Goal: Use online tool/utility: Use online tool/utility

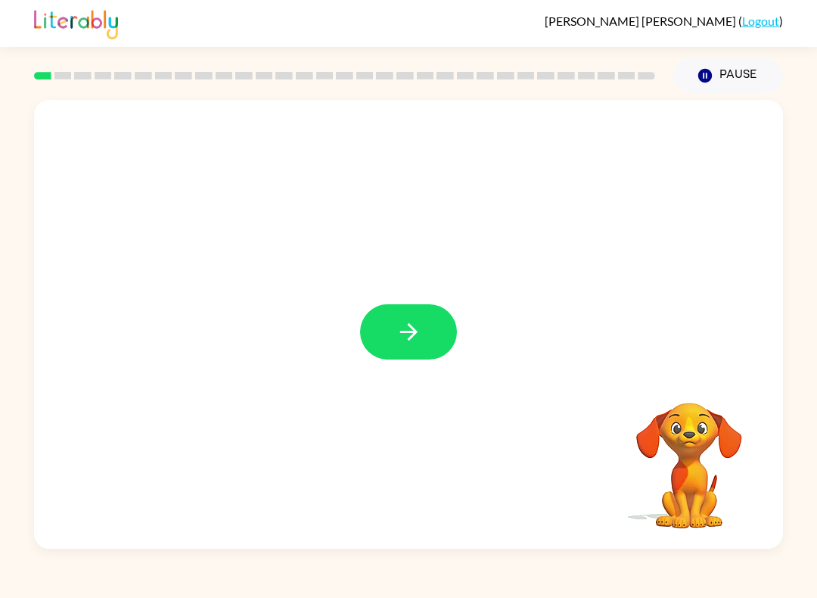
click at [413, 344] on icon "button" at bounding box center [409, 332] width 26 height 26
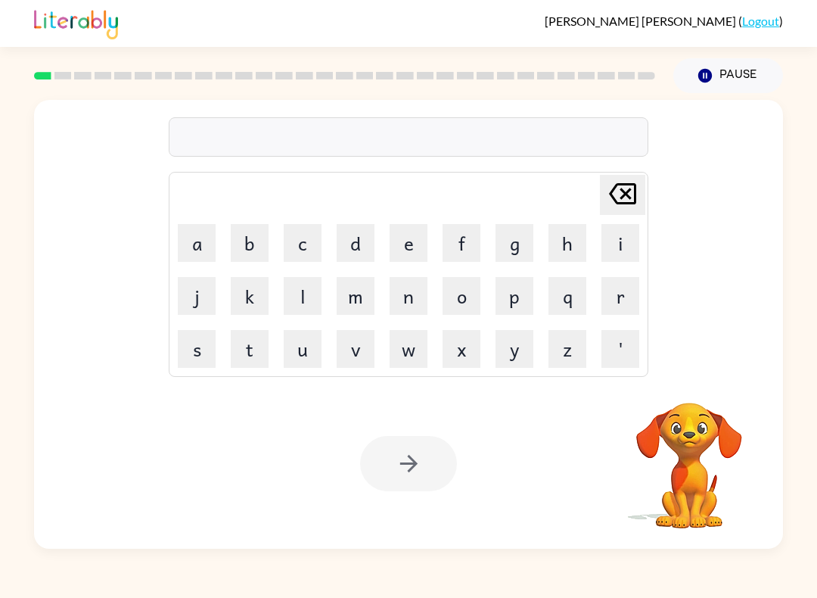
click at [182, 346] on button "s" at bounding box center [197, 349] width 38 height 38
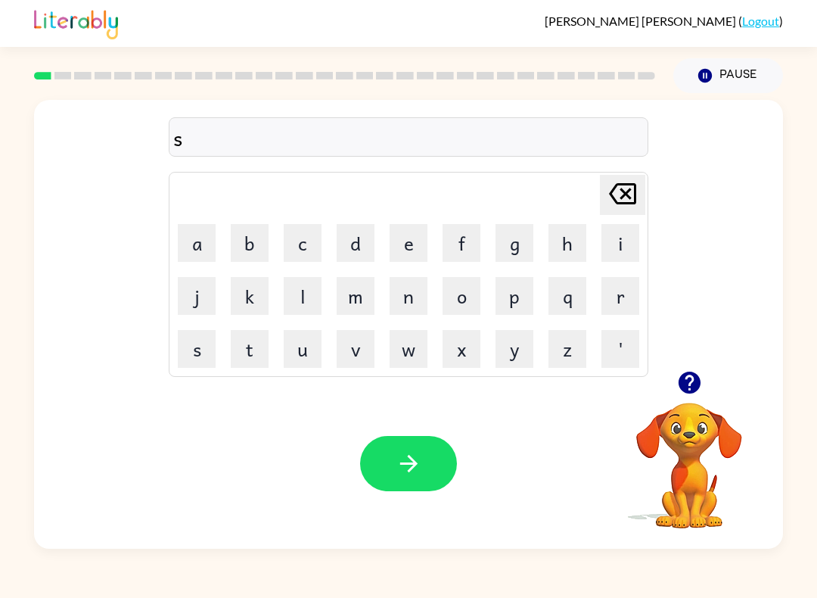
click at [310, 354] on button "u" at bounding box center [303, 349] width 38 height 38
click at [194, 356] on button "s" at bounding box center [197, 349] width 38 height 38
click at [557, 245] on button "h" at bounding box center [568, 243] width 38 height 38
click at [629, 194] on icon "[PERSON_NAME] last character input" at bounding box center [623, 194] width 36 height 36
click at [580, 237] on button "h" at bounding box center [568, 243] width 38 height 38
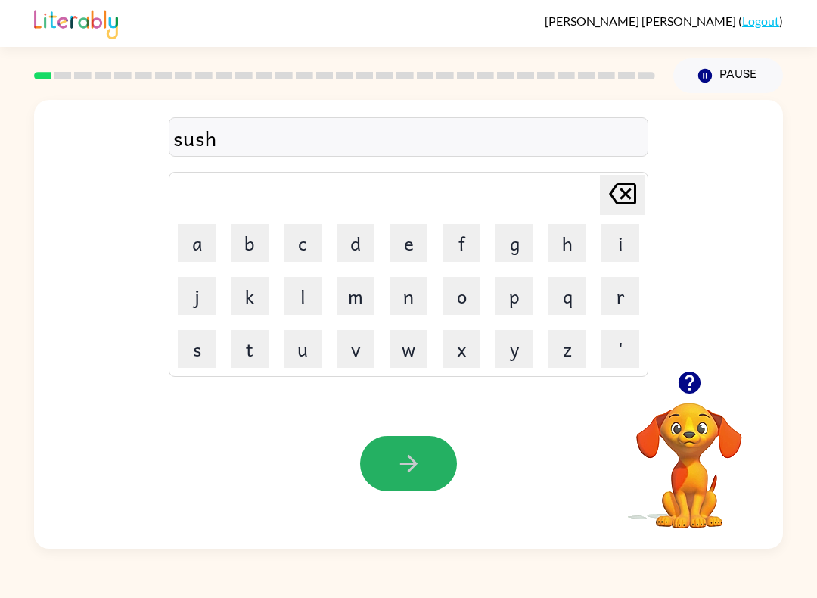
click at [403, 454] on icon "button" at bounding box center [409, 463] width 26 height 26
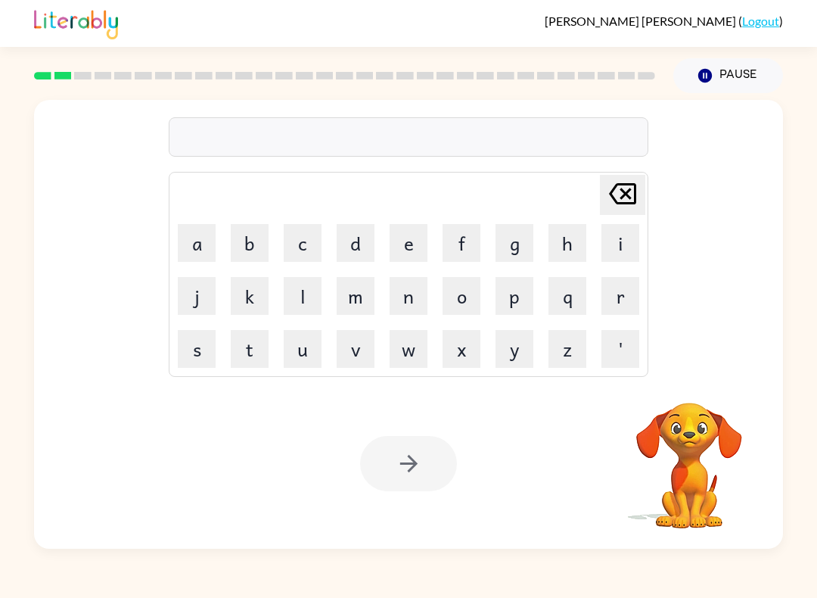
click at [187, 245] on button "a" at bounding box center [197, 243] width 38 height 38
click at [515, 294] on button "p" at bounding box center [515, 296] width 38 height 38
click at [191, 246] on button "a" at bounding box center [197, 243] width 38 height 38
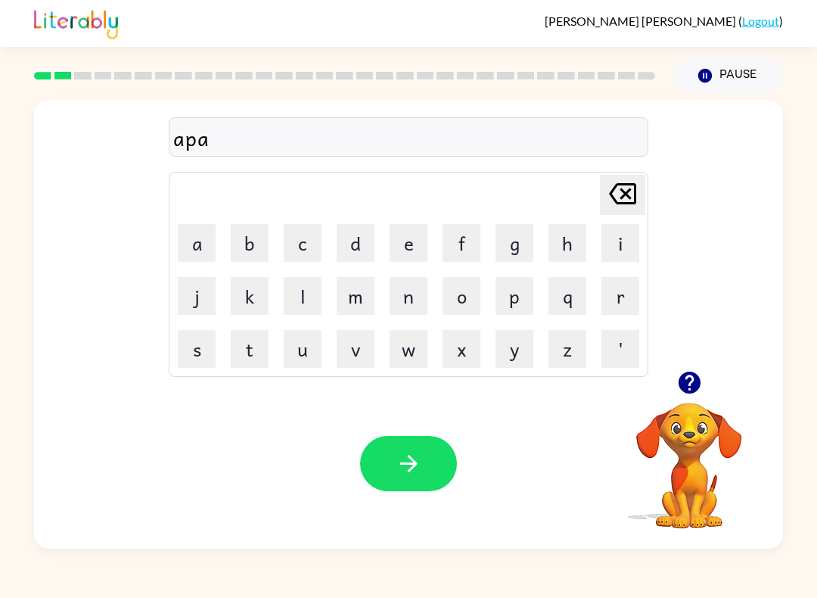
click at [618, 203] on icon at bounding box center [622, 193] width 27 height 21
click at [523, 297] on button "p" at bounding box center [515, 296] width 38 height 38
click at [616, 250] on button "i" at bounding box center [621, 243] width 38 height 38
click at [631, 288] on button "r" at bounding box center [621, 296] width 38 height 38
click at [630, 250] on button "i" at bounding box center [621, 243] width 38 height 38
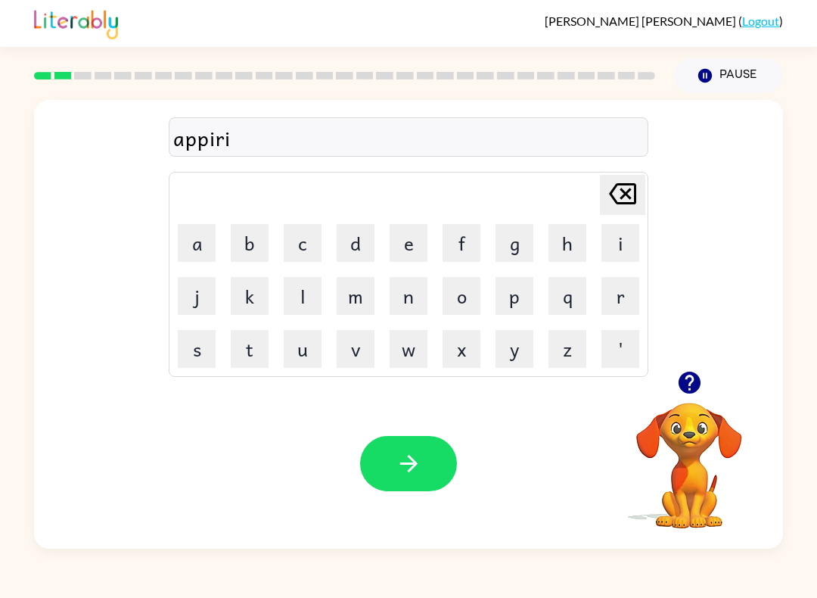
click at [310, 241] on button "c" at bounding box center [303, 243] width 38 height 38
click at [346, 241] on button "d" at bounding box center [356, 243] width 38 height 38
click at [611, 207] on icon "[PERSON_NAME] last character input" at bounding box center [623, 194] width 36 height 36
click at [210, 248] on button "a" at bounding box center [197, 243] width 38 height 38
click at [625, 195] on icon at bounding box center [622, 193] width 27 height 21
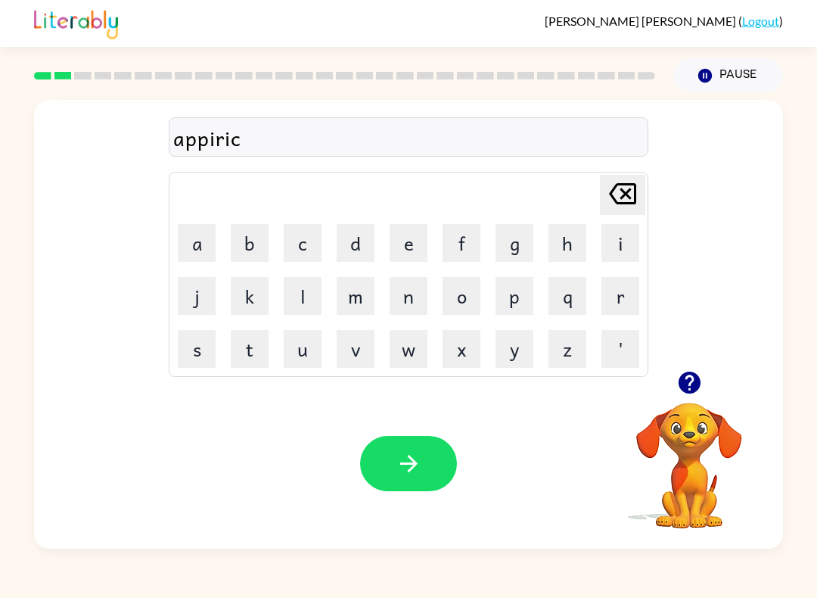
click at [409, 238] on button "e" at bounding box center [409, 243] width 38 height 38
click at [411, 301] on button "n" at bounding box center [409, 296] width 38 height 38
click at [198, 354] on button "s" at bounding box center [197, 349] width 38 height 38
click at [417, 247] on button "e" at bounding box center [409, 243] width 38 height 38
click at [441, 469] on button "button" at bounding box center [408, 463] width 97 height 55
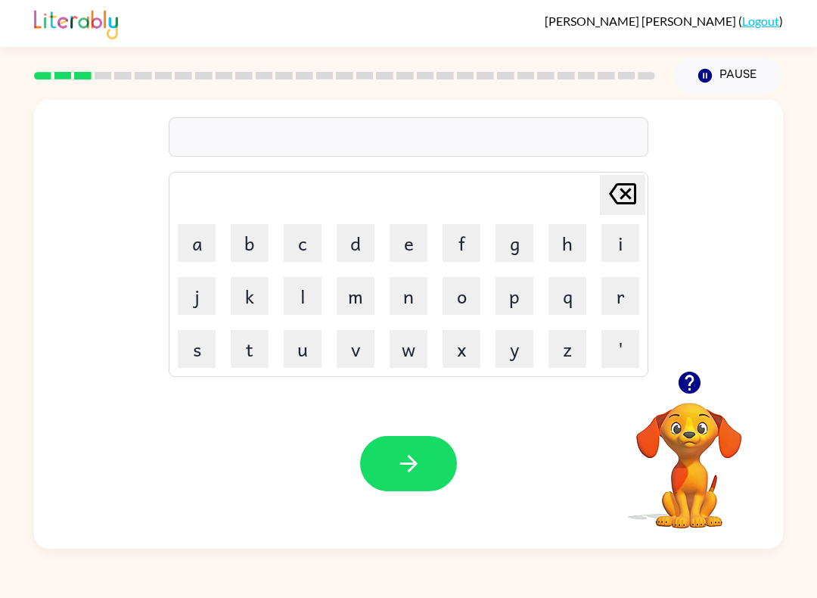
click at [630, 294] on button "r" at bounding box center [621, 296] width 38 height 38
click at [621, 246] on button "i" at bounding box center [621, 243] width 38 height 38
click at [194, 290] on button "j" at bounding box center [197, 296] width 38 height 38
click at [311, 291] on button "l" at bounding box center [303, 296] width 38 height 38
click at [191, 243] on button "a" at bounding box center [197, 243] width 38 height 38
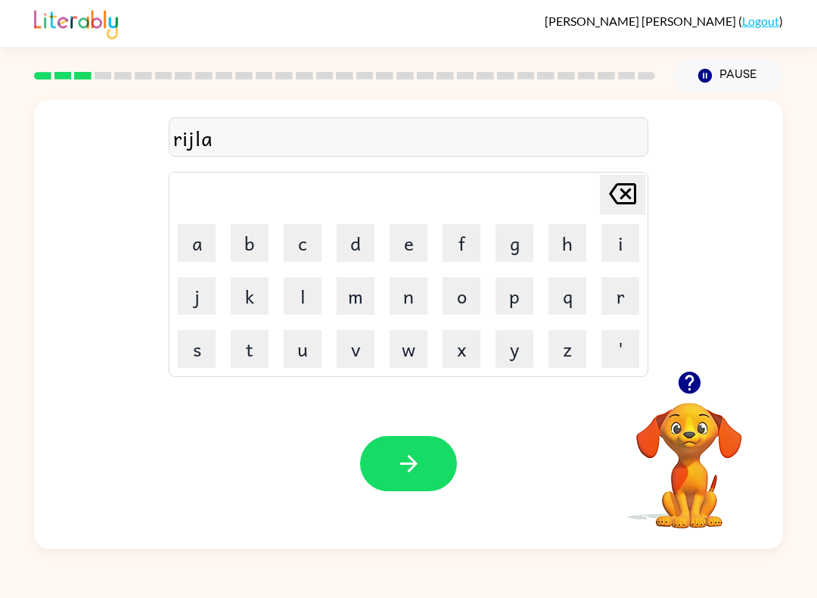
click at [623, 207] on icon "[PERSON_NAME] last character input" at bounding box center [623, 194] width 36 height 36
click at [621, 210] on icon "[PERSON_NAME] last character input" at bounding box center [623, 194] width 36 height 36
click at [11, 269] on div "r [PERSON_NAME] last character input a b c d e f g h i j k l m n o p q r s t u …" at bounding box center [408, 321] width 817 height 456
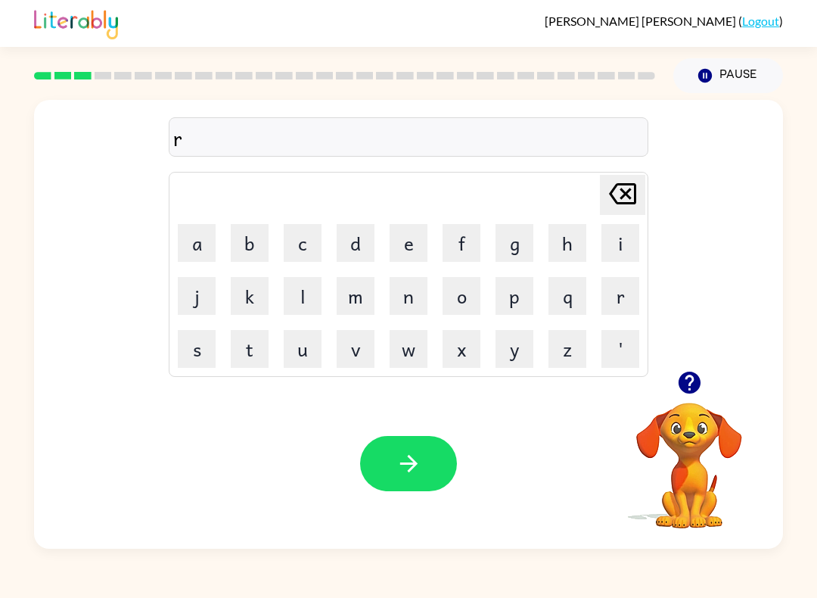
click at [616, 253] on button "i" at bounding box center [621, 243] width 38 height 38
click at [204, 246] on button "a" at bounding box center [197, 243] width 38 height 38
click at [313, 291] on button "l" at bounding box center [303, 296] width 38 height 38
click at [201, 348] on button "s" at bounding box center [197, 349] width 38 height 38
click at [621, 192] on icon "[PERSON_NAME] last character input" at bounding box center [623, 194] width 36 height 36
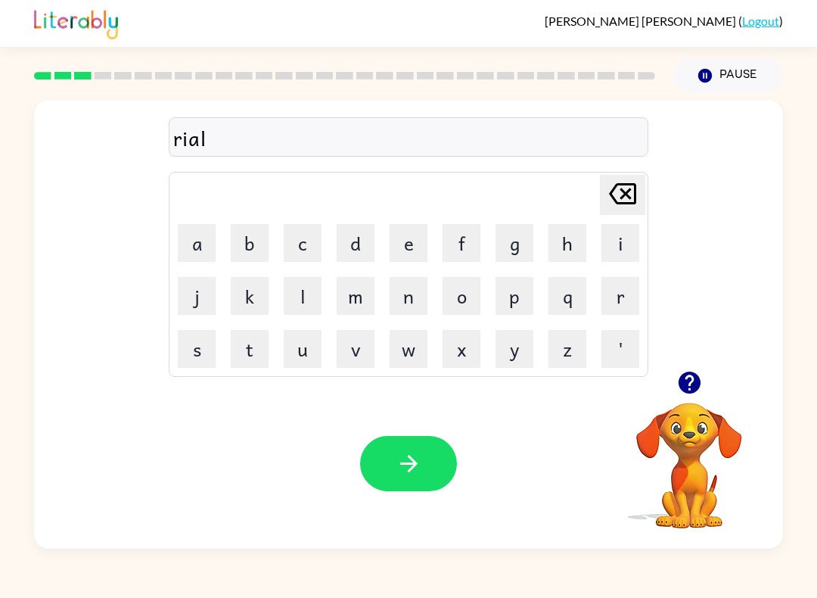
click at [200, 244] on button "a" at bounding box center [197, 243] width 38 height 38
click at [615, 244] on button "i" at bounding box center [621, 243] width 38 height 38
click at [424, 469] on button "button" at bounding box center [408, 463] width 97 height 55
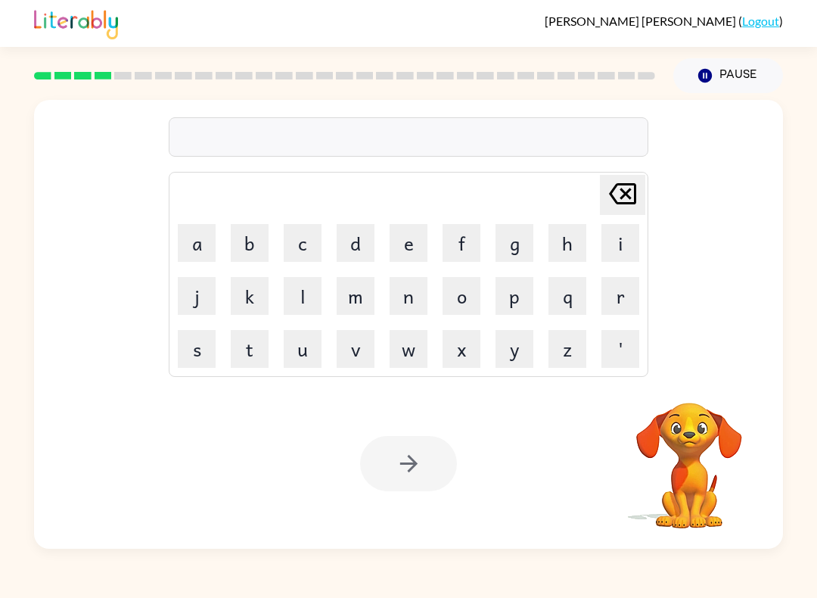
click at [416, 245] on button "e" at bounding box center [409, 243] width 38 height 38
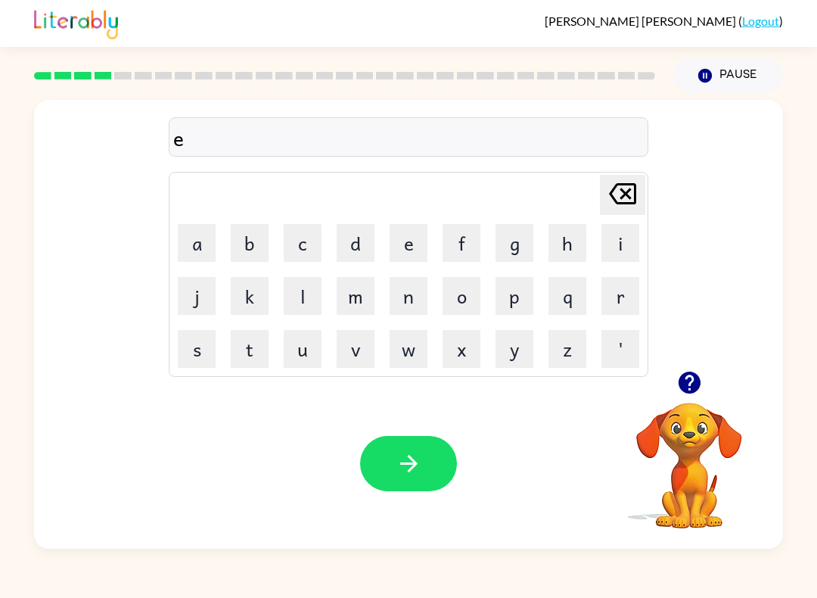
click at [313, 288] on button "l" at bounding box center [303, 296] width 38 height 38
click at [611, 244] on button "i" at bounding box center [621, 243] width 38 height 38
click at [363, 299] on button "m" at bounding box center [356, 296] width 38 height 38
click at [618, 257] on button "i" at bounding box center [621, 243] width 38 height 38
click at [415, 294] on button "n" at bounding box center [409, 296] width 38 height 38
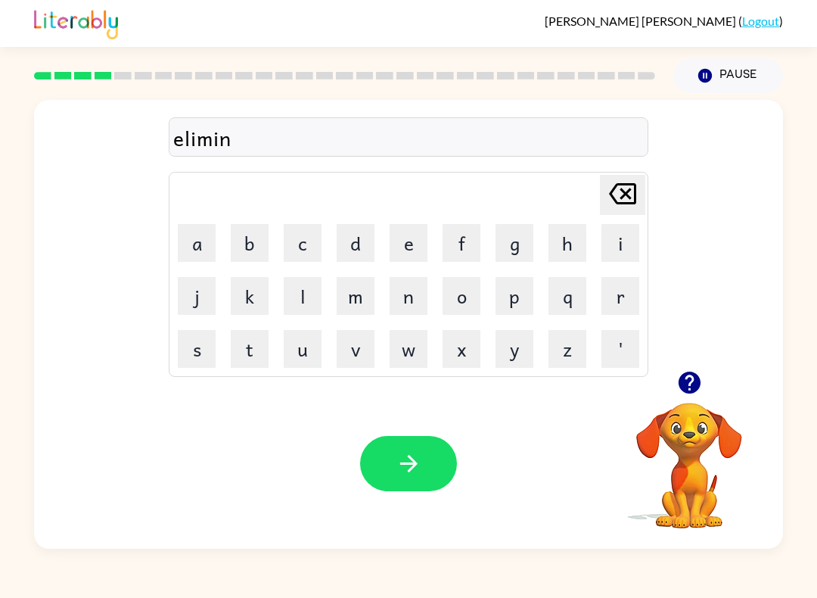
click at [414, 246] on button "e" at bounding box center [409, 243] width 38 height 38
click at [266, 337] on button "t" at bounding box center [250, 349] width 38 height 38
click at [412, 226] on button "e" at bounding box center [409, 243] width 38 height 38
click at [412, 462] on icon "button" at bounding box center [409, 463] width 26 height 26
click at [361, 239] on button "d" at bounding box center [356, 243] width 38 height 38
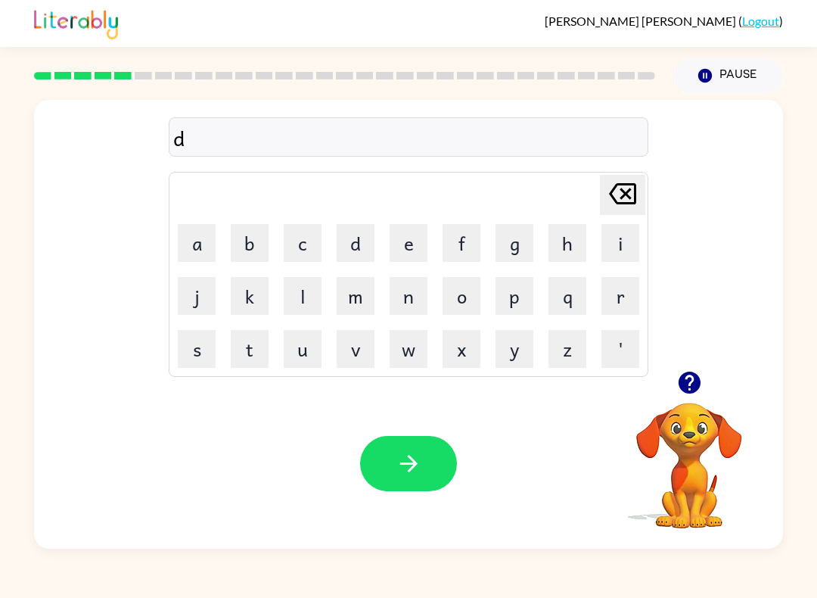
click at [308, 360] on button "u" at bounding box center [303, 349] width 38 height 38
click at [521, 303] on button "p" at bounding box center [515, 296] width 38 height 38
click at [304, 296] on button "l" at bounding box center [303, 296] width 38 height 38
click at [619, 260] on button "i" at bounding box center [621, 243] width 38 height 38
click at [300, 254] on button "c" at bounding box center [303, 243] width 38 height 38
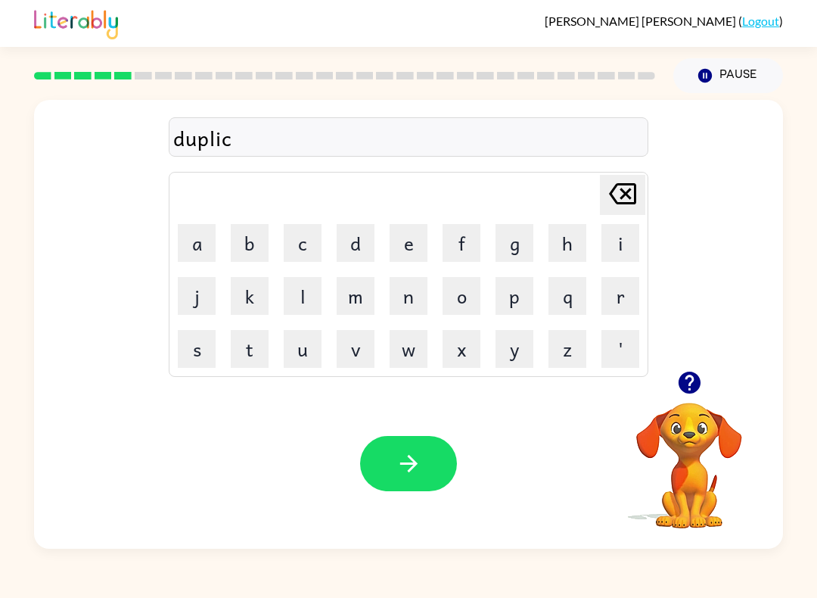
click at [406, 251] on button "e" at bounding box center [409, 243] width 38 height 38
click at [239, 344] on button "t" at bounding box center [250, 349] width 38 height 38
click at [612, 200] on icon "[PERSON_NAME] last character input" at bounding box center [623, 194] width 36 height 36
click at [267, 357] on button "t" at bounding box center [250, 349] width 38 height 38
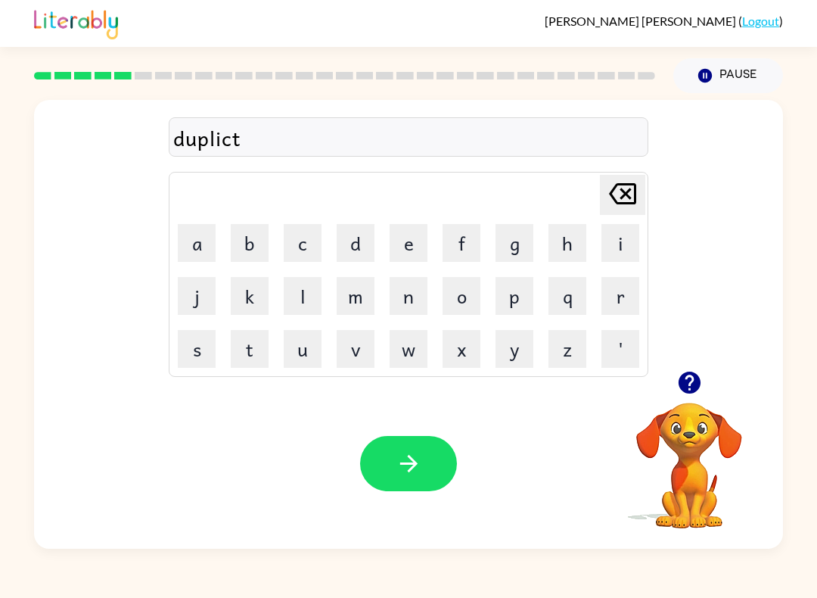
click at [427, 238] on button "e" at bounding box center [409, 243] width 38 height 38
click at [412, 471] on icon "button" at bounding box center [409, 463] width 26 height 26
click at [366, 349] on button "v" at bounding box center [356, 349] width 38 height 38
click at [191, 242] on button "a" at bounding box center [197, 243] width 38 height 38
click at [313, 249] on button "c" at bounding box center [303, 243] width 38 height 38
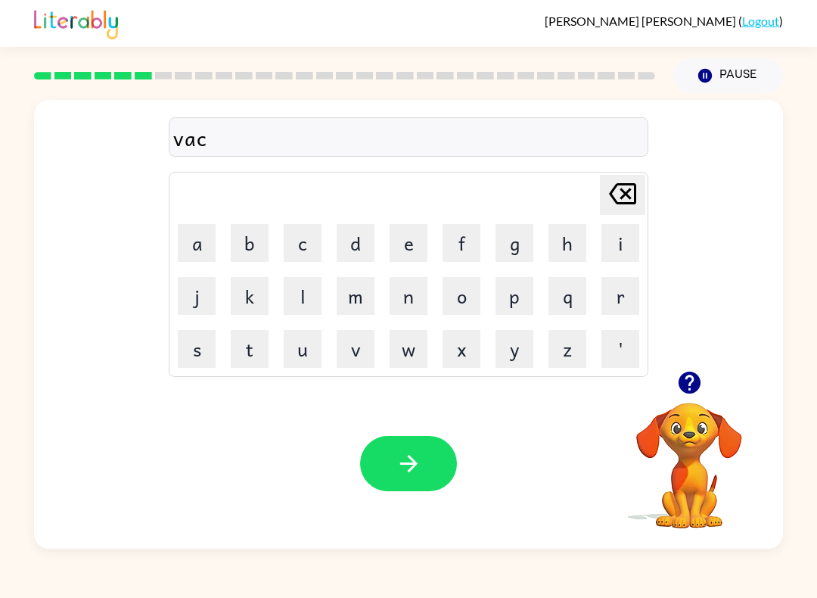
click at [179, 238] on button "a" at bounding box center [197, 243] width 38 height 38
click at [187, 348] on button "s" at bounding box center [197, 349] width 38 height 38
click at [461, 287] on button "o" at bounding box center [462, 296] width 38 height 38
click at [615, 249] on button "i" at bounding box center [621, 243] width 38 height 38
click at [630, 184] on icon at bounding box center [622, 193] width 27 height 21
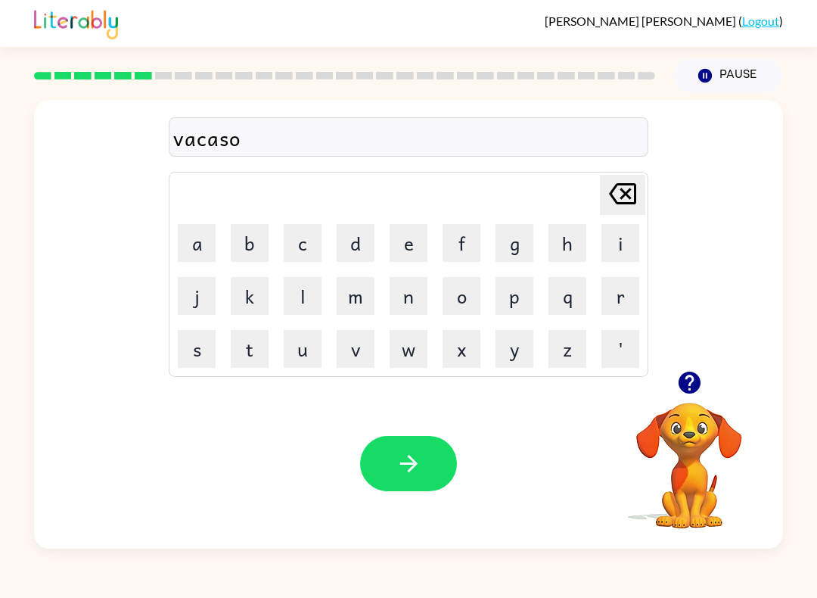
click at [413, 313] on button "n" at bounding box center [409, 296] width 38 height 38
click at [623, 192] on icon at bounding box center [622, 193] width 27 height 21
click at [201, 252] on button "a" at bounding box center [197, 243] width 38 height 38
click at [415, 310] on button "n" at bounding box center [409, 296] width 38 height 38
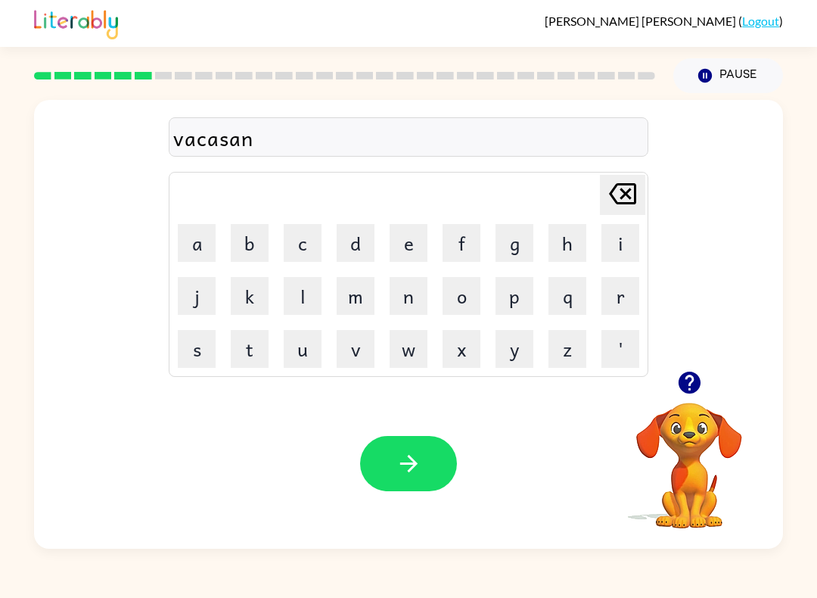
click at [621, 193] on icon "[PERSON_NAME] last character input" at bounding box center [623, 194] width 36 height 36
click at [633, 186] on icon "[PERSON_NAME] last character input" at bounding box center [623, 194] width 36 height 36
click at [612, 247] on button "i" at bounding box center [621, 243] width 38 height 38
click at [472, 288] on button "o" at bounding box center [462, 296] width 38 height 38
click at [422, 296] on button "n" at bounding box center [409, 296] width 38 height 38
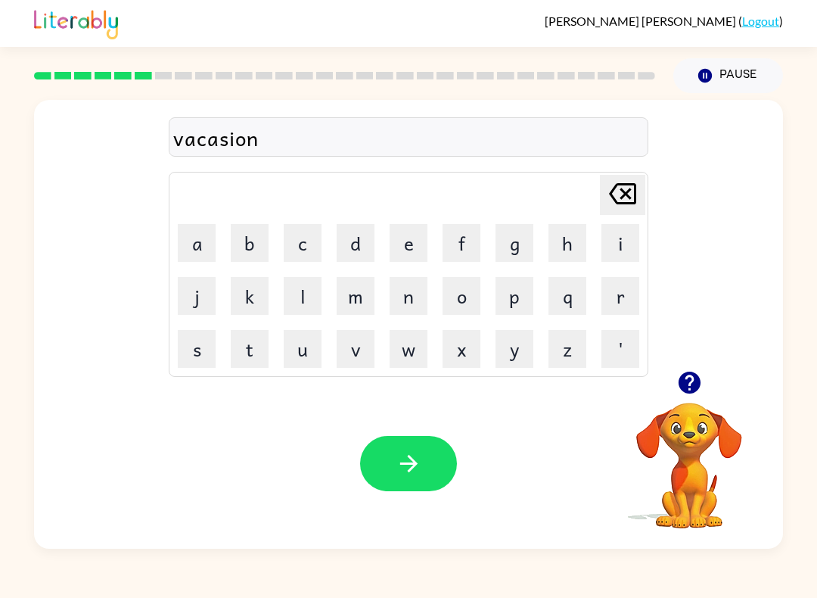
click at [399, 465] on icon "button" at bounding box center [409, 463] width 26 height 26
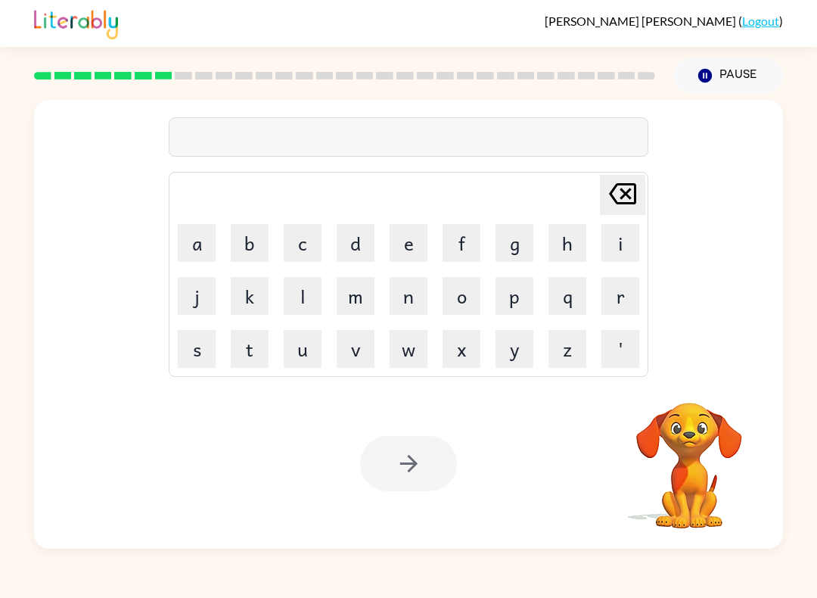
click at [515, 296] on button "p" at bounding box center [515, 296] width 38 height 38
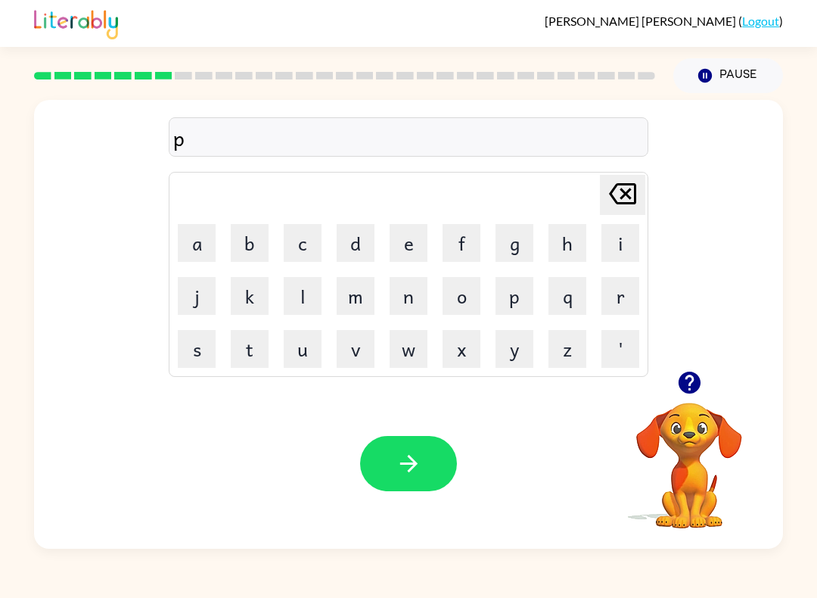
click at [300, 367] on button "u" at bounding box center [303, 349] width 38 height 38
click at [361, 243] on button "d" at bounding box center [356, 243] width 38 height 38
click at [363, 251] on button "d" at bounding box center [356, 243] width 38 height 38
click at [301, 297] on button "l" at bounding box center [303, 296] width 38 height 38
click at [412, 260] on button "e" at bounding box center [409, 243] width 38 height 38
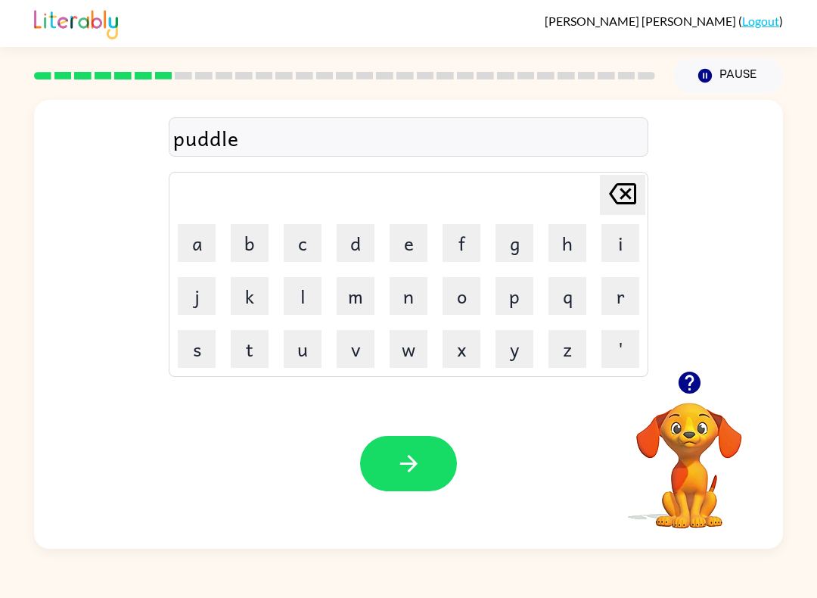
click at [419, 456] on icon "button" at bounding box center [409, 463] width 26 height 26
click at [519, 295] on button "p" at bounding box center [515, 296] width 38 height 38
click at [198, 241] on button "a" at bounding box center [197, 243] width 38 height 38
click at [632, 300] on button "r" at bounding box center [621, 296] width 38 height 38
click at [359, 248] on button "d" at bounding box center [356, 243] width 38 height 38
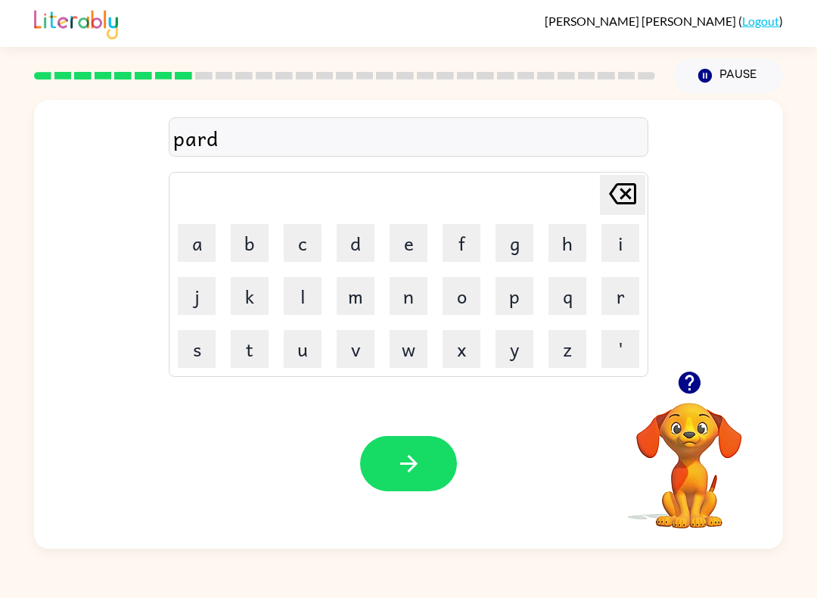
click at [611, 235] on button "i" at bounding box center [621, 243] width 38 height 38
click at [310, 246] on button "c" at bounding box center [303, 243] width 38 height 38
click at [462, 294] on button "o" at bounding box center [462, 296] width 38 height 38
click at [624, 283] on button "r" at bounding box center [621, 296] width 38 height 38
click at [449, 453] on button "button" at bounding box center [408, 463] width 97 height 55
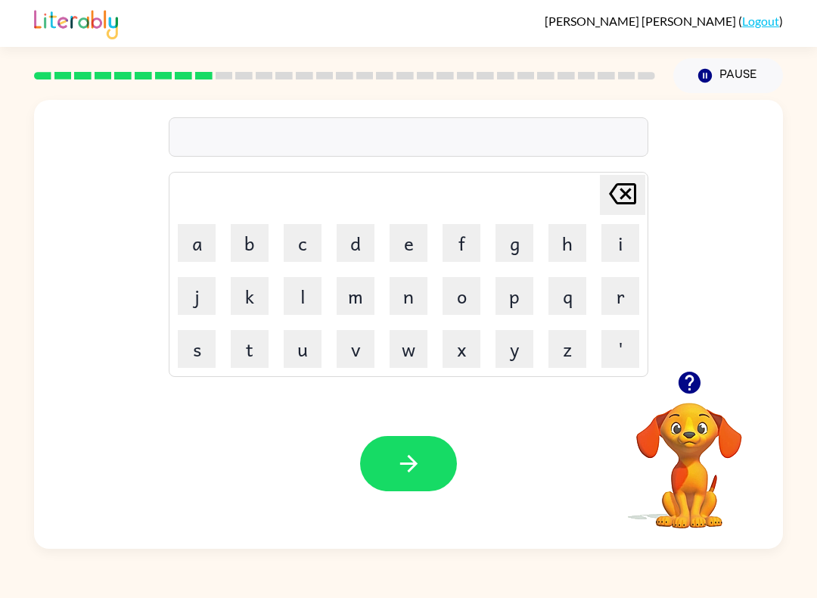
click at [617, 308] on button "r" at bounding box center [621, 296] width 38 height 38
click at [425, 244] on button "e" at bounding box center [409, 243] width 38 height 38
click at [311, 251] on button "c" at bounding box center [303, 243] width 38 height 38
click at [200, 245] on button "a" at bounding box center [197, 243] width 38 height 38
click at [206, 356] on button "s" at bounding box center [197, 349] width 38 height 38
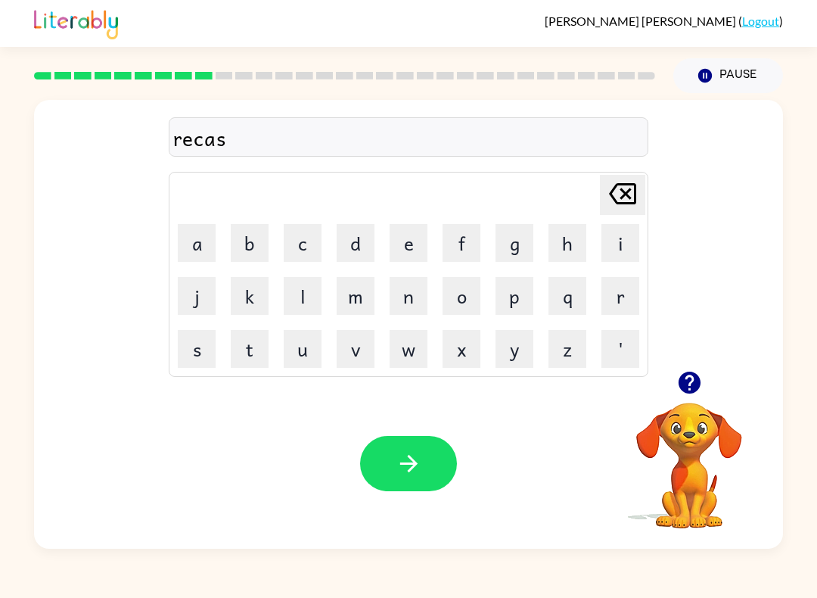
click at [575, 248] on button "h" at bounding box center [568, 243] width 38 height 38
click at [412, 251] on button "e" at bounding box center [409, 243] width 38 height 38
click at [624, 296] on button "r" at bounding box center [621, 296] width 38 height 38
click at [419, 466] on icon "button" at bounding box center [409, 463] width 26 height 26
click at [527, 303] on button "p" at bounding box center [515, 296] width 38 height 38
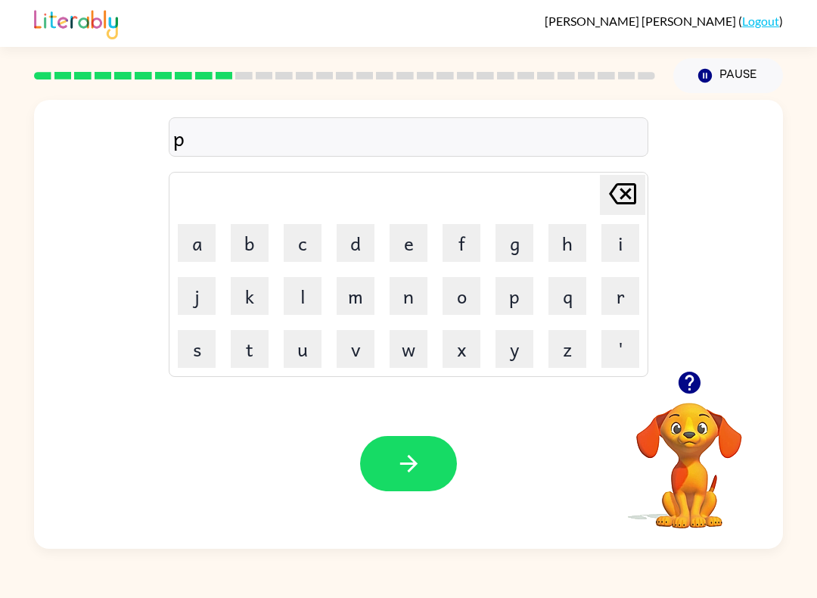
click at [624, 289] on button "r" at bounding box center [621, 296] width 38 height 38
click at [415, 246] on button "e" at bounding box center [409, 243] width 38 height 38
click at [186, 353] on button "s" at bounding box center [197, 349] width 38 height 38
click at [571, 247] on button "h" at bounding box center [568, 243] width 38 height 38
click at [314, 242] on button "c" at bounding box center [303, 243] width 38 height 38
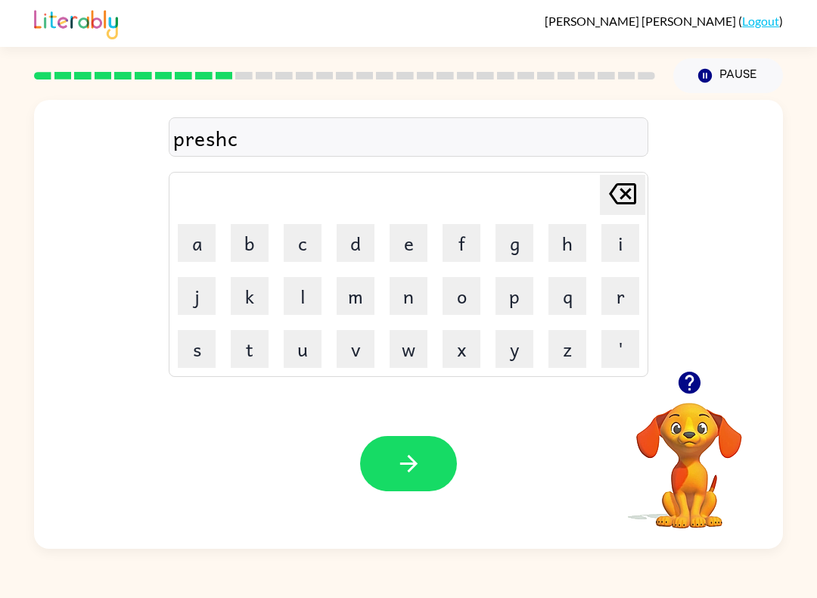
click at [475, 292] on button "o" at bounding box center [462, 296] width 38 height 38
click at [310, 302] on button "l" at bounding box center [303, 296] width 38 height 38
click at [423, 135] on div "preshcool" at bounding box center [408, 138] width 471 height 32
click at [621, 202] on icon "[PERSON_NAME] last character input" at bounding box center [623, 194] width 36 height 36
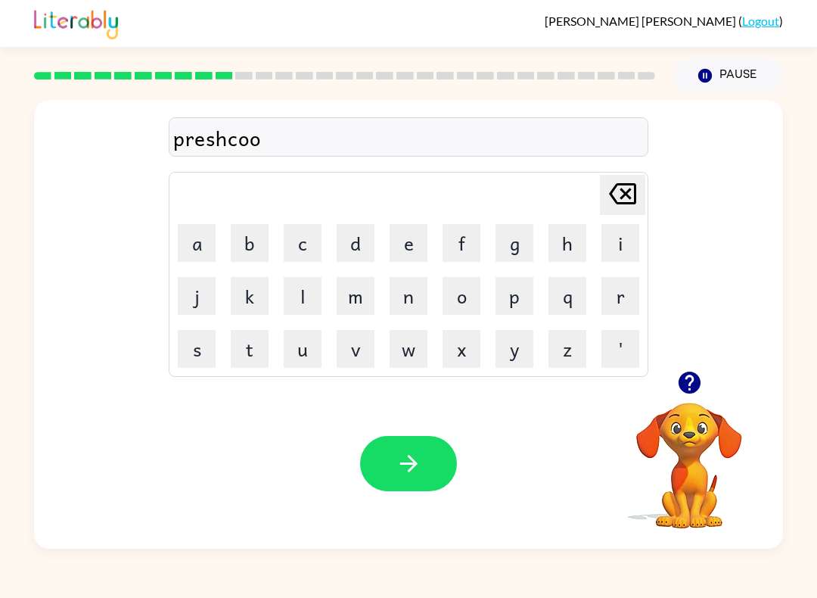
click at [621, 202] on icon "[PERSON_NAME] last character input" at bounding box center [623, 194] width 36 height 36
click at [606, 210] on icon "[PERSON_NAME] last character input" at bounding box center [623, 194] width 36 height 36
click at [617, 206] on icon "[PERSON_NAME] last character input" at bounding box center [623, 194] width 36 height 36
click at [474, 293] on button "o" at bounding box center [462, 296] width 38 height 38
click at [473, 293] on button "o" at bounding box center [462, 296] width 38 height 38
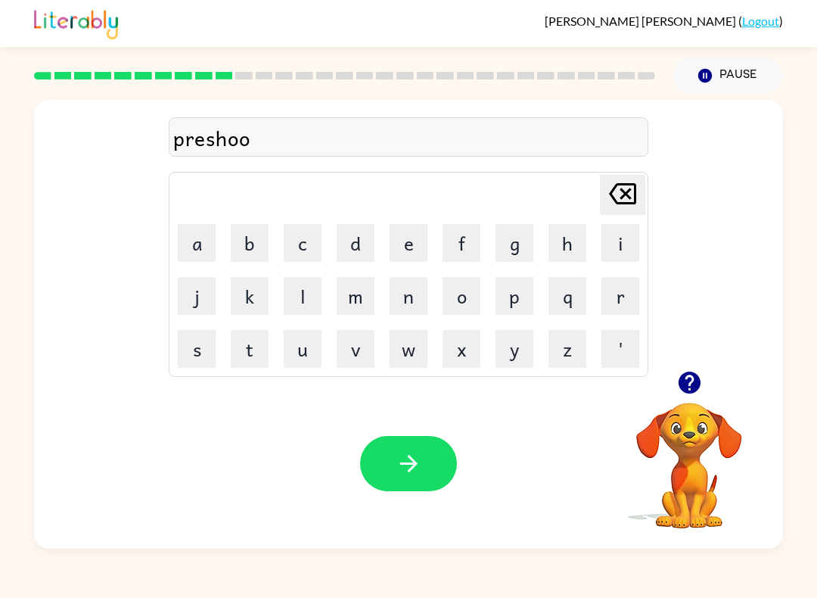
click at [310, 304] on button "l" at bounding box center [303, 296] width 38 height 38
click at [627, 200] on icon "[PERSON_NAME] last character input" at bounding box center [623, 194] width 36 height 36
click at [629, 198] on icon at bounding box center [622, 193] width 27 height 21
click at [626, 199] on icon "[PERSON_NAME] last character input" at bounding box center [623, 194] width 36 height 36
click at [629, 197] on icon at bounding box center [622, 193] width 27 height 21
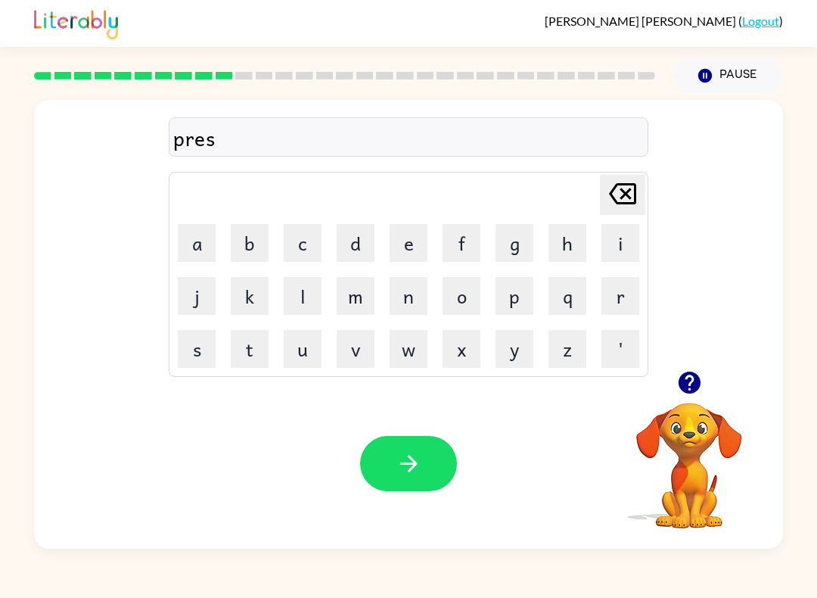
click at [296, 250] on button "c" at bounding box center [303, 243] width 38 height 38
click at [568, 233] on button "h" at bounding box center [568, 243] width 38 height 38
click at [464, 308] on button "o" at bounding box center [462, 296] width 38 height 38
click at [311, 291] on button "l" at bounding box center [303, 296] width 38 height 38
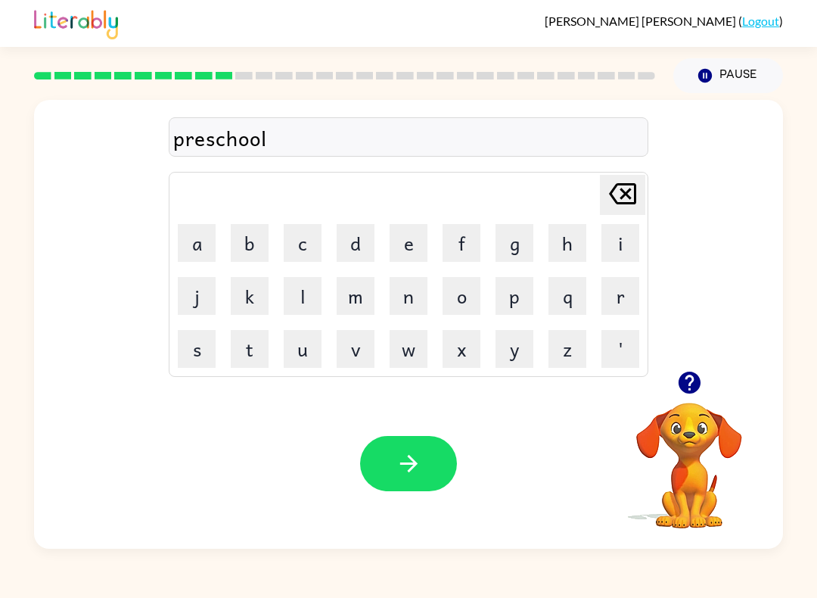
click at [415, 461] on icon "button" at bounding box center [409, 463] width 26 height 26
click at [625, 292] on button "r" at bounding box center [621, 296] width 38 height 38
click at [200, 242] on button "a" at bounding box center [197, 243] width 38 height 38
click at [359, 345] on button "v" at bounding box center [356, 349] width 38 height 38
click at [408, 243] on button "e" at bounding box center [409, 243] width 38 height 38
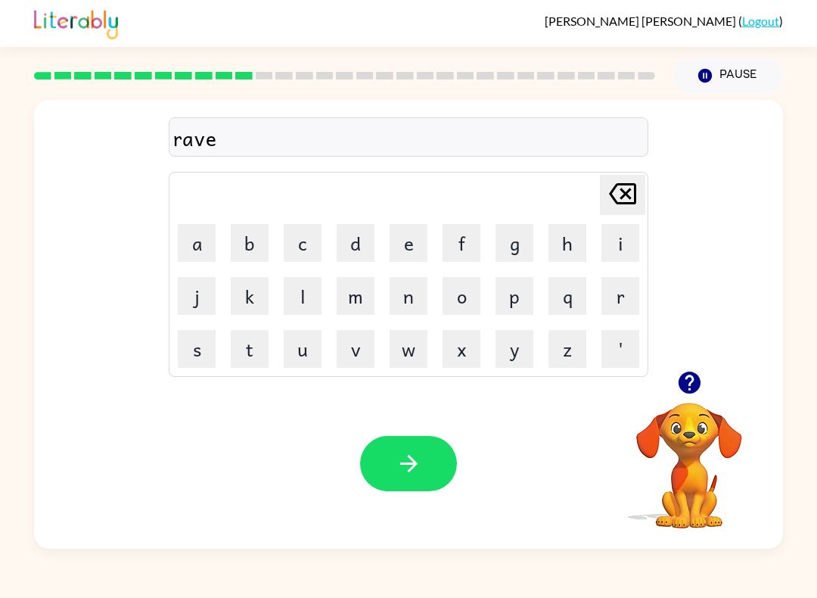
click at [628, 192] on icon at bounding box center [622, 193] width 27 height 21
click at [627, 192] on icon at bounding box center [622, 193] width 27 height 21
click at [626, 193] on icon at bounding box center [622, 193] width 27 height 21
click at [625, 191] on icon "[PERSON_NAME] last character input" at bounding box center [623, 194] width 36 height 36
click at [320, 237] on button "c" at bounding box center [303, 243] width 38 height 38
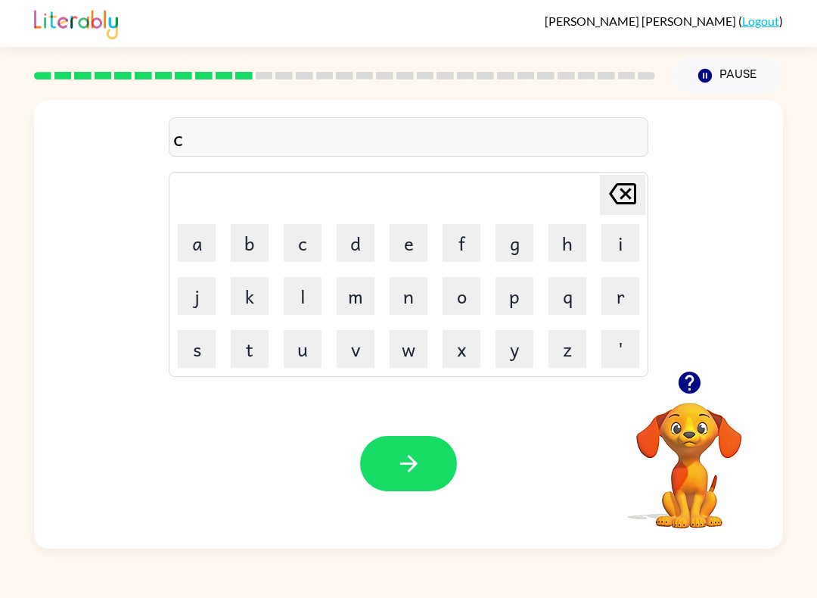
click at [621, 303] on button "r" at bounding box center [621, 296] width 38 height 38
click at [201, 243] on button "a" at bounding box center [197, 243] width 38 height 38
click at [358, 355] on button "v" at bounding box center [356, 349] width 38 height 38
click at [395, 246] on button "e" at bounding box center [409, 243] width 38 height 38
click at [422, 486] on button "button" at bounding box center [408, 463] width 97 height 55
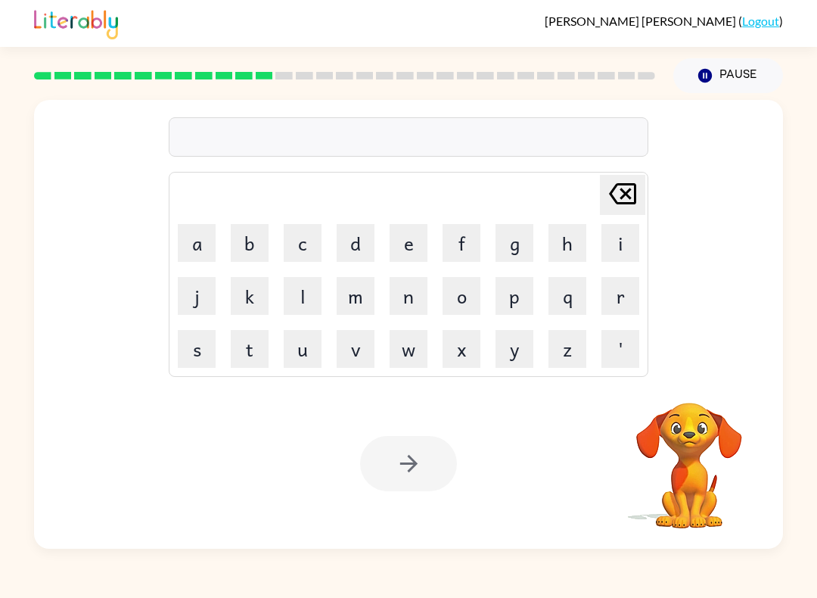
click at [354, 244] on button "d" at bounding box center [356, 243] width 38 height 38
click at [616, 240] on button "i" at bounding box center [621, 243] width 38 height 38
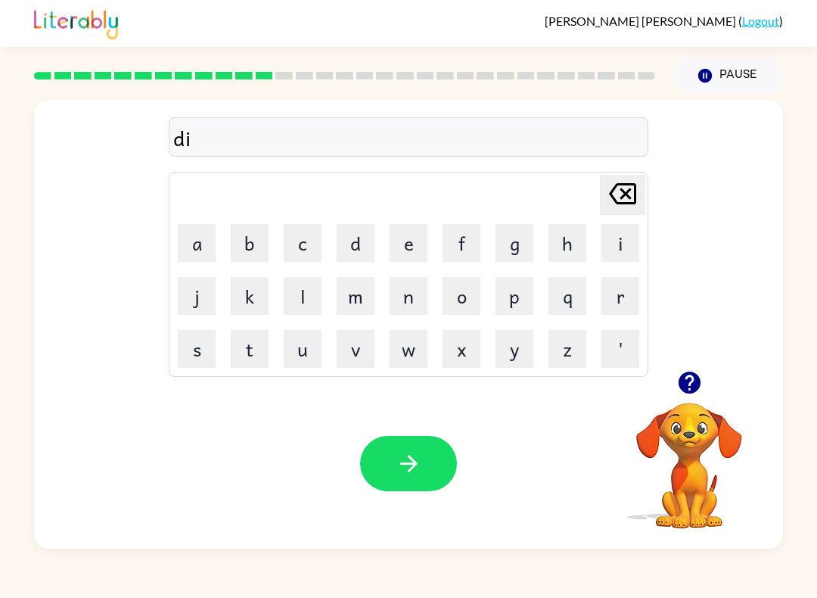
click at [307, 235] on button "c" at bounding box center [303, 243] width 38 height 38
click at [214, 241] on button "a" at bounding box center [197, 243] width 38 height 38
click at [266, 331] on button "t" at bounding box center [250, 349] width 38 height 38
click at [410, 243] on button "e" at bounding box center [409, 243] width 38 height 38
click at [412, 459] on icon "button" at bounding box center [408, 463] width 17 height 17
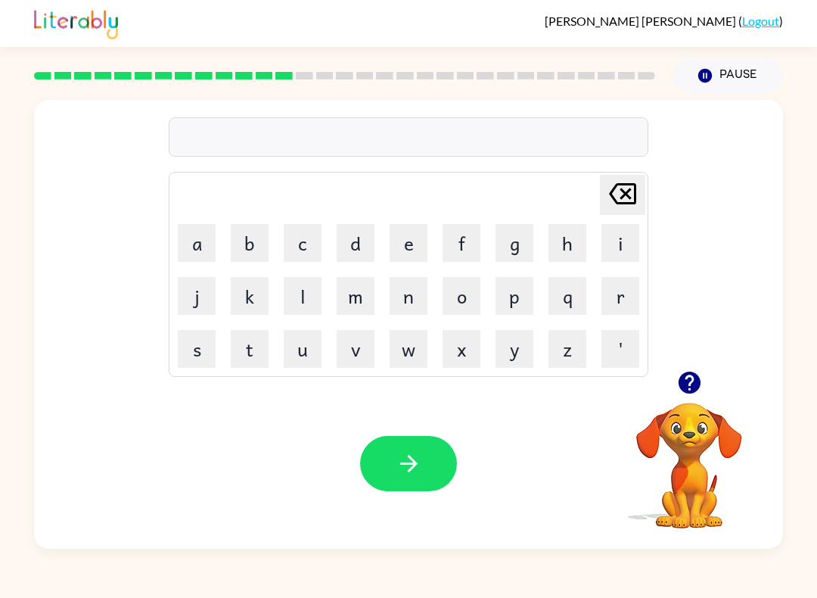
click at [520, 301] on button "p" at bounding box center [515, 296] width 38 height 38
click at [189, 243] on button "a" at bounding box center [197, 243] width 38 height 38
click at [364, 310] on button "m" at bounding box center [356, 296] width 38 height 38
click at [420, 241] on button "e" at bounding box center [409, 243] width 38 height 38
click at [410, 303] on button "n" at bounding box center [409, 296] width 38 height 38
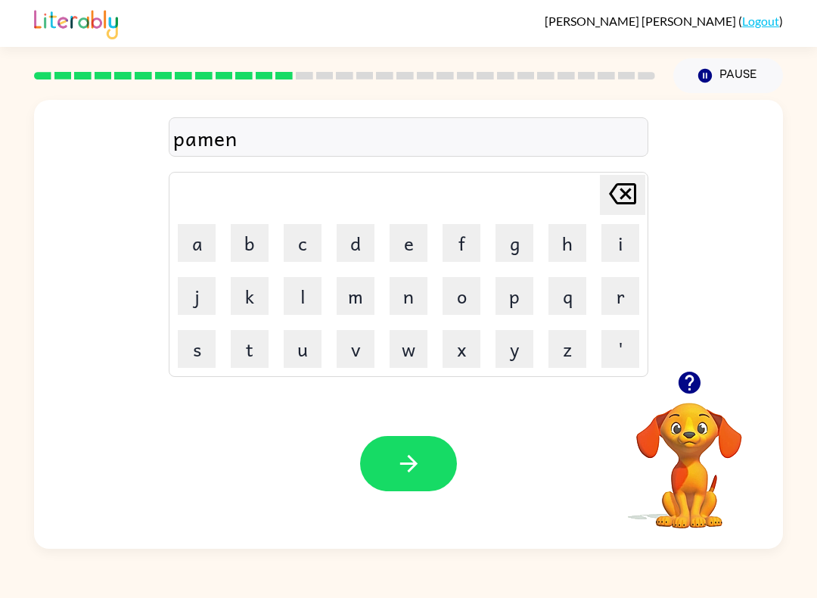
click at [254, 363] on button "t" at bounding box center [250, 349] width 38 height 38
click at [412, 462] on icon "button" at bounding box center [408, 463] width 17 height 17
click at [675, 378] on button "button" at bounding box center [690, 382] width 39 height 39
click at [367, 307] on button "m" at bounding box center [356, 296] width 38 height 38
click at [185, 242] on button "a" at bounding box center [197, 243] width 38 height 38
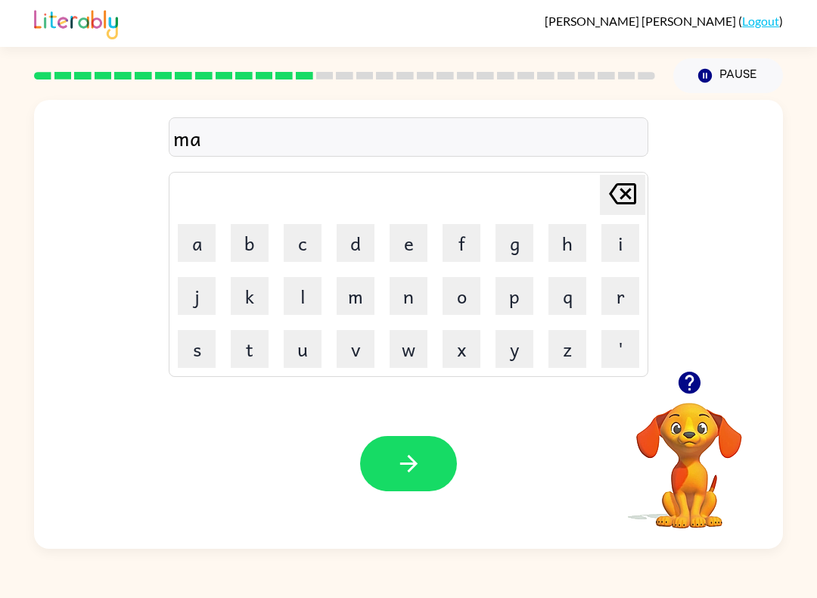
click at [194, 297] on button "j" at bounding box center [197, 296] width 38 height 38
click at [480, 313] on button "o" at bounding box center [462, 296] width 38 height 38
click at [626, 299] on button "r" at bounding box center [621, 296] width 38 height 38
click at [433, 468] on button "button" at bounding box center [408, 463] width 97 height 55
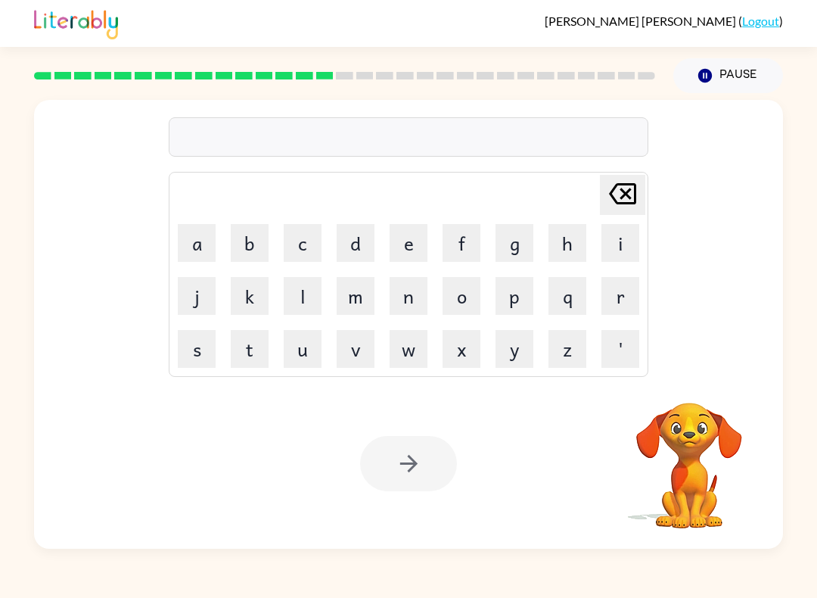
click at [201, 350] on button "s" at bounding box center [197, 349] width 38 height 38
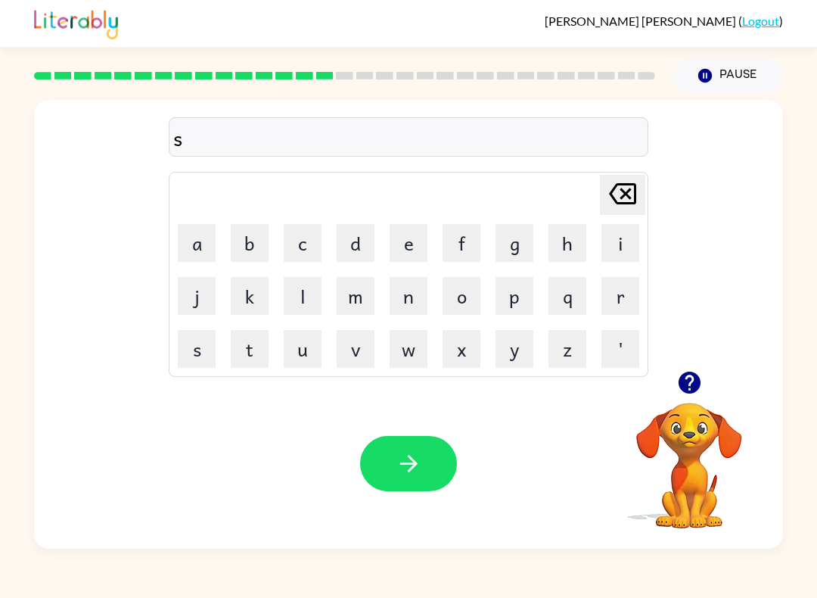
click at [521, 297] on button "p" at bounding box center [515, 296] width 38 height 38
click at [198, 244] on button "a" at bounding box center [197, 243] width 38 height 38
click at [622, 304] on button "r" at bounding box center [621, 296] width 38 height 38
click at [249, 303] on button "k" at bounding box center [250, 296] width 38 height 38
click at [422, 260] on button "e" at bounding box center [409, 243] width 38 height 38
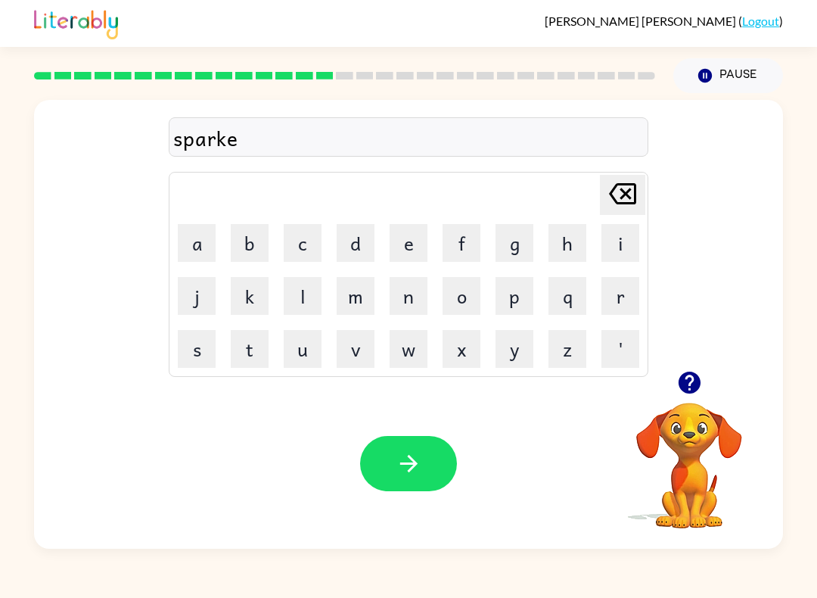
click at [435, 467] on button "button" at bounding box center [408, 463] width 97 height 55
click at [523, 301] on button "p" at bounding box center [515, 296] width 38 height 38
click at [190, 238] on button "a" at bounding box center [197, 243] width 38 height 38
click at [315, 294] on button "l" at bounding box center [303, 296] width 38 height 38
click at [423, 453] on button "button" at bounding box center [408, 463] width 97 height 55
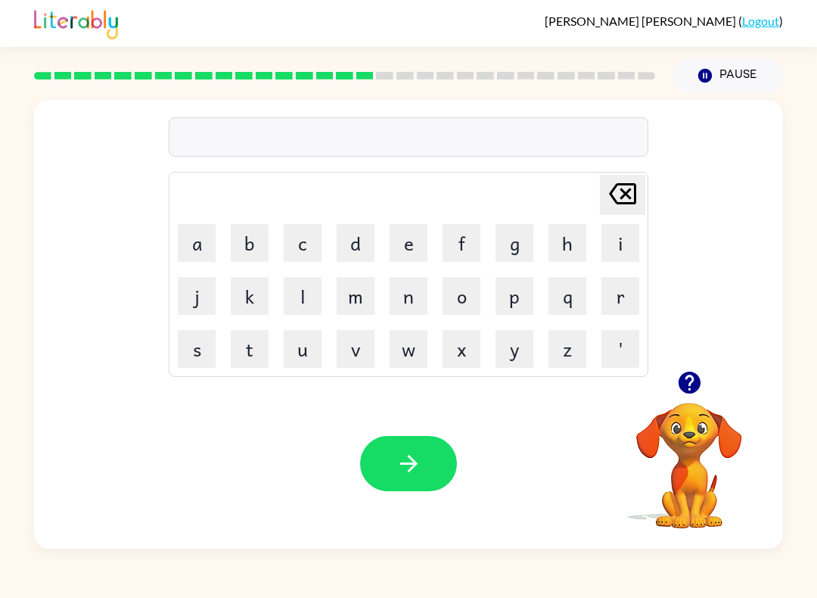
click at [187, 333] on button "s" at bounding box center [197, 349] width 38 height 38
click at [524, 303] on button "p" at bounding box center [515, 296] width 38 height 38
click at [629, 243] on button "i" at bounding box center [621, 243] width 38 height 38
click at [414, 303] on button "n" at bounding box center [409, 296] width 38 height 38
click at [618, 250] on button "i" at bounding box center [621, 243] width 38 height 38
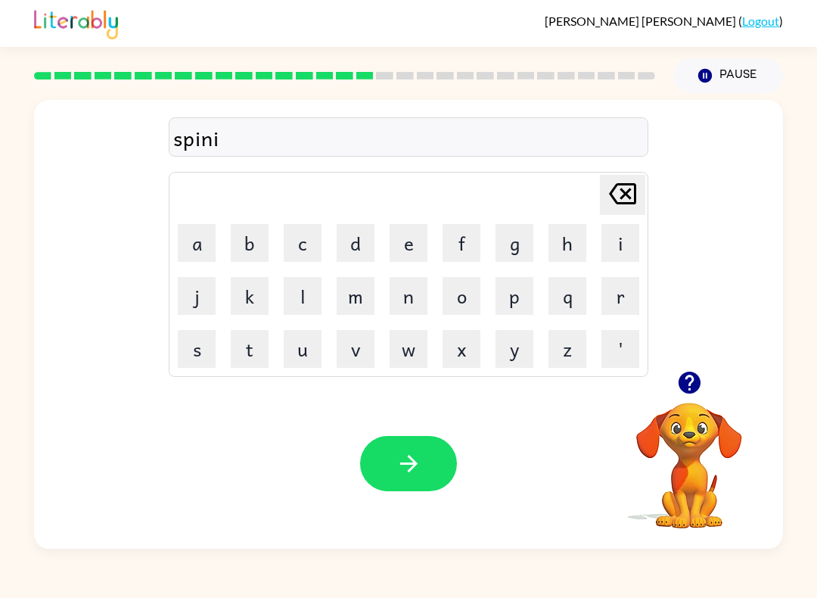
click at [419, 294] on button "n" at bounding box center [409, 296] width 38 height 38
click at [407, 475] on icon "button" at bounding box center [409, 463] width 26 height 26
click at [522, 261] on button "g" at bounding box center [515, 243] width 38 height 38
click at [624, 291] on button "r" at bounding box center [621, 296] width 38 height 38
click at [298, 354] on button "u" at bounding box center [303, 349] width 38 height 38
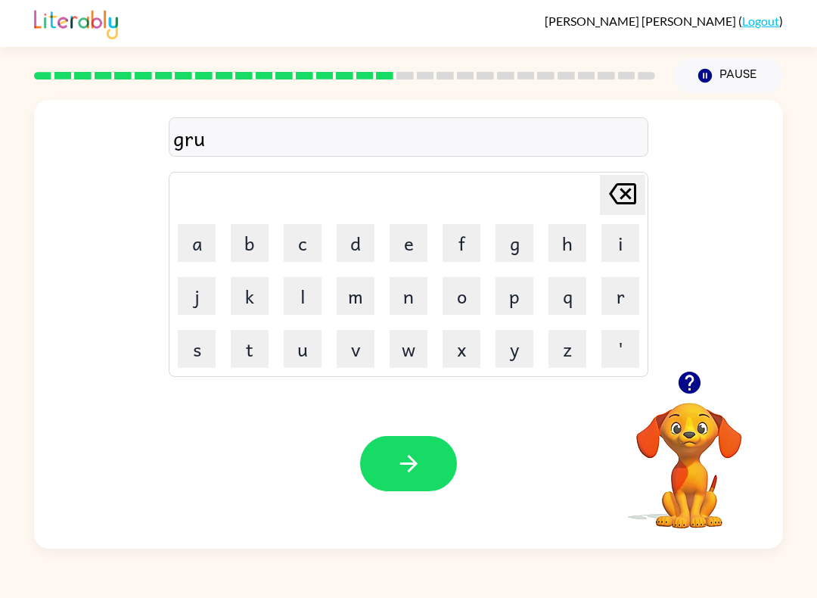
click at [521, 313] on button "p" at bounding box center [515, 296] width 38 height 38
click at [521, 356] on button "y" at bounding box center [515, 349] width 38 height 38
click at [419, 242] on button "e" at bounding box center [409, 243] width 38 height 38
click at [252, 366] on button "t" at bounding box center [250, 349] width 38 height 38
click at [404, 459] on icon "button" at bounding box center [409, 463] width 26 height 26
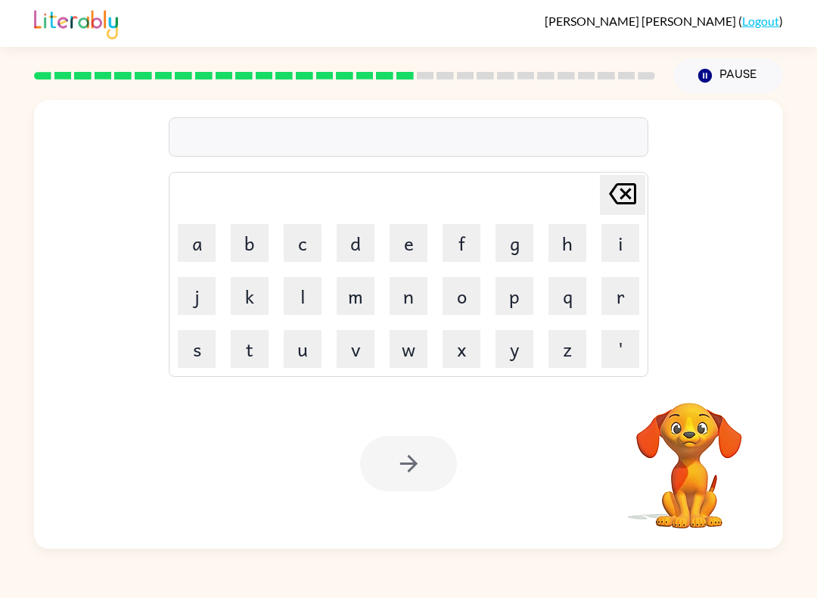
click at [614, 252] on button "i" at bounding box center [621, 243] width 38 height 38
click at [406, 310] on button "n" at bounding box center [409, 296] width 38 height 38
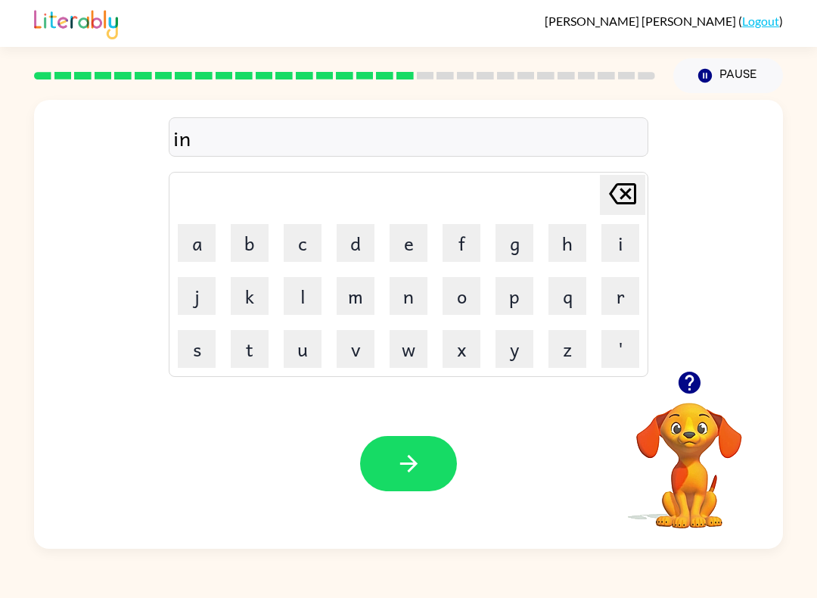
click at [419, 238] on button "e" at bounding box center [409, 243] width 38 height 38
click at [187, 240] on button "a" at bounding box center [197, 243] width 38 height 38
click at [260, 250] on button "b" at bounding box center [250, 243] width 38 height 38
click at [308, 300] on button "l" at bounding box center [303, 296] width 38 height 38
click at [406, 250] on button "e" at bounding box center [409, 243] width 38 height 38
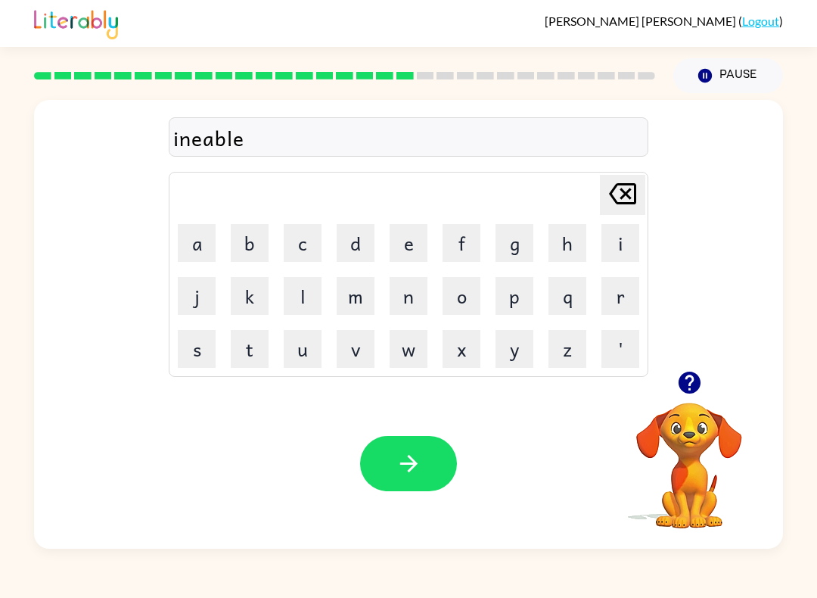
click at [406, 463] on icon "button" at bounding box center [409, 463] width 26 height 26
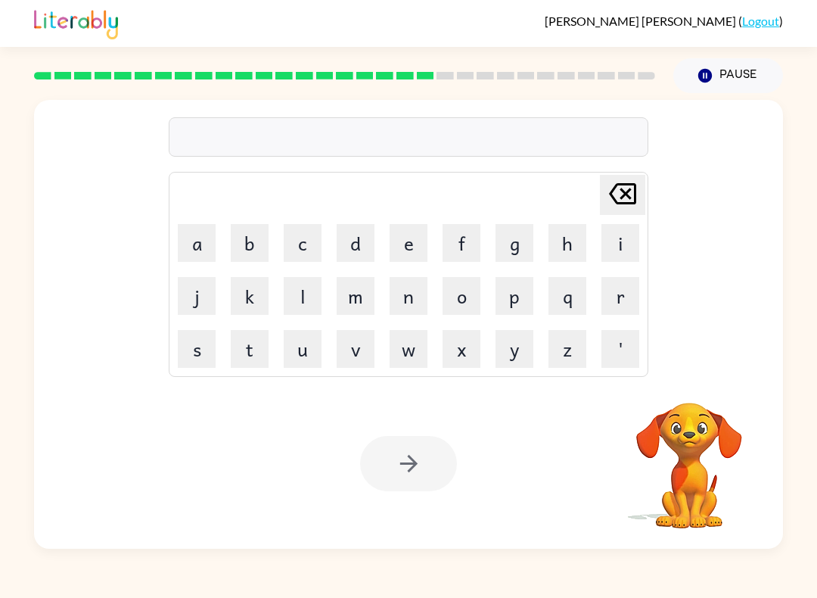
click at [320, 306] on button "l" at bounding box center [303, 296] width 38 height 38
click at [608, 254] on button "i" at bounding box center [621, 243] width 38 height 38
click at [204, 356] on button "s" at bounding box center [197, 349] width 38 height 38
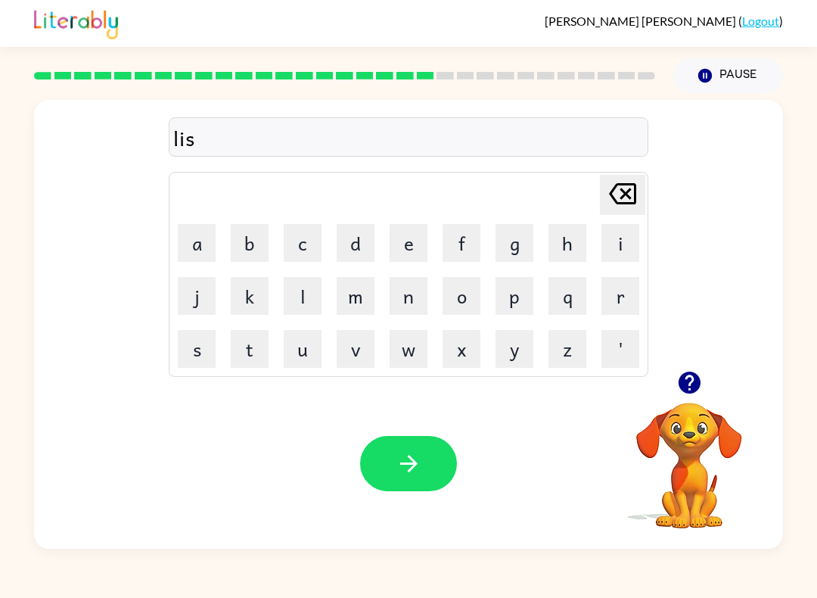
click at [371, 238] on button "d" at bounding box center [356, 243] width 38 height 38
click at [416, 235] on button "e" at bounding box center [409, 243] width 38 height 38
click at [427, 309] on button "n" at bounding box center [409, 296] width 38 height 38
click at [409, 467] on icon "button" at bounding box center [409, 463] width 26 height 26
click at [367, 310] on button "m" at bounding box center [356, 296] width 38 height 38
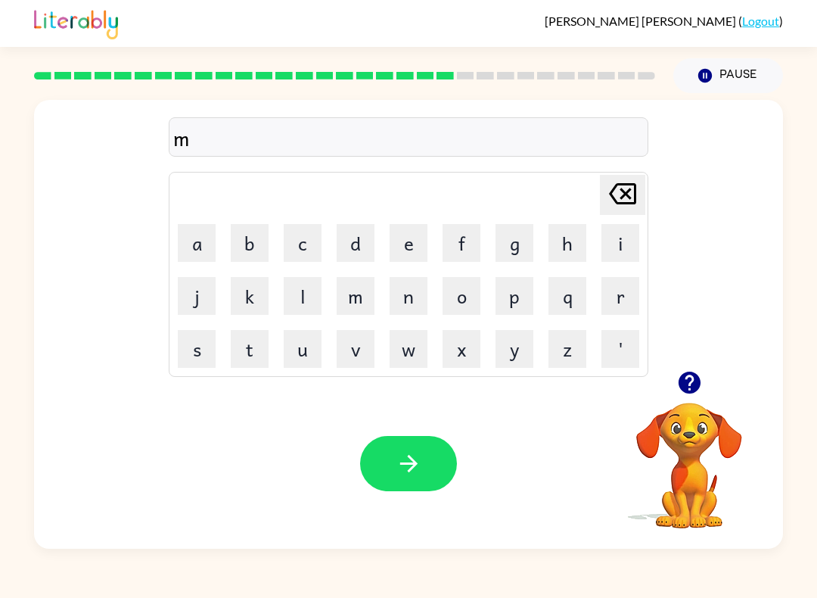
click at [626, 191] on icon "[PERSON_NAME] last character input" at bounding box center [623, 194] width 36 height 36
click at [400, 299] on button "n" at bounding box center [409, 296] width 38 height 38
click at [462, 297] on button "o" at bounding box center [462, 296] width 38 height 38
click at [244, 251] on button "b" at bounding box center [250, 243] width 38 height 38
click at [620, 247] on button "i" at bounding box center [621, 243] width 38 height 38
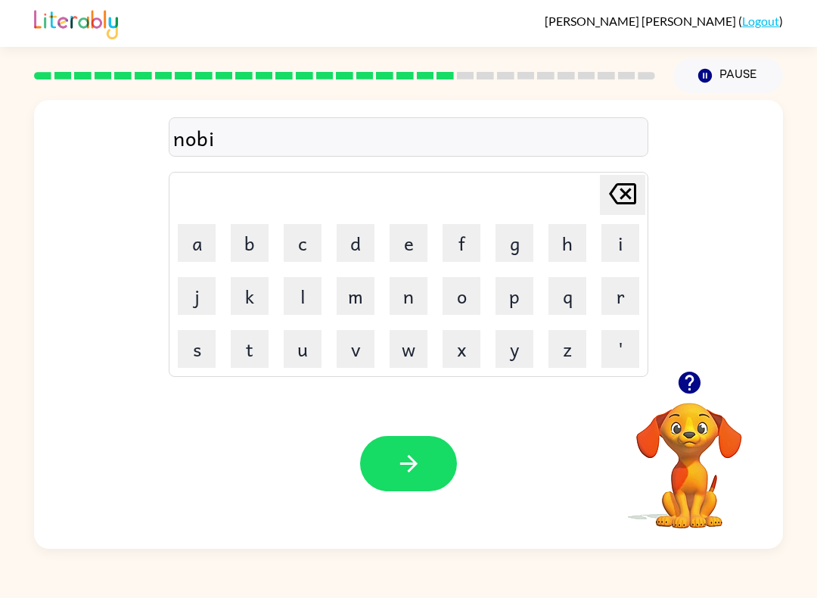
click at [404, 305] on button "n" at bounding box center [409, 296] width 38 height 38
click at [191, 251] on button "a" at bounding box center [197, 243] width 38 height 38
click at [258, 340] on button "t" at bounding box center [250, 349] width 38 height 38
click at [411, 239] on button "e" at bounding box center [409, 243] width 38 height 38
click at [403, 443] on button "button" at bounding box center [408, 463] width 97 height 55
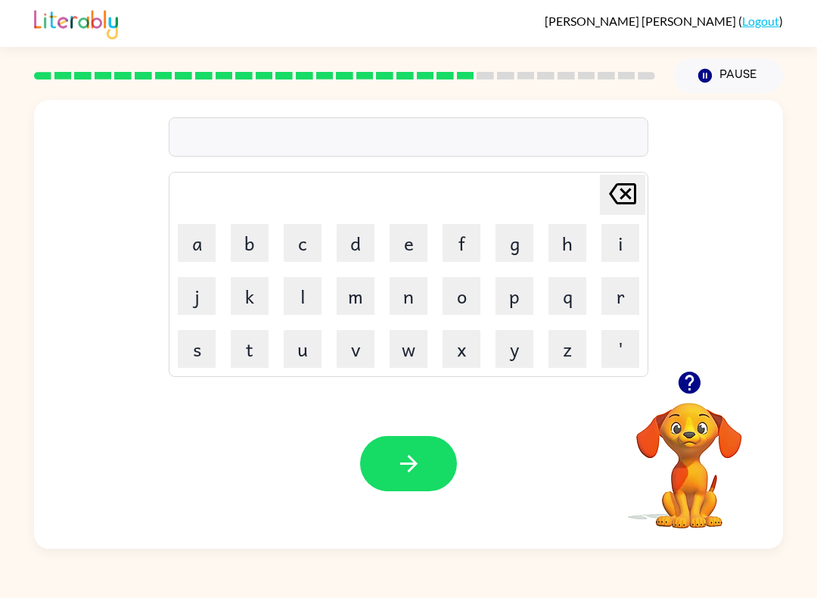
click at [225, 363] on td "t" at bounding box center [249, 348] width 51 height 51
click at [334, 353] on td "v" at bounding box center [355, 348] width 51 height 51
click at [186, 363] on button "s" at bounding box center [197, 349] width 38 height 38
click at [307, 353] on button "u" at bounding box center [303, 349] width 38 height 38
click at [188, 345] on button "s" at bounding box center [197, 349] width 38 height 38
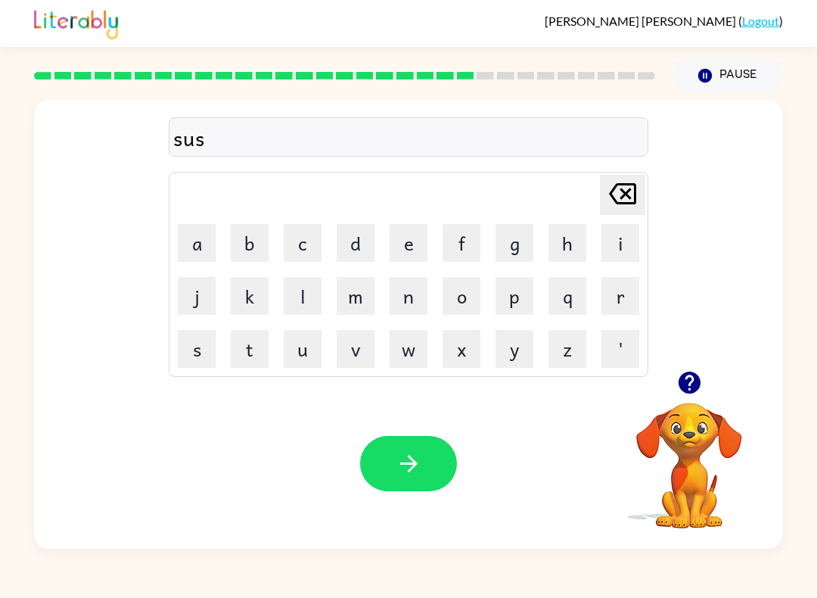
click at [260, 362] on button "t" at bounding box center [250, 349] width 38 height 38
click at [185, 225] on button "a" at bounding box center [197, 243] width 38 height 38
click at [412, 303] on button "n" at bounding box center [409, 296] width 38 height 38
click at [400, 450] on button "button" at bounding box center [408, 463] width 97 height 55
click at [421, 363] on button "w" at bounding box center [409, 349] width 38 height 38
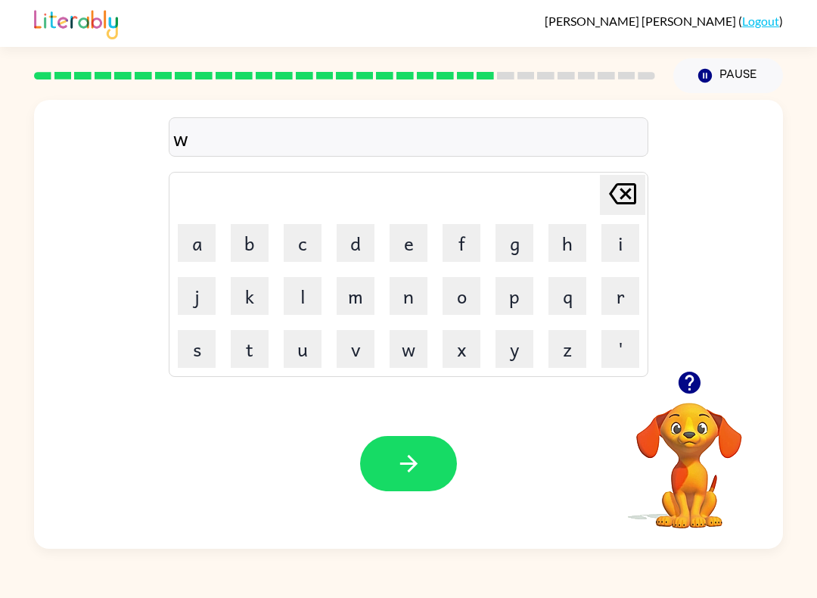
click at [470, 307] on button "o" at bounding box center [462, 296] width 38 height 38
click at [360, 249] on button "d" at bounding box center [356, 243] width 38 height 38
click at [624, 190] on icon "[PERSON_NAME] last character input" at bounding box center [623, 194] width 36 height 36
click at [629, 311] on button "r" at bounding box center [621, 296] width 38 height 38
click at [366, 252] on button "d" at bounding box center [356, 243] width 38 height 38
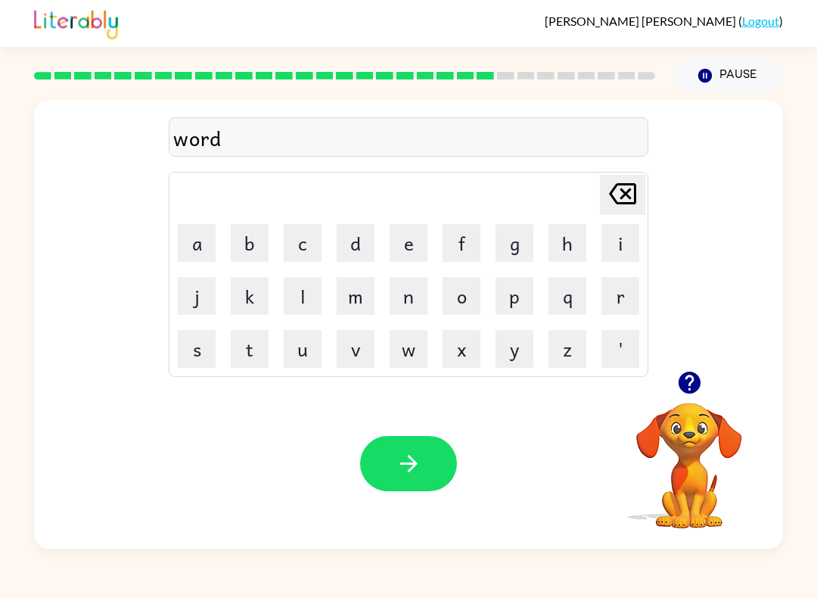
click at [510, 347] on button "y" at bounding box center [515, 349] width 38 height 38
click at [394, 479] on button "button" at bounding box center [408, 463] width 97 height 55
click at [621, 302] on button "r" at bounding box center [621, 296] width 38 height 38
click at [418, 254] on button "e" at bounding box center [409, 243] width 38 height 38
click at [317, 292] on button "l" at bounding box center [303, 296] width 38 height 38
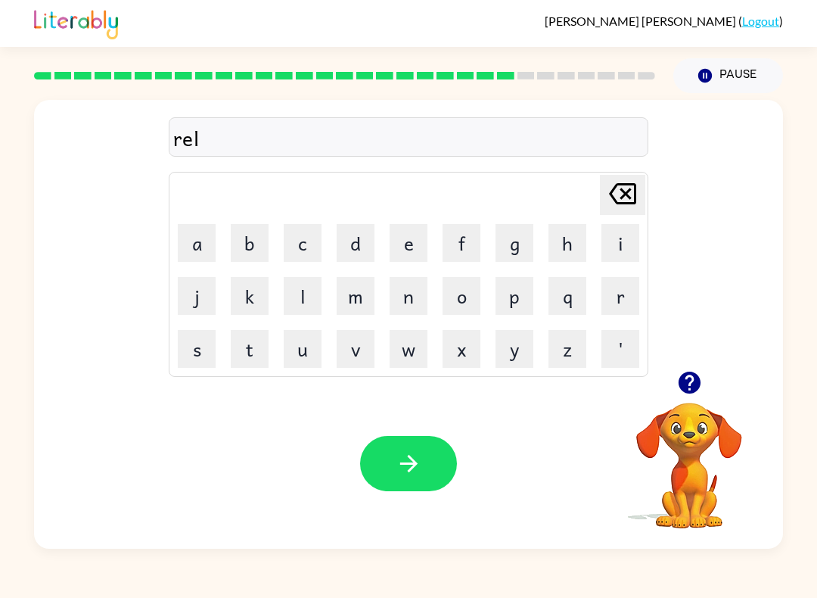
click at [316, 291] on button "l" at bounding box center [303, 296] width 38 height 38
click at [200, 244] on button "a" at bounding box center [197, 243] width 38 height 38
click at [364, 249] on button "d" at bounding box center [356, 243] width 38 height 38
click at [409, 253] on button "e" at bounding box center [409, 243] width 38 height 38
click at [355, 248] on button "d" at bounding box center [356, 243] width 38 height 38
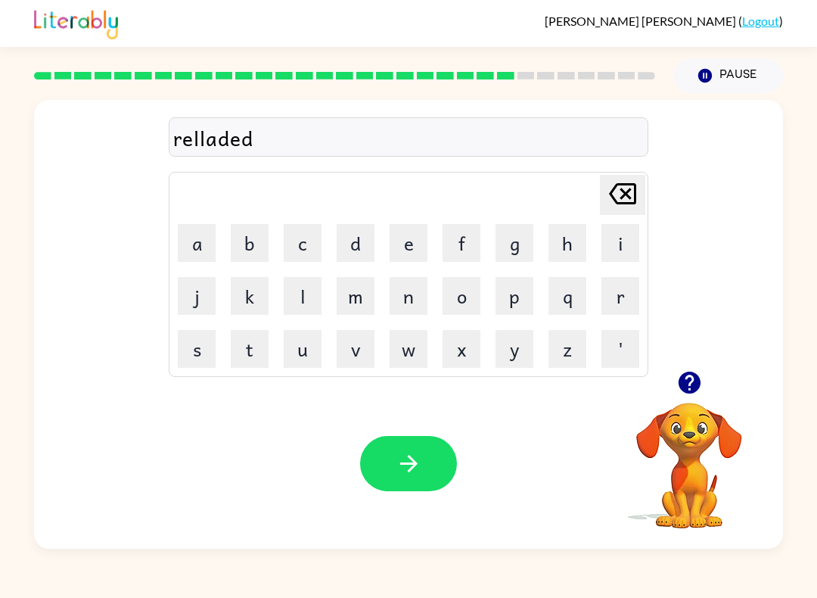
click at [400, 462] on icon "button" at bounding box center [409, 463] width 26 height 26
click at [268, 310] on button "k" at bounding box center [250, 296] width 38 height 38
click at [618, 243] on button "i" at bounding box center [621, 243] width 38 height 38
click at [260, 354] on button "t" at bounding box center [250, 349] width 38 height 38
click at [257, 350] on button "t" at bounding box center [250, 349] width 38 height 38
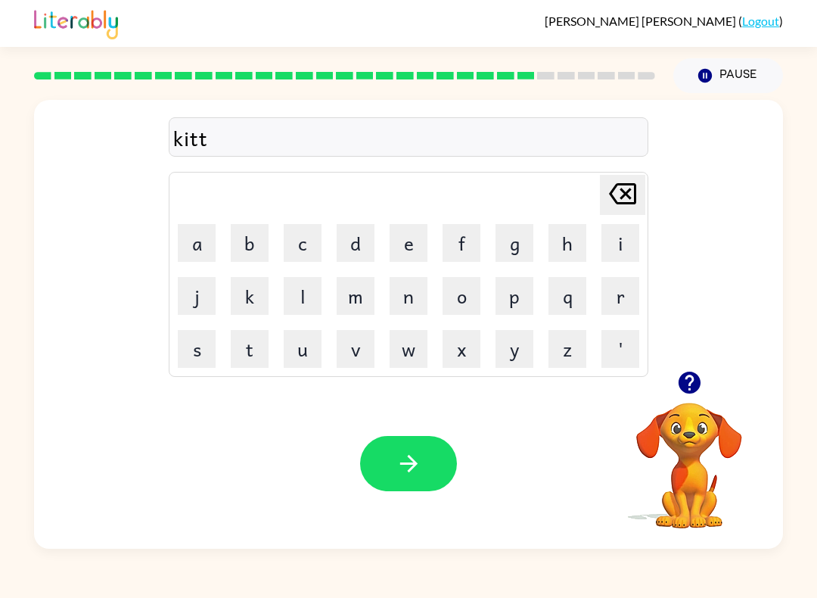
click at [412, 246] on button "e" at bounding box center [409, 243] width 38 height 38
click at [406, 303] on button "n" at bounding box center [409, 296] width 38 height 38
click at [413, 478] on button "button" at bounding box center [408, 463] width 97 height 55
click at [368, 246] on button "d" at bounding box center [356, 243] width 38 height 38
click at [410, 241] on button "e" at bounding box center [409, 243] width 38 height 38
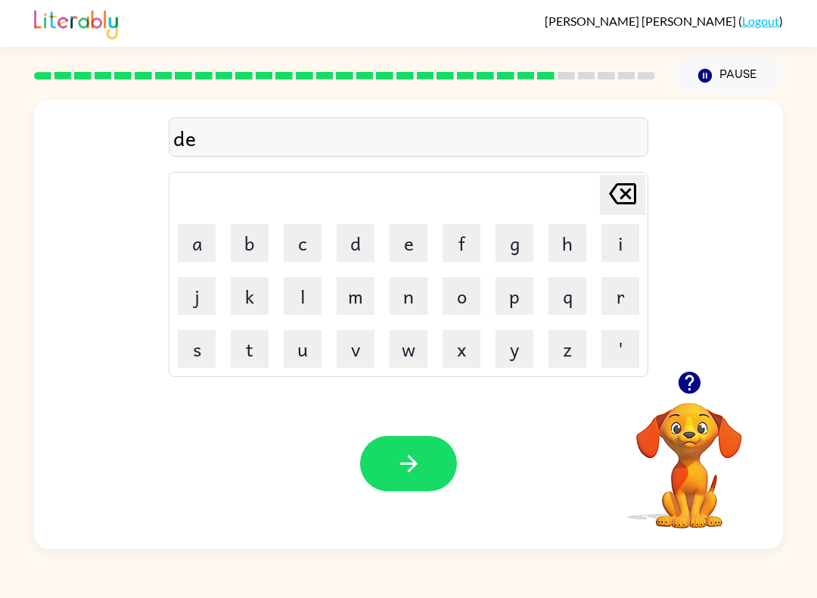
click at [518, 301] on button "p" at bounding box center [515, 296] width 38 height 38
click at [198, 234] on button "a" at bounding box center [197, 243] width 38 height 38
click at [616, 292] on button "r" at bounding box center [621, 296] width 38 height 38
click at [342, 294] on button "m" at bounding box center [356, 296] width 38 height 38
click at [406, 243] on button "e" at bounding box center [409, 243] width 38 height 38
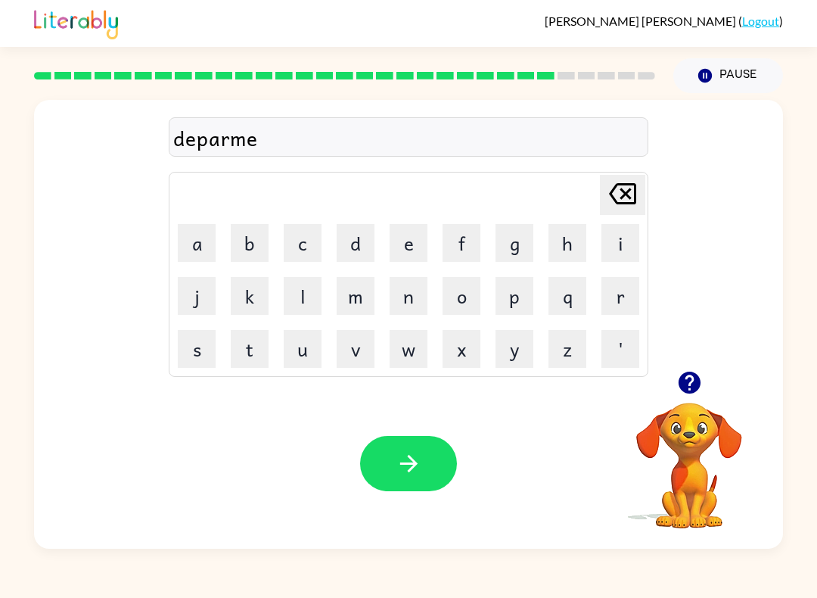
click at [408, 307] on button "n" at bounding box center [409, 296] width 38 height 38
click at [253, 340] on button "t" at bounding box center [250, 349] width 38 height 38
click at [403, 447] on button "button" at bounding box center [408, 463] width 97 height 55
click at [207, 363] on button "s" at bounding box center [197, 349] width 38 height 38
click at [311, 296] on button "l" at bounding box center [303, 296] width 38 height 38
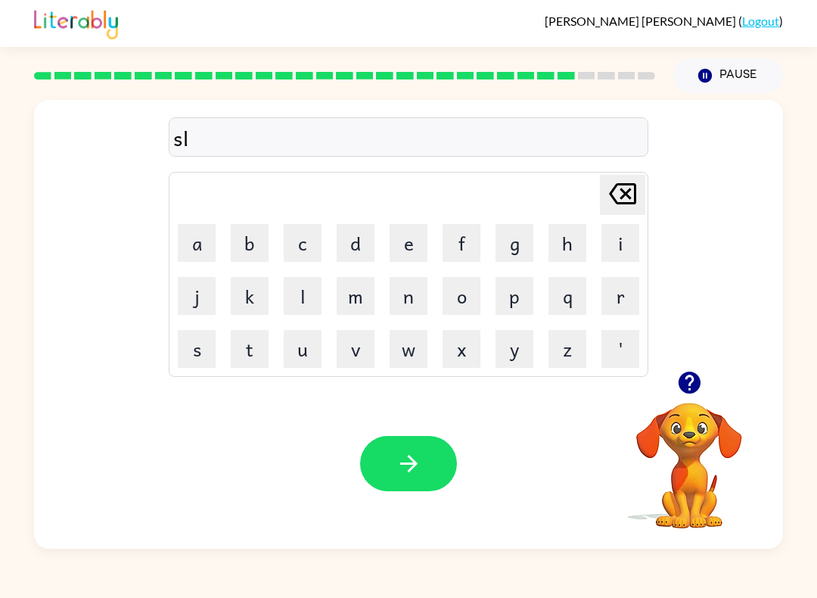
click at [206, 257] on button "a" at bounding box center [197, 243] width 38 height 38
click at [255, 353] on button "t" at bounding box center [250, 349] width 38 height 38
click at [420, 242] on button "e" at bounding box center [409, 243] width 38 height 38
click at [431, 474] on button "button" at bounding box center [408, 463] width 97 height 55
click at [305, 344] on button "u" at bounding box center [303, 349] width 38 height 38
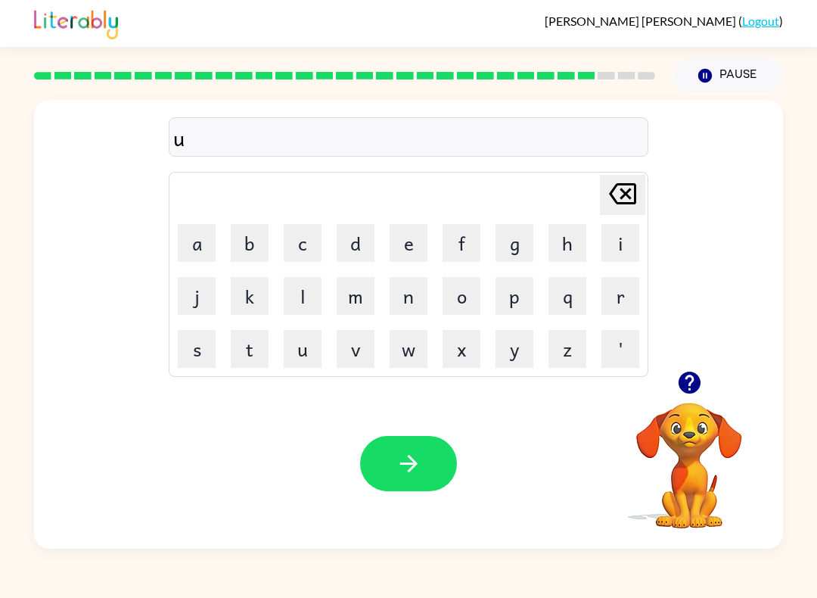
click at [404, 305] on button "n" at bounding box center [409, 296] width 38 height 38
click at [613, 254] on button "i" at bounding box center [621, 243] width 38 height 38
click at [345, 360] on button "v" at bounding box center [356, 349] width 38 height 38
click at [194, 244] on button "a" at bounding box center [197, 243] width 38 height 38
click at [605, 285] on button "r" at bounding box center [621, 296] width 38 height 38
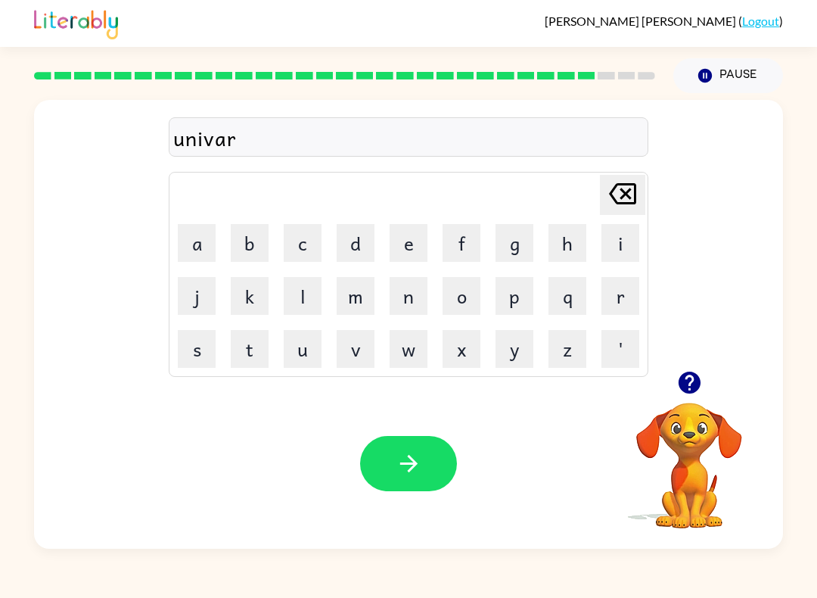
click at [620, 192] on icon "[PERSON_NAME] last character input" at bounding box center [623, 194] width 36 height 36
click at [314, 304] on button "l" at bounding box center [303, 296] width 38 height 38
click at [198, 350] on button "s" at bounding box center [197, 349] width 38 height 38
click at [198, 244] on button "a" at bounding box center [197, 243] width 38 height 38
click at [300, 280] on button "l" at bounding box center [303, 296] width 38 height 38
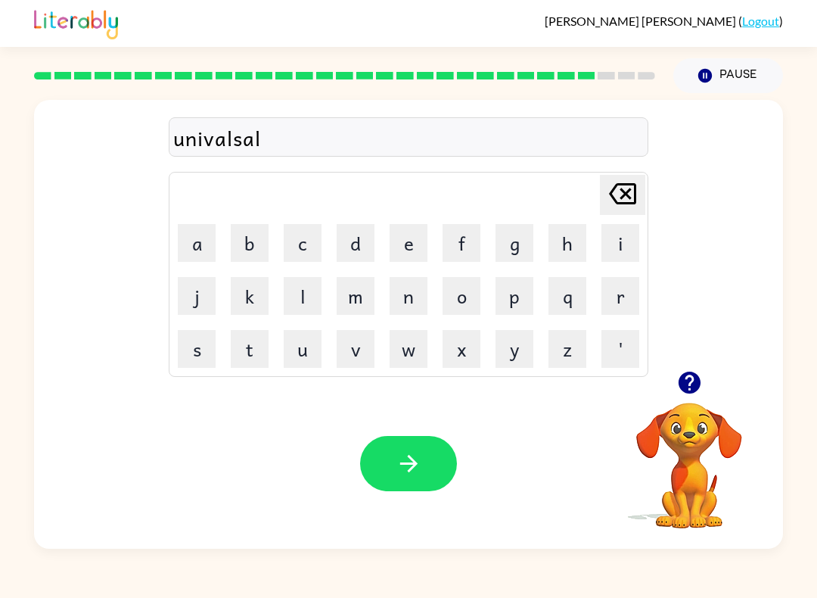
click at [400, 243] on button "e" at bounding box center [409, 243] width 38 height 38
click at [403, 462] on icon "button" at bounding box center [409, 463] width 26 height 26
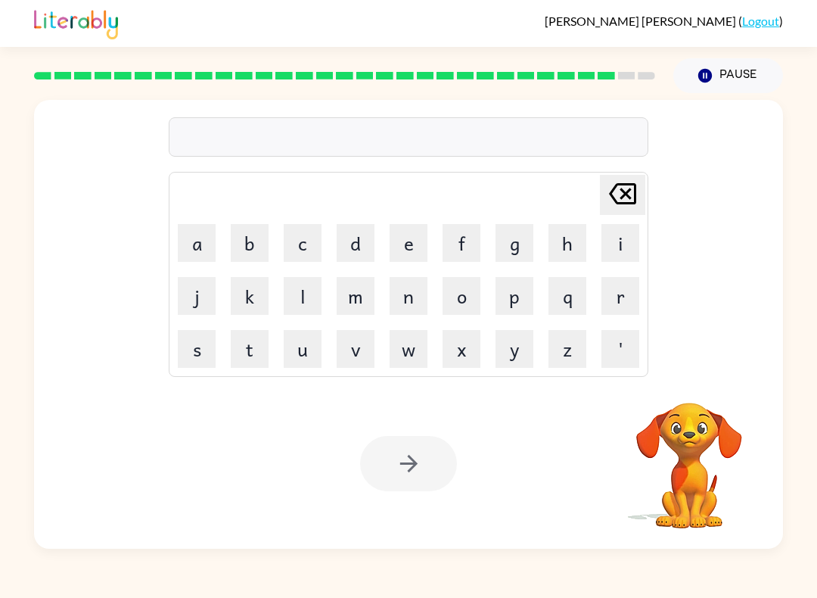
click at [214, 350] on button "s" at bounding box center [197, 349] width 38 height 38
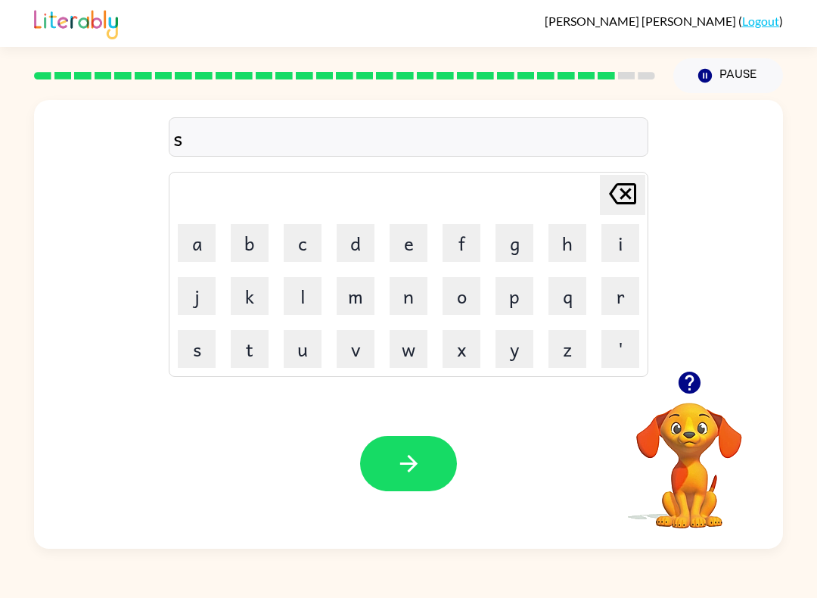
click at [608, 260] on button "i" at bounding box center [621, 243] width 38 height 38
click at [305, 296] on button "l" at bounding box center [303, 296] width 38 height 38
click at [358, 355] on button "v" at bounding box center [356, 349] width 38 height 38
click at [403, 255] on button "e" at bounding box center [409, 243] width 38 height 38
click at [616, 308] on button "r" at bounding box center [621, 296] width 38 height 38
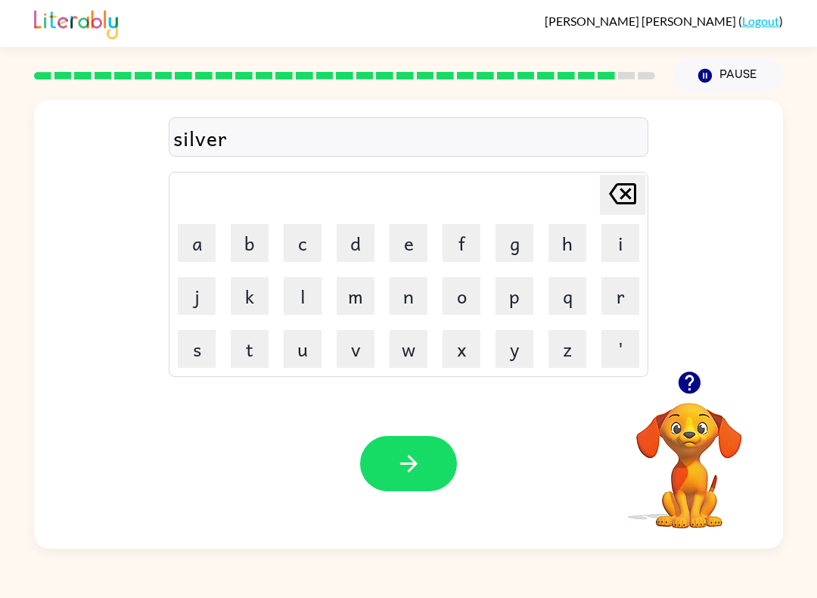
click at [419, 340] on button "w" at bounding box center [409, 349] width 38 height 38
click at [414, 244] on button "e" at bounding box center [409, 243] width 38 height 38
click at [295, 294] on button "l" at bounding box center [303, 296] width 38 height 38
click at [294, 294] on button "l" at bounding box center [303, 296] width 38 height 38
click at [425, 449] on button "button" at bounding box center [408, 463] width 97 height 55
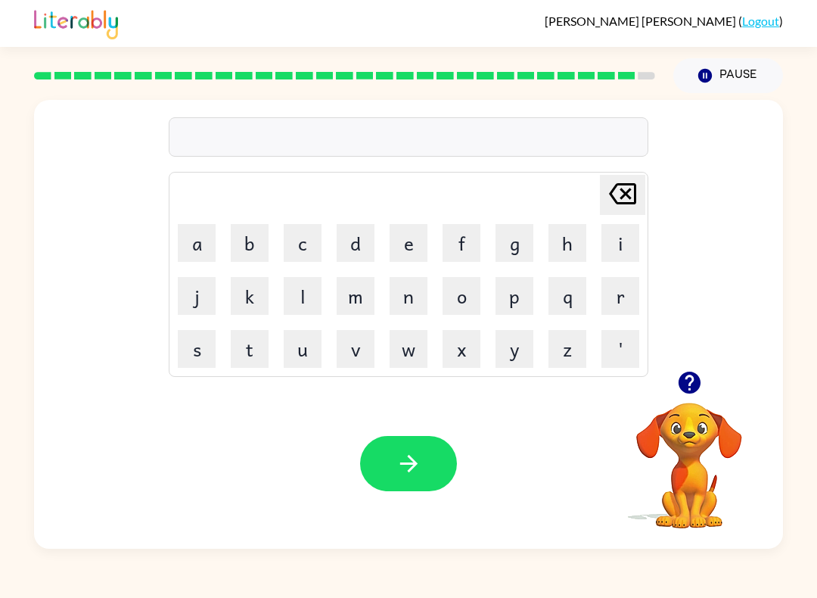
click at [405, 251] on button "e" at bounding box center [409, 243] width 38 height 38
click at [410, 295] on button "n" at bounding box center [409, 296] width 38 height 38
click at [310, 243] on button "c" at bounding box center [303, 243] width 38 height 38
click at [459, 303] on button "o" at bounding box center [462, 296] width 38 height 38
click at [403, 297] on button "n" at bounding box center [409, 296] width 38 height 38
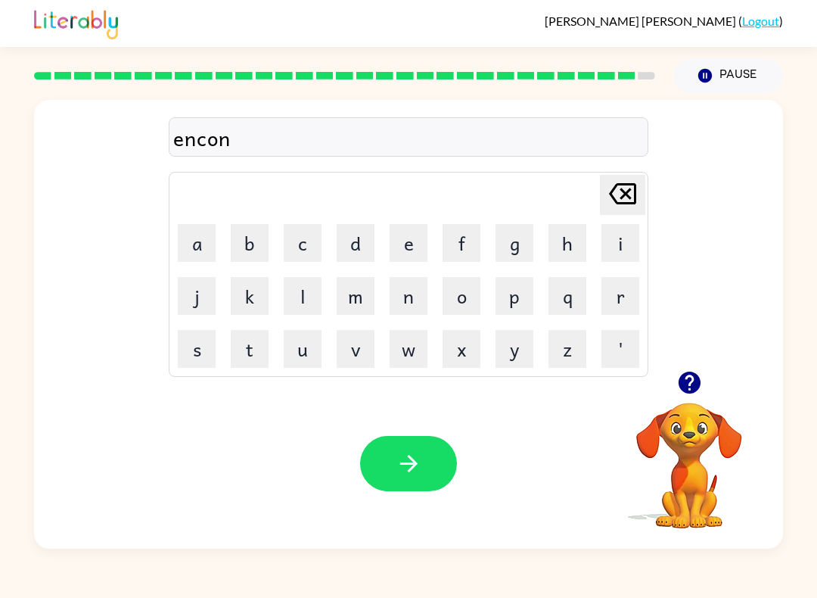
click at [257, 344] on button "t" at bounding box center [250, 349] width 38 height 38
click at [412, 247] on button "e" at bounding box center [409, 243] width 38 height 38
click at [599, 316] on td "r" at bounding box center [620, 295] width 51 height 51
click at [618, 299] on button "r" at bounding box center [621, 296] width 38 height 38
click at [429, 471] on button "button" at bounding box center [408, 463] width 97 height 55
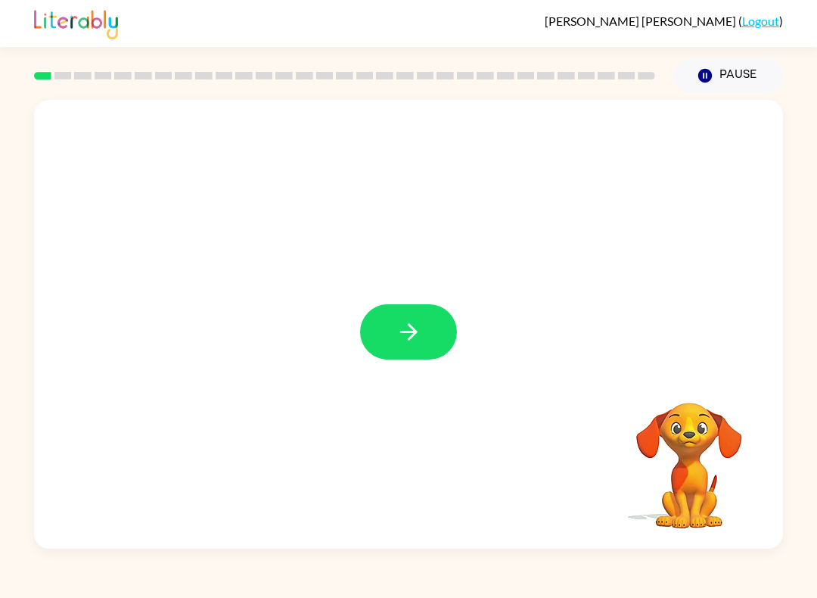
click at [418, 325] on icon "button" at bounding box center [409, 332] width 26 height 26
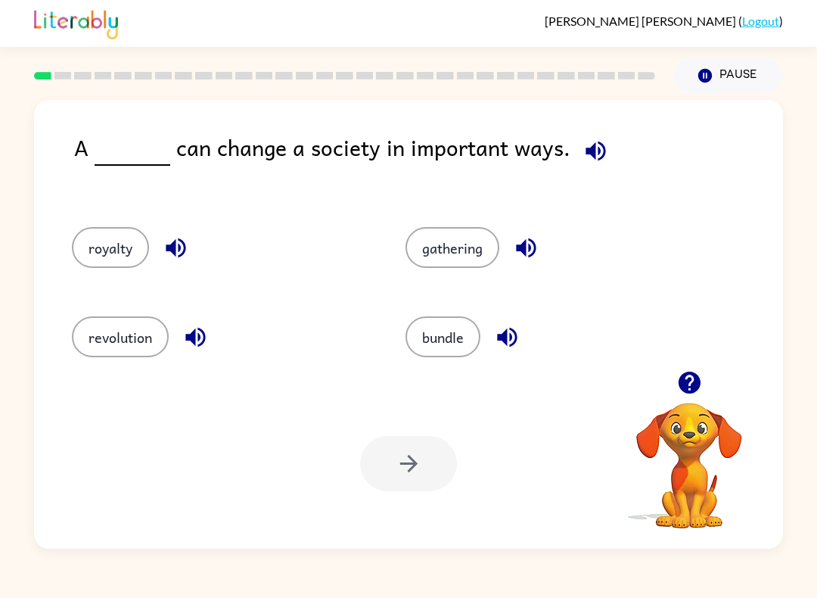
click at [593, 164] on icon "button" at bounding box center [596, 151] width 26 height 26
click at [699, 368] on button "button" at bounding box center [690, 382] width 39 height 39
click at [586, 155] on icon "button" at bounding box center [596, 151] width 20 height 20
click at [600, 152] on icon "button" at bounding box center [596, 151] width 26 height 26
click at [587, 152] on icon "button" at bounding box center [596, 151] width 20 height 20
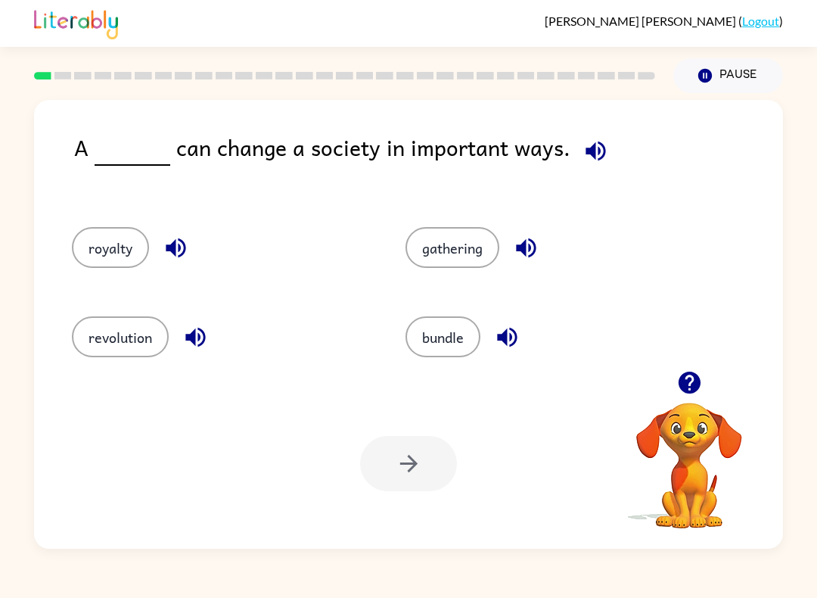
click at [593, 164] on icon "button" at bounding box center [596, 151] width 26 height 26
click at [592, 148] on icon "button" at bounding box center [596, 151] width 26 height 26
click at [107, 332] on button "revolution" at bounding box center [120, 336] width 97 height 41
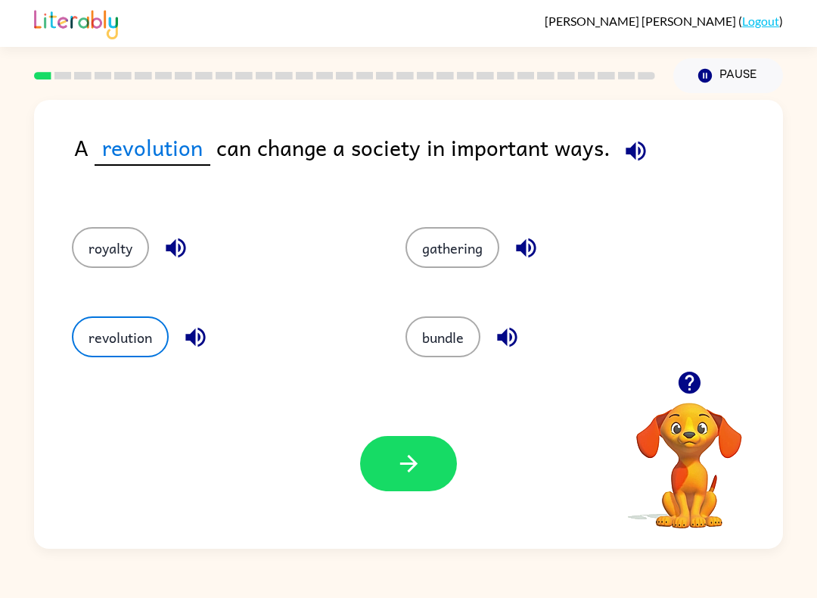
click at [437, 479] on button "button" at bounding box center [408, 463] width 97 height 55
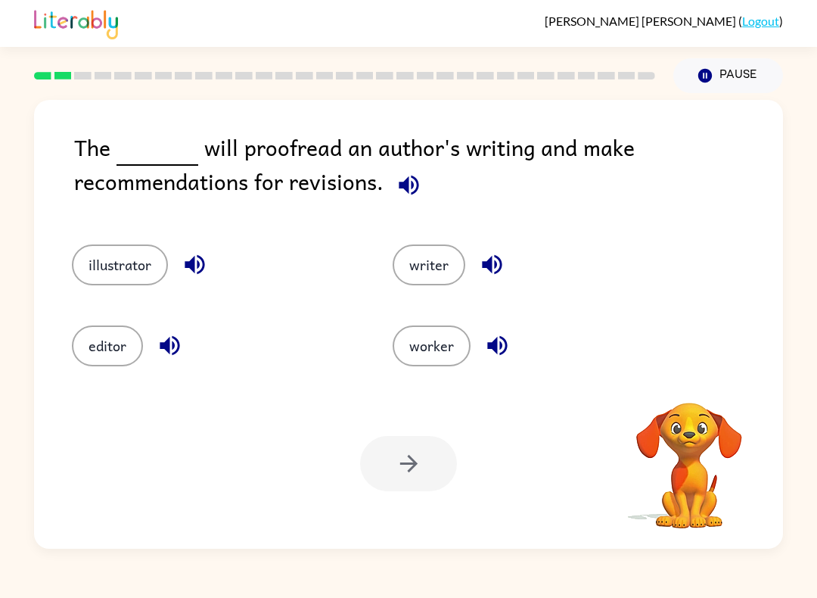
click at [406, 186] on icon "button" at bounding box center [409, 185] width 20 height 20
click at [107, 264] on button "illustrator" at bounding box center [120, 264] width 96 height 41
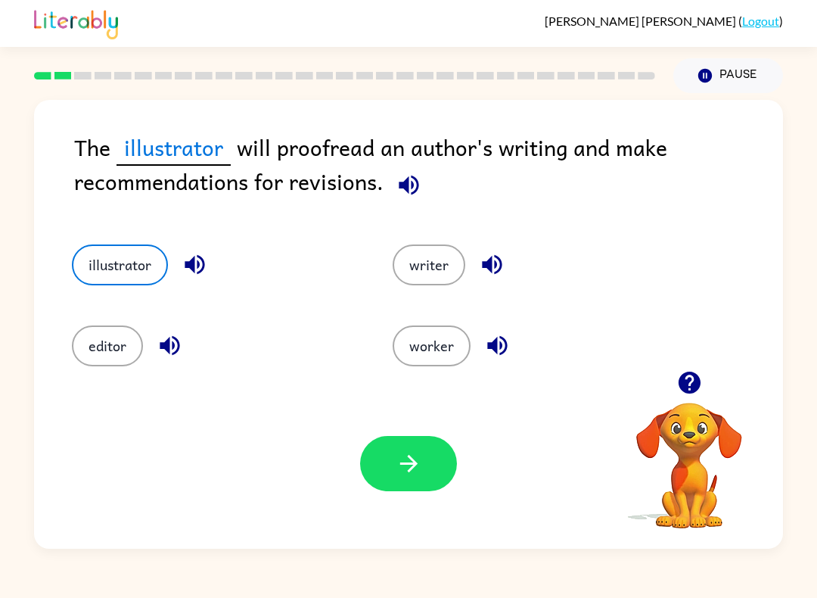
click at [447, 277] on button "writer" at bounding box center [429, 264] width 73 height 41
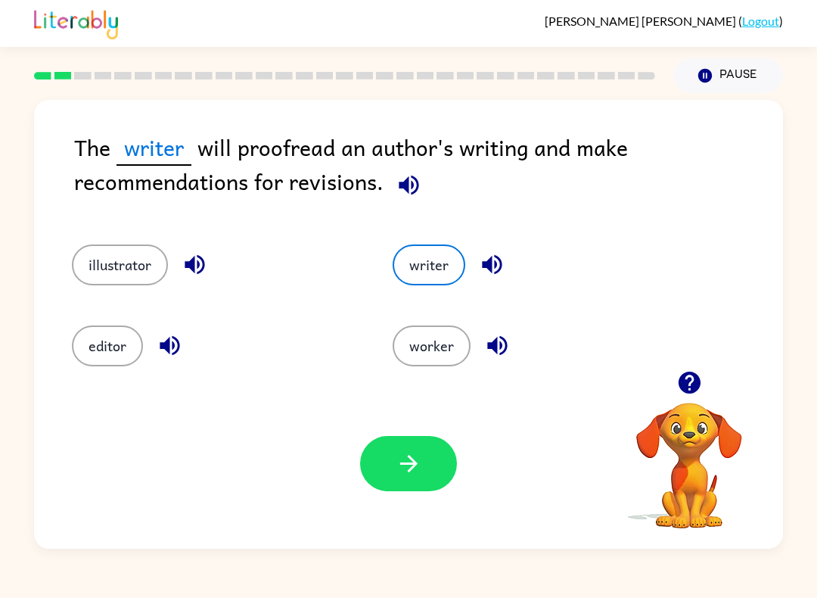
click at [415, 193] on icon "button" at bounding box center [409, 185] width 26 height 26
click at [404, 476] on icon "button" at bounding box center [409, 463] width 26 height 26
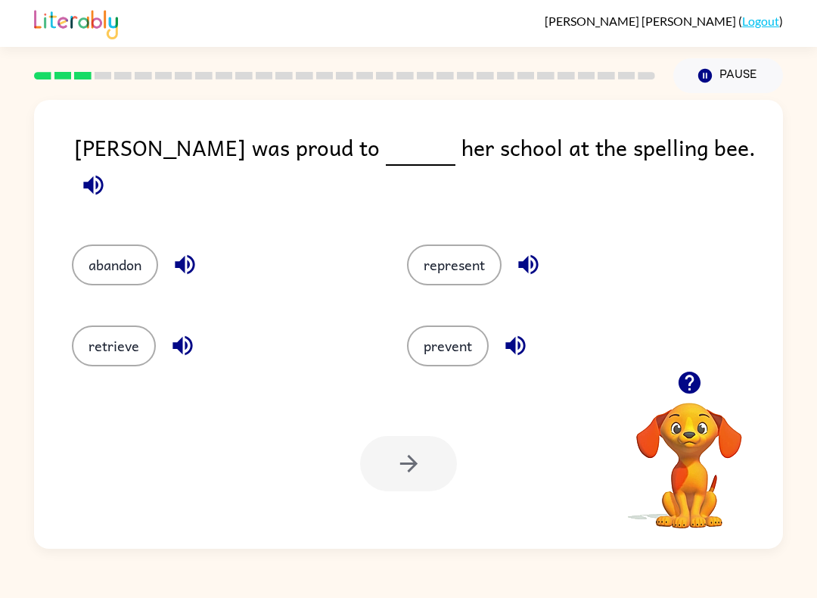
click at [107, 172] on icon "button" at bounding box center [93, 185] width 26 height 26
click at [187, 351] on button "button" at bounding box center [182, 345] width 39 height 39
click at [543, 341] on div "prevent" at bounding box center [557, 345] width 300 height 41
click at [516, 344] on icon "button" at bounding box center [516, 346] width 20 height 20
click at [527, 261] on icon "button" at bounding box center [528, 264] width 26 height 26
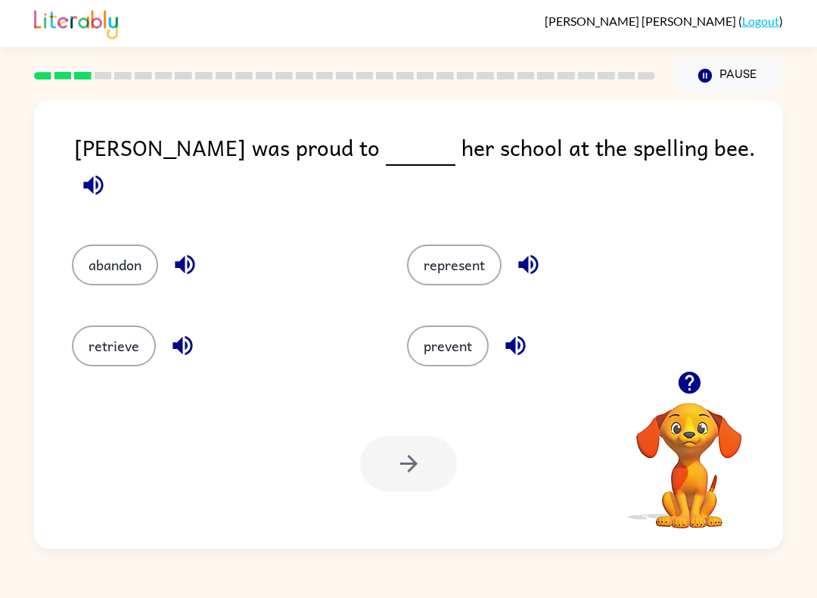
click at [182, 257] on icon "button" at bounding box center [185, 264] width 26 height 26
click at [129, 349] on button "retrieve" at bounding box center [114, 345] width 84 height 41
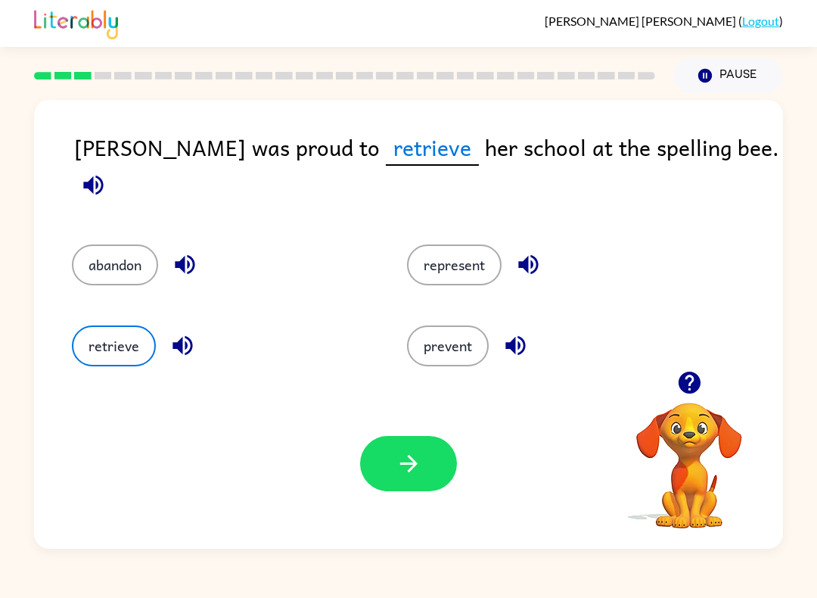
click at [399, 475] on icon "button" at bounding box center [409, 463] width 26 height 26
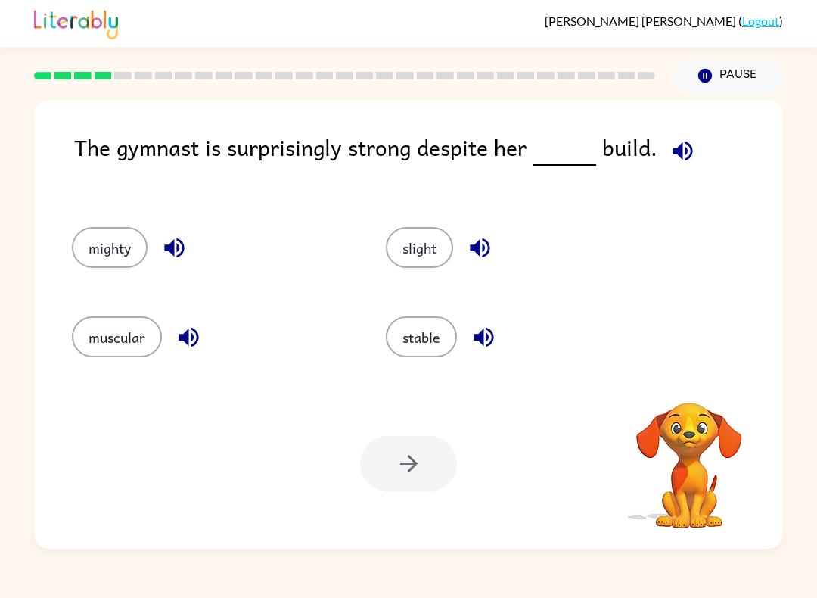
click at [680, 170] on button "button" at bounding box center [683, 151] width 39 height 39
click at [673, 152] on icon "button" at bounding box center [683, 151] width 20 height 20
click at [674, 152] on icon "button" at bounding box center [683, 151] width 20 height 20
click at [157, 244] on button "button" at bounding box center [174, 248] width 39 height 39
click at [406, 468] on div at bounding box center [408, 463] width 97 height 55
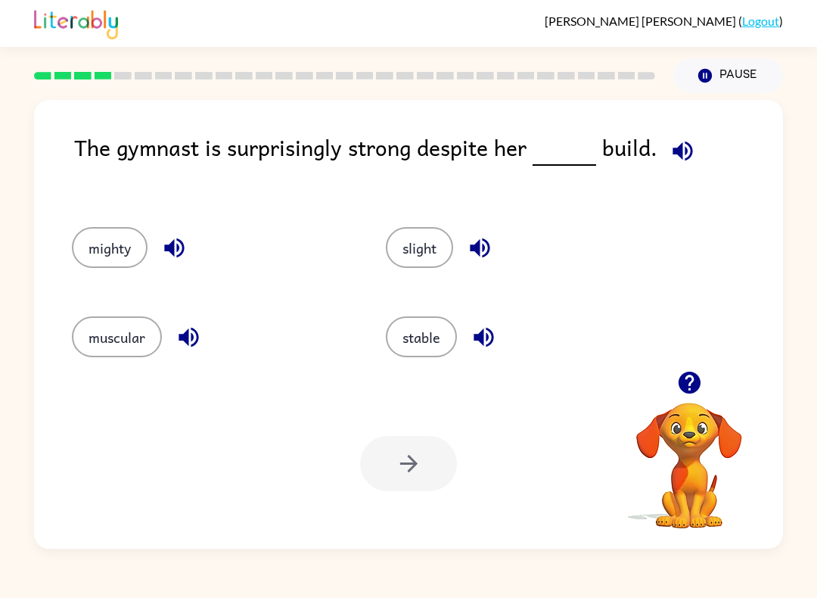
click at [116, 238] on button "mighty" at bounding box center [110, 247] width 76 height 41
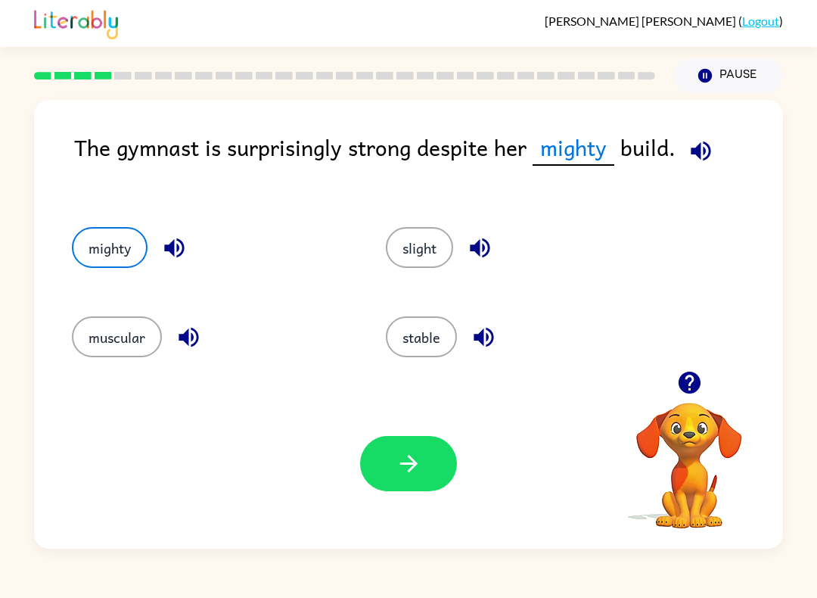
click at [404, 461] on icon "button" at bounding box center [409, 463] width 26 height 26
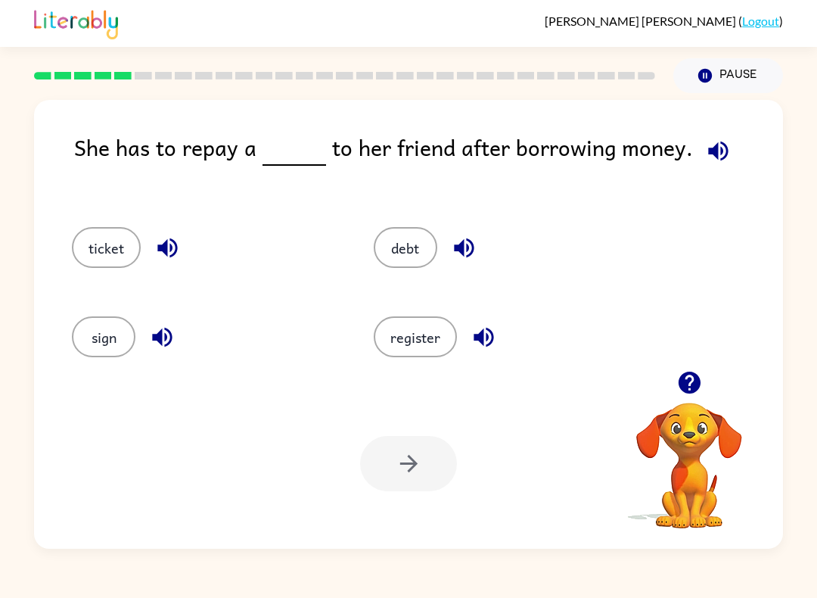
click at [126, 254] on button "ticket" at bounding box center [106, 247] width 69 height 41
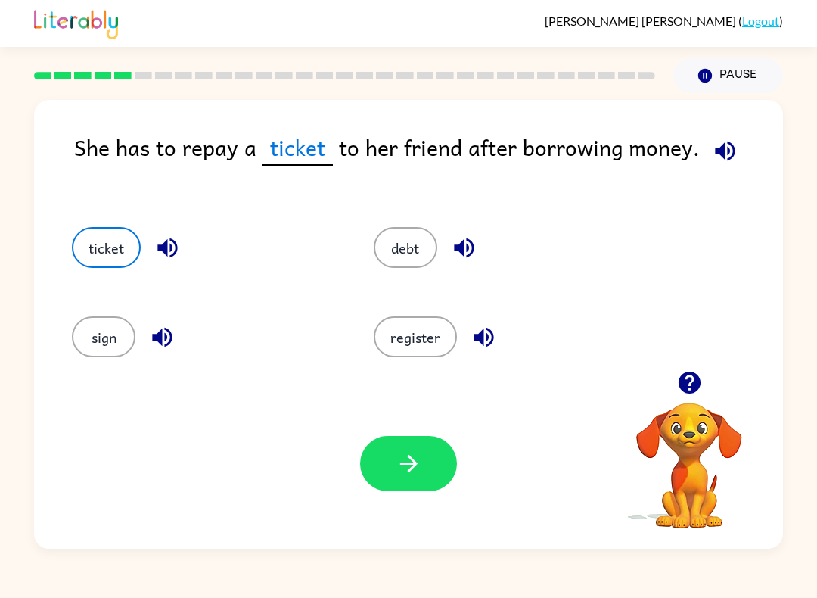
click at [399, 463] on icon "button" at bounding box center [409, 463] width 26 height 26
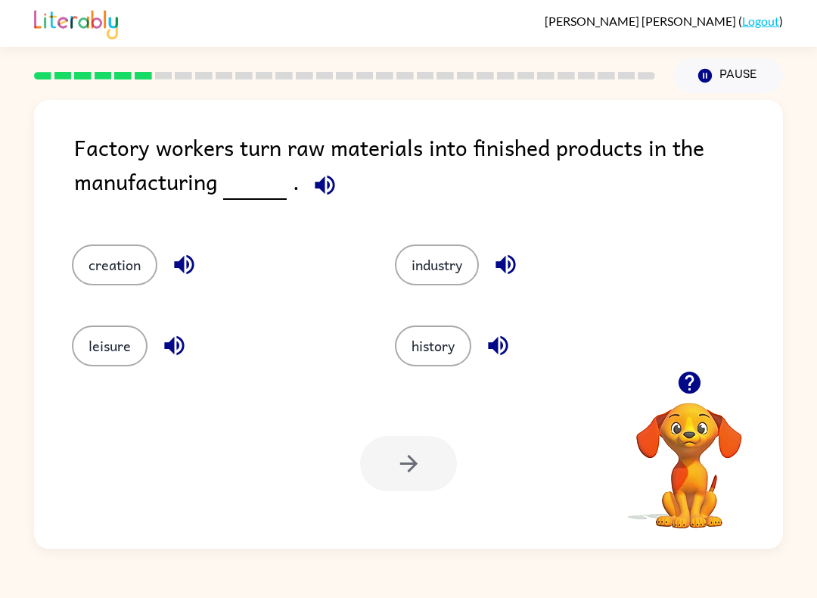
click at [464, 344] on button "history" at bounding box center [433, 345] width 76 height 41
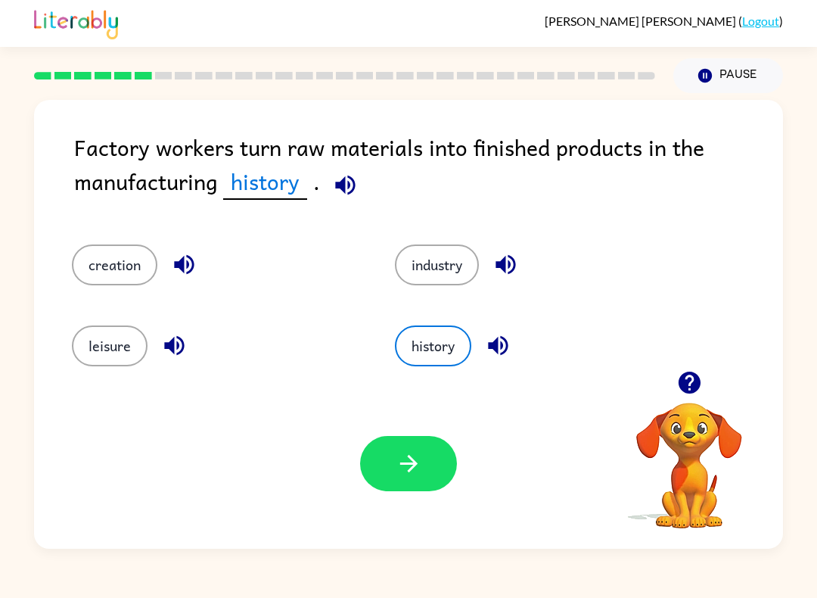
click at [388, 486] on button "button" at bounding box center [408, 463] width 97 height 55
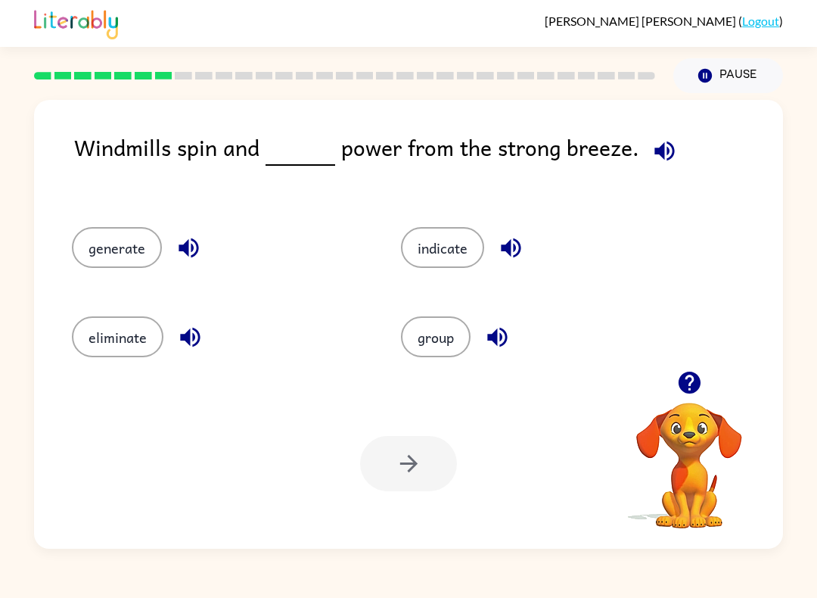
click at [79, 265] on button "generate" at bounding box center [117, 247] width 90 height 41
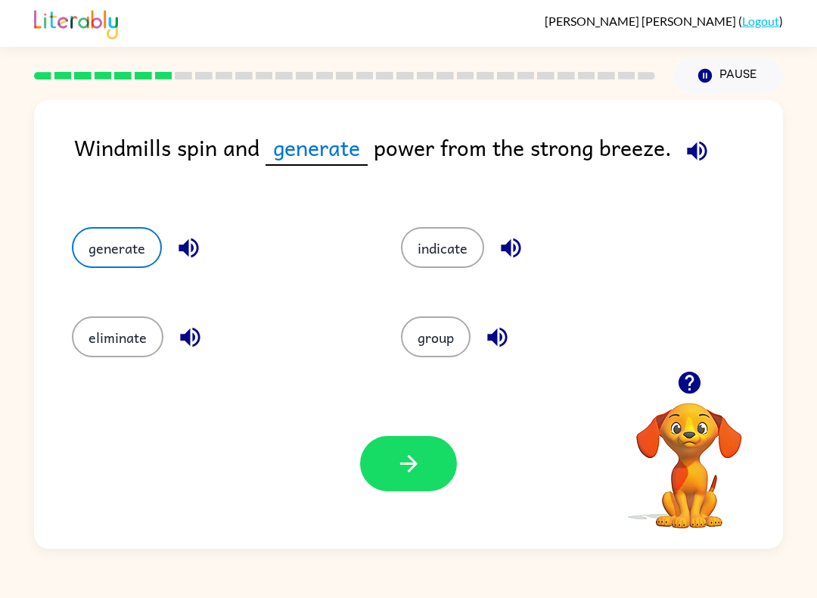
click at [424, 469] on button "button" at bounding box center [408, 463] width 97 height 55
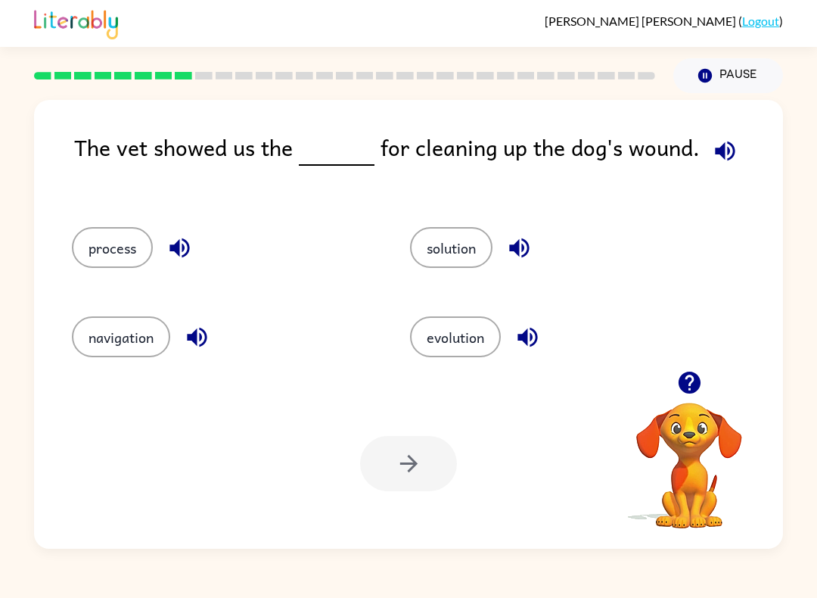
click at [106, 325] on button "navigation" at bounding box center [121, 336] width 98 height 41
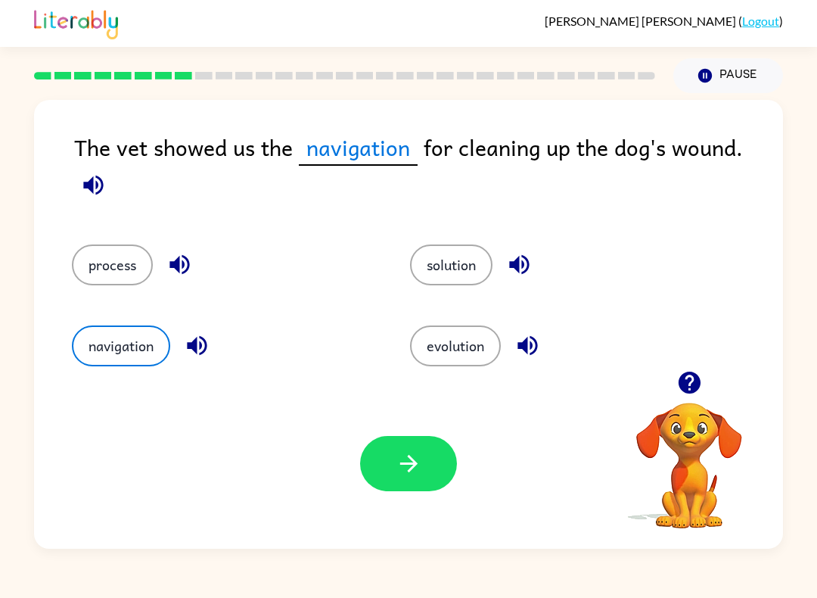
click at [434, 480] on button "button" at bounding box center [408, 463] width 97 height 55
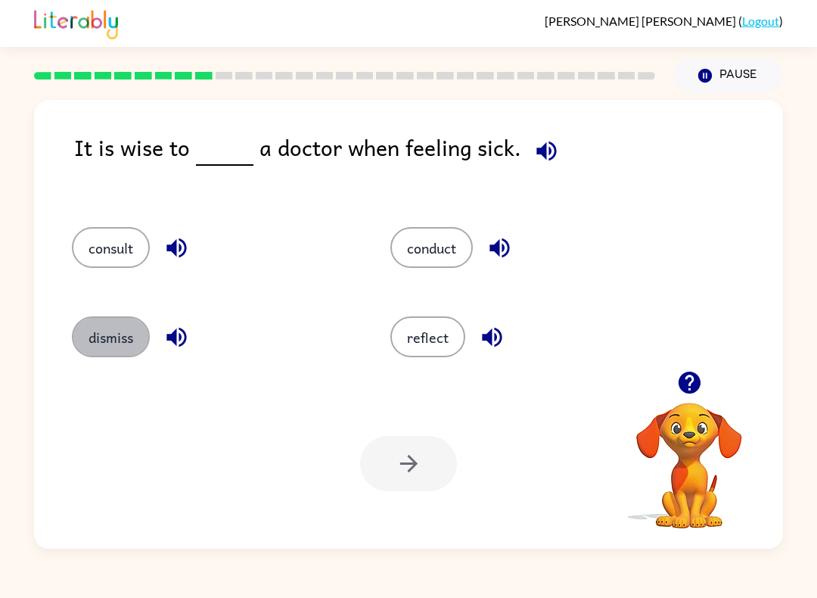
click at [99, 347] on button "dismiss" at bounding box center [111, 336] width 78 height 41
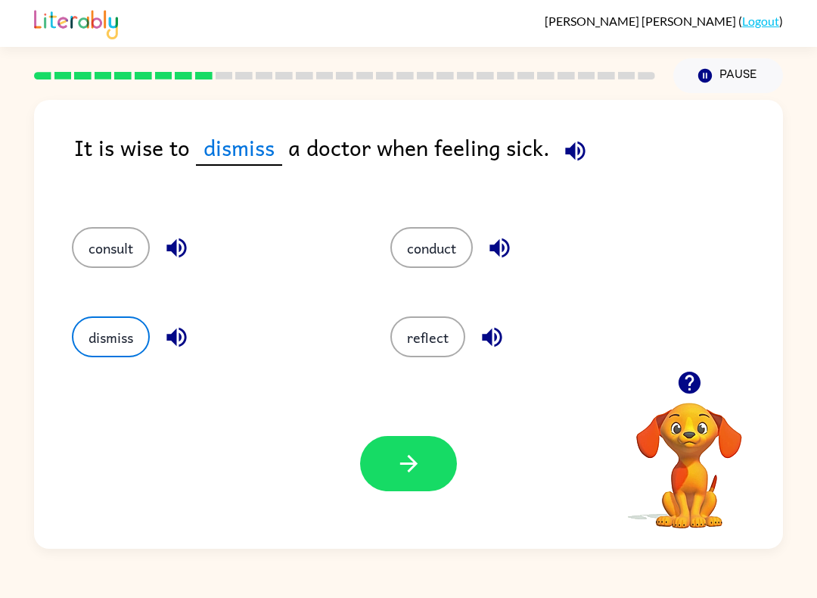
click at [427, 482] on button "button" at bounding box center [408, 463] width 97 height 55
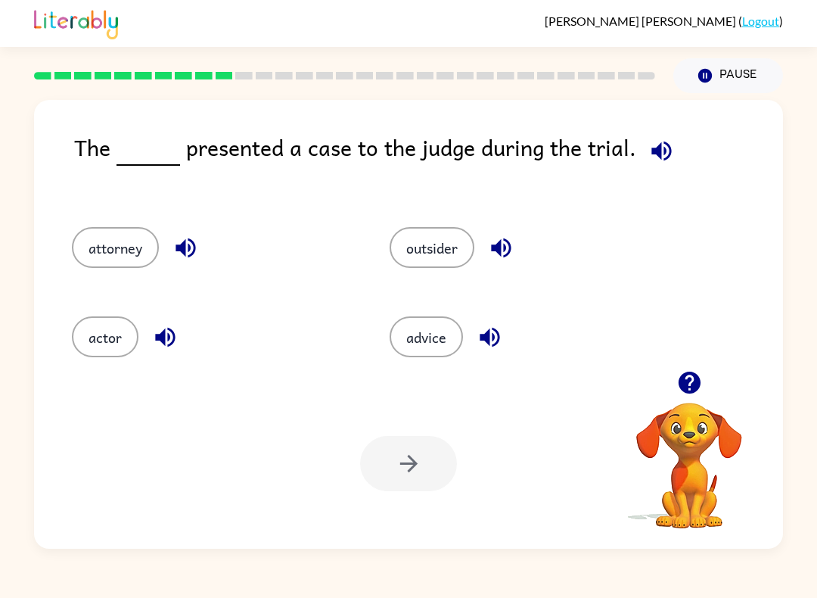
click at [83, 342] on button "actor" at bounding box center [105, 336] width 67 height 41
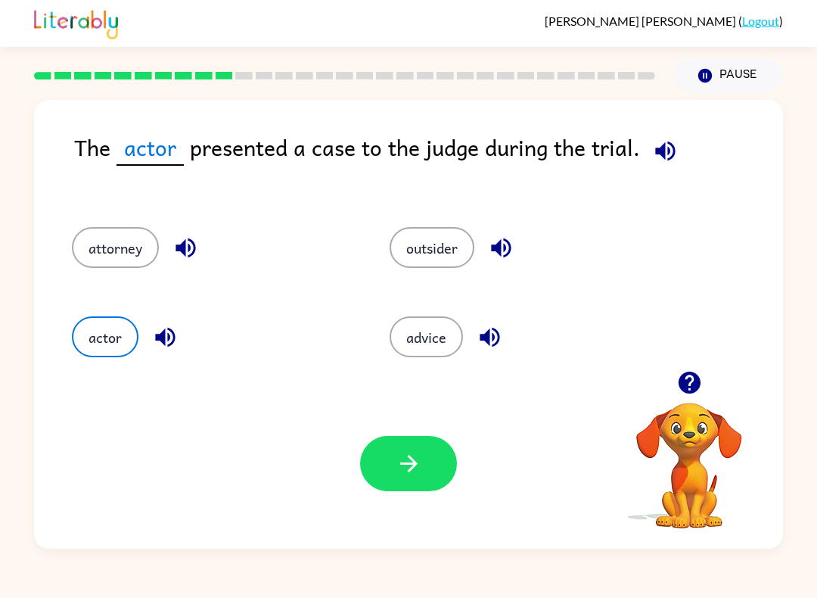
click at [408, 480] on button "button" at bounding box center [408, 463] width 97 height 55
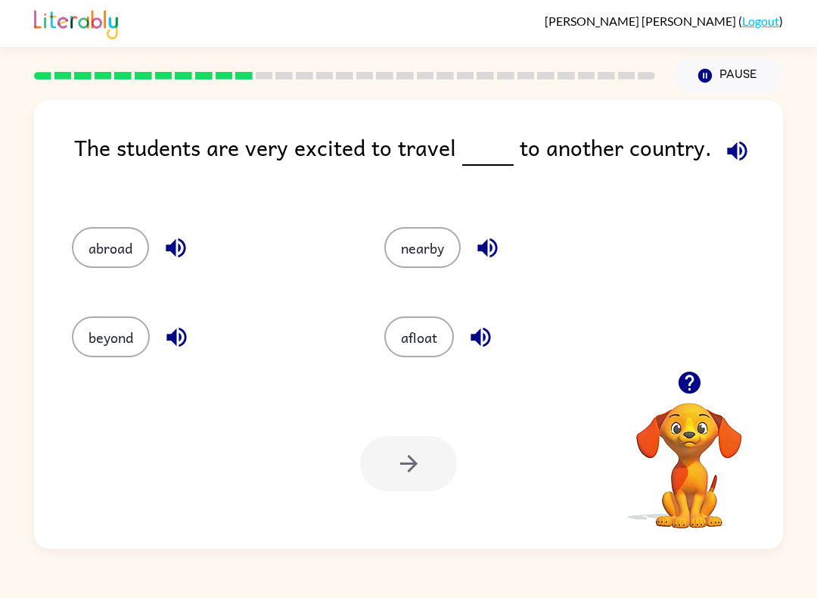
click at [108, 268] on button "abroad" at bounding box center [110, 247] width 77 height 41
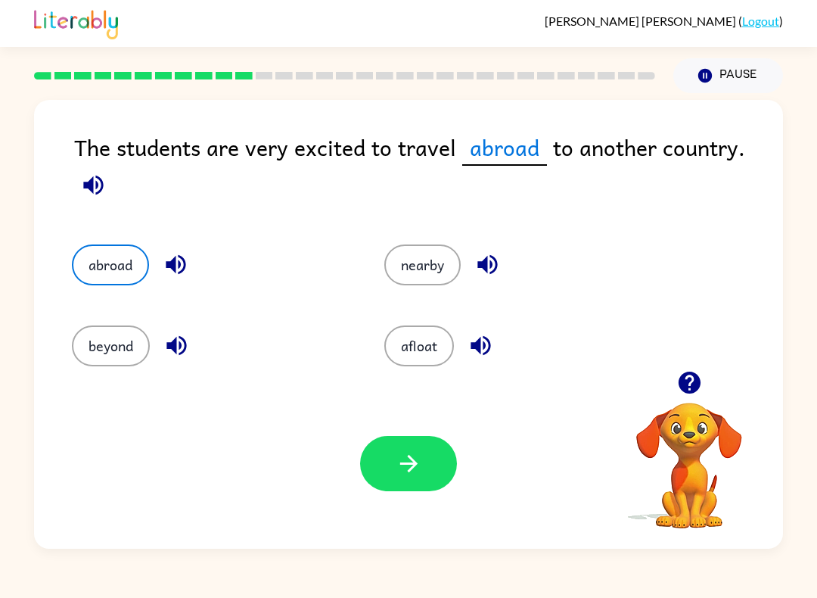
click at [403, 488] on button "button" at bounding box center [408, 463] width 97 height 55
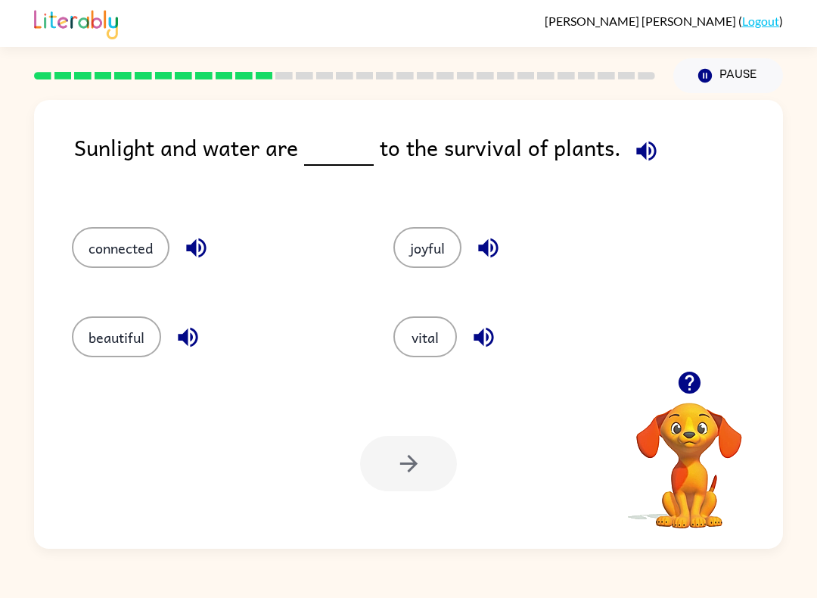
click at [112, 251] on button "connected" at bounding box center [121, 247] width 98 height 41
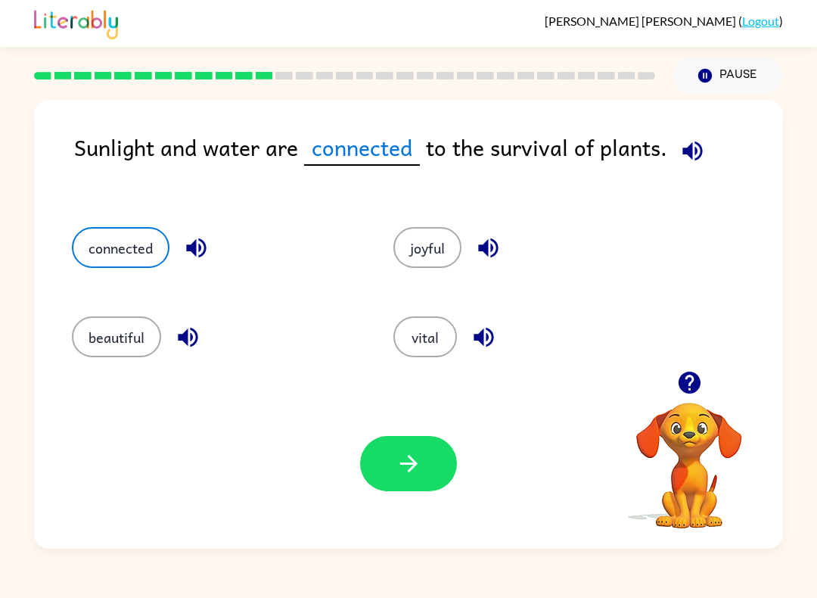
click at [407, 469] on icon "button" at bounding box center [409, 463] width 26 height 26
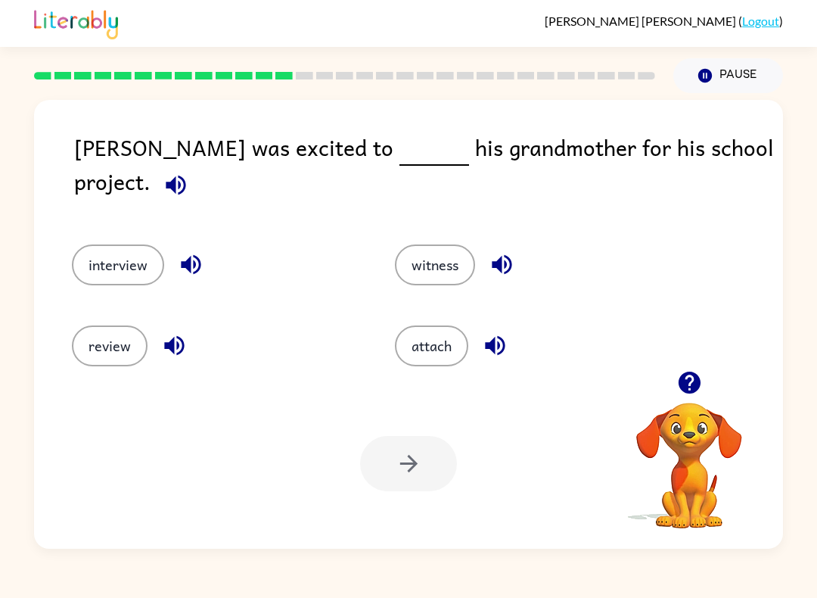
click at [510, 329] on button "button" at bounding box center [495, 345] width 39 height 39
click at [495, 251] on icon "button" at bounding box center [502, 264] width 26 height 26
click at [426, 246] on button "witness" at bounding box center [435, 264] width 80 height 41
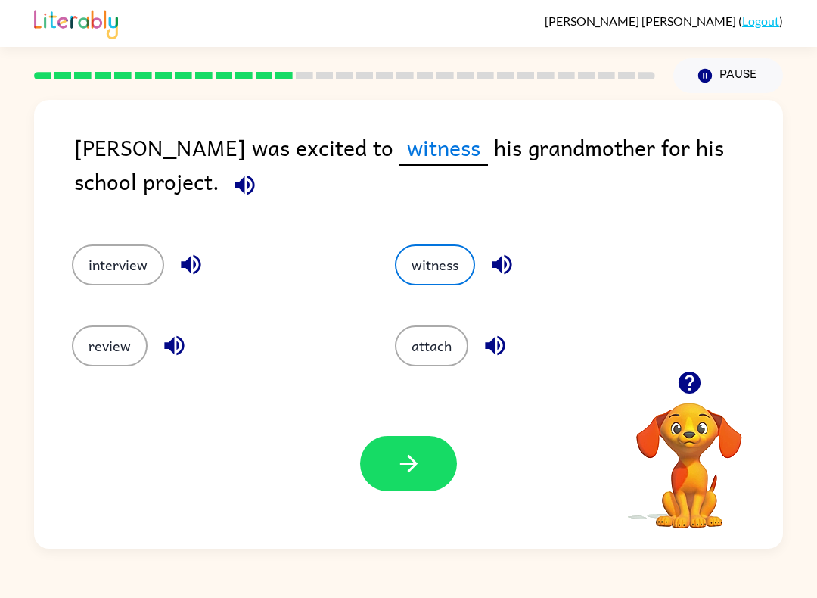
click at [409, 458] on icon "button" at bounding box center [408, 463] width 17 height 17
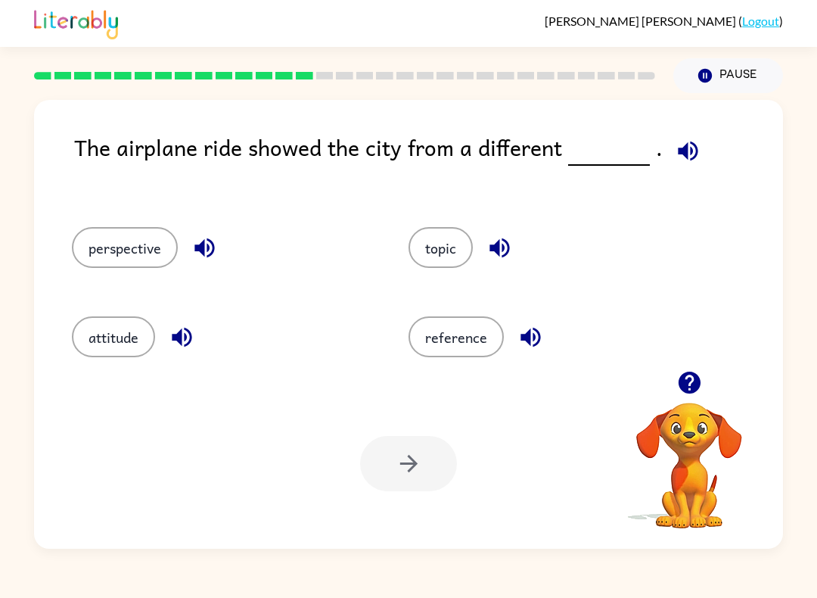
click at [425, 477] on div at bounding box center [408, 463] width 97 height 55
click at [103, 344] on button "attitude" at bounding box center [113, 336] width 83 height 41
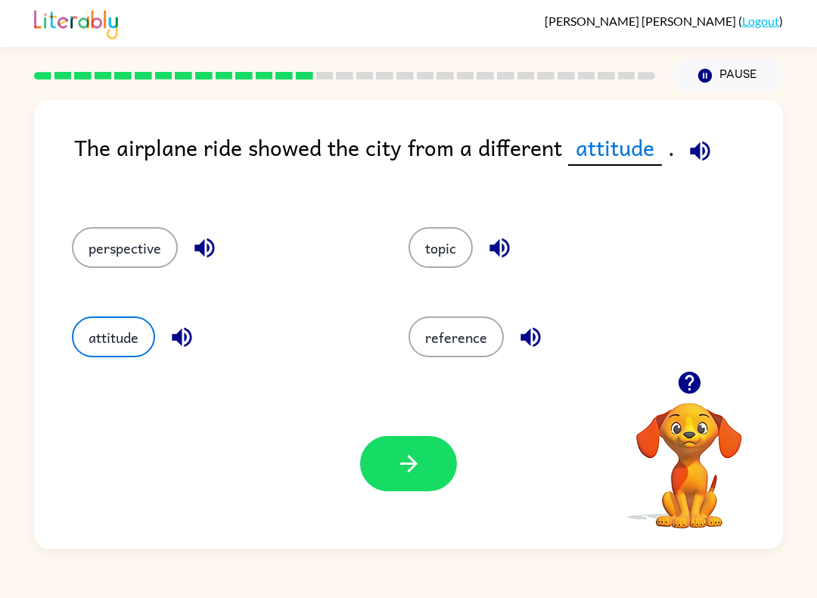
click at [406, 471] on icon "button" at bounding box center [409, 463] width 26 height 26
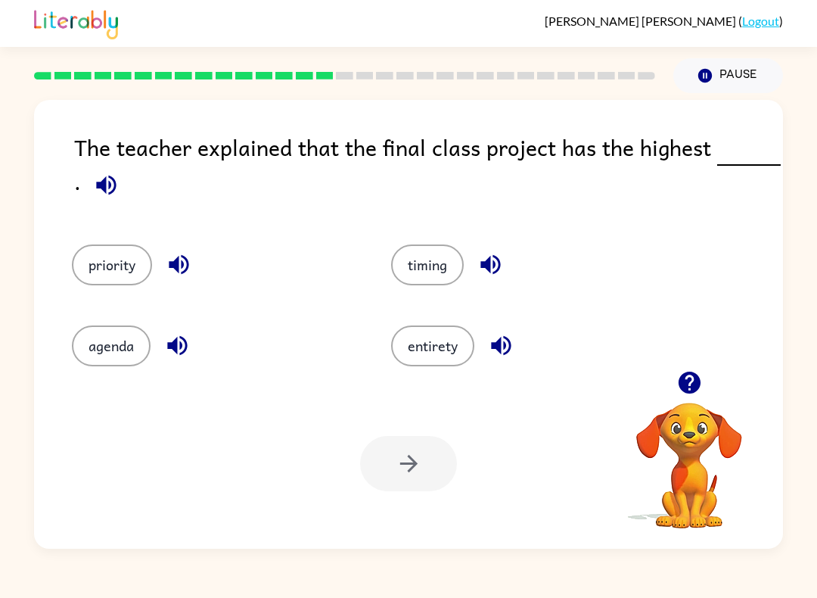
click at [69, 271] on div "priority" at bounding box center [202, 256] width 319 height 81
click at [90, 346] on button "agenda" at bounding box center [111, 345] width 79 height 41
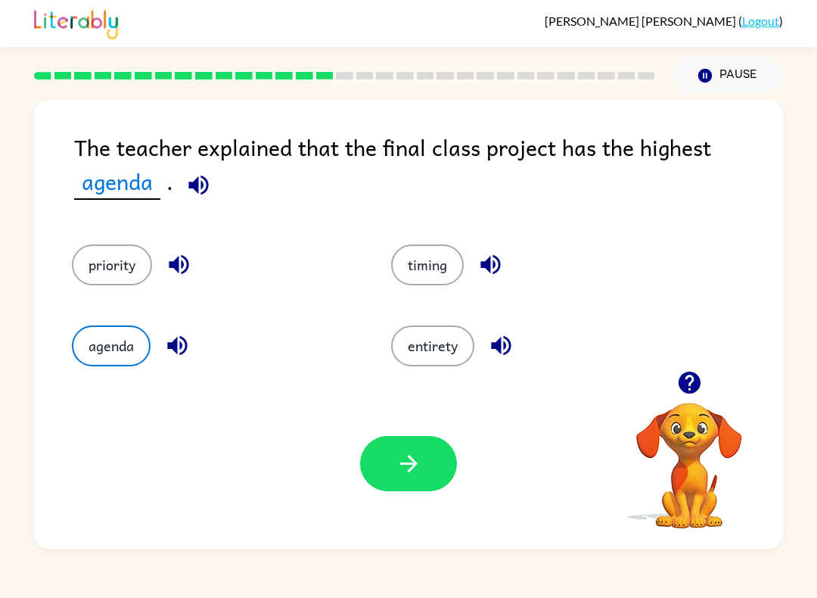
click at [404, 468] on icon "button" at bounding box center [409, 463] width 26 height 26
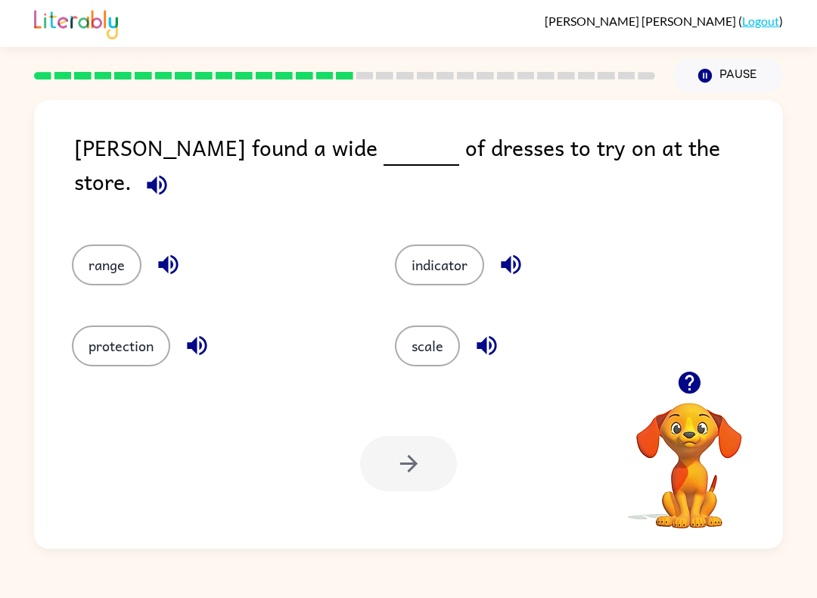
click at [442, 351] on button "scale" at bounding box center [427, 345] width 65 height 41
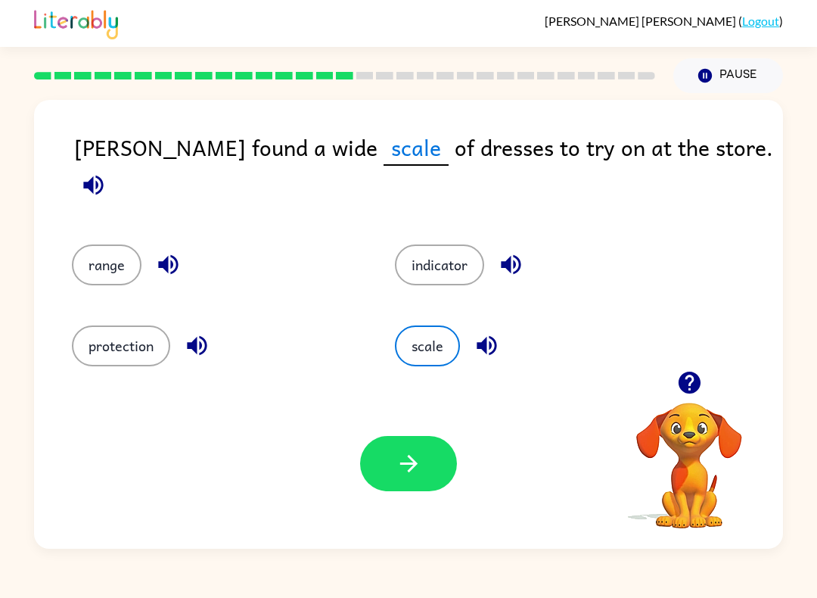
click at [79, 244] on button "range" at bounding box center [107, 264] width 70 height 41
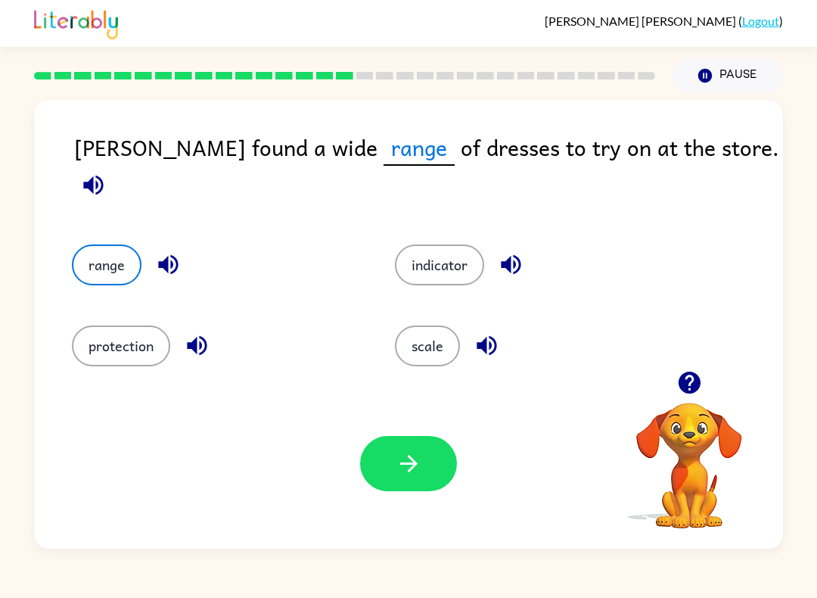
click at [415, 475] on icon "button" at bounding box center [409, 463] width 26 height 26
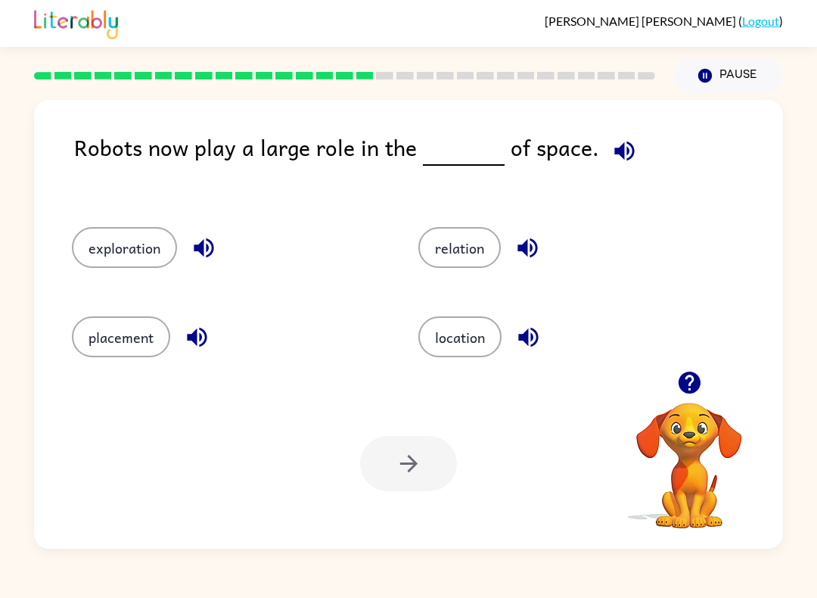
click at [480, 338] on button "location" at bounding box center [460, 336] width 83 height 41
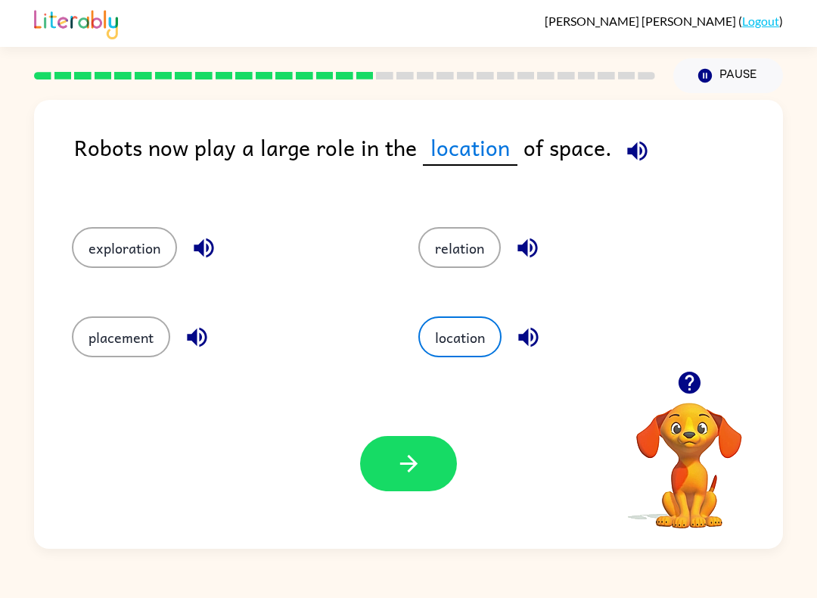
click at [402, 475] on icon "button" at bounding box center [409, 463] width 26 height 26
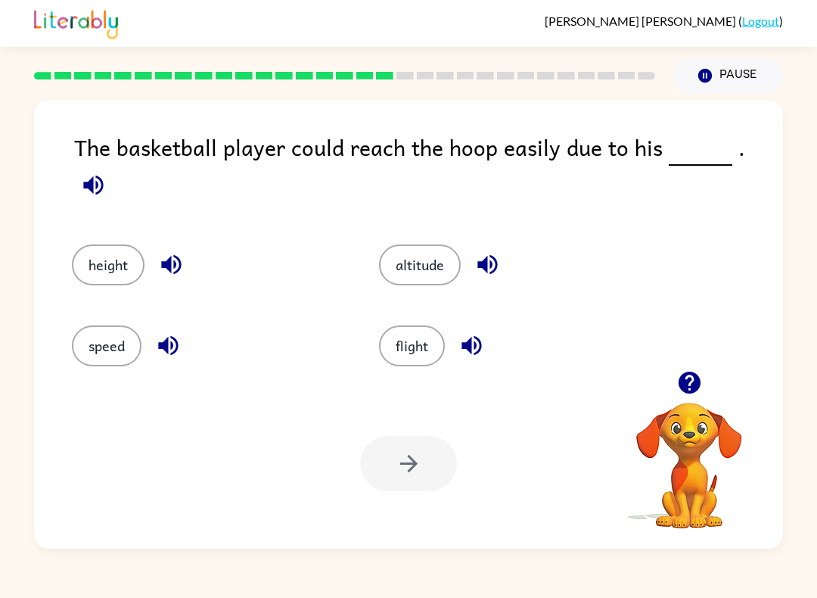
click at [505, 252] on button "button" at bounding box center [487, 264] width 39 height 39
click at [470, 345] on icon "button" at bounding box center [472, 345] width 26 height 26
click at [170, 332] on icon "button" at bounding box center [168, 345] width 26 height 26
click at [422, 339] on button "flight" at bounding box center [412, 345] width 66 height 41
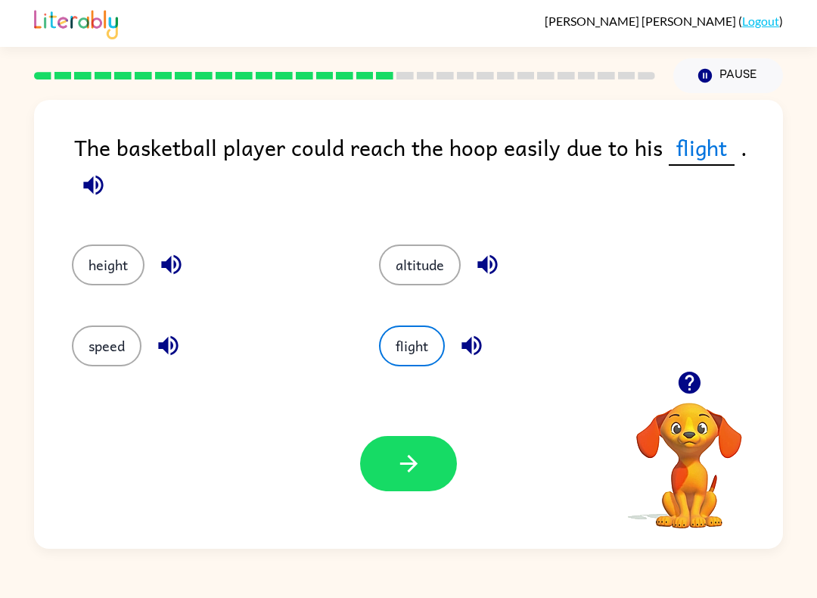
click at [407, 447] on button "button" at bounding box center [408, 463] width 97 height 55
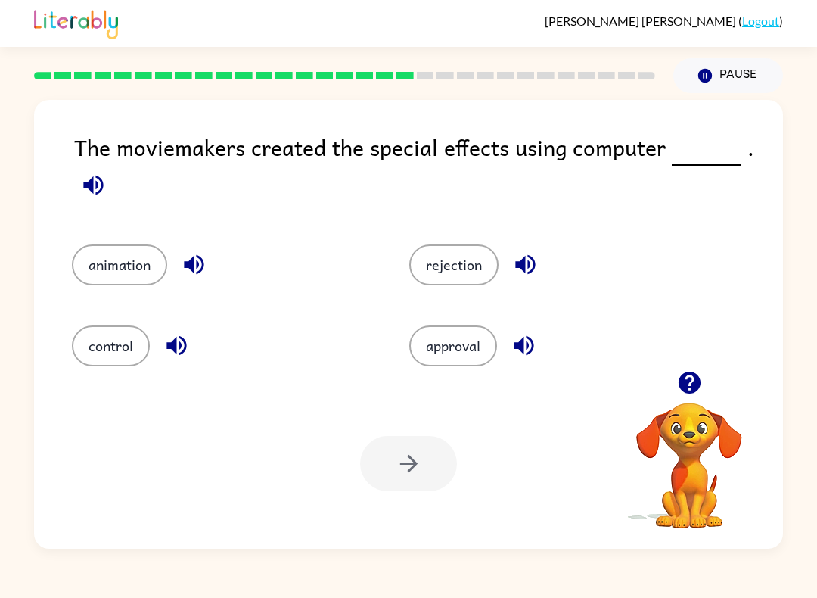
click at [107, 272] on button "animation" at bounding box center [119, 264] width 95 height 41
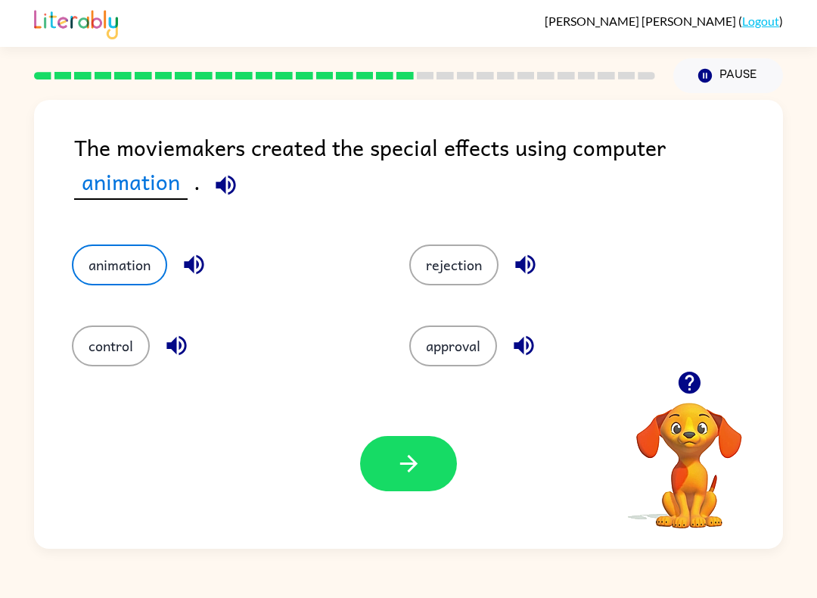
click at [406, 480] on button "button" at bounding box center [408, 463] width 97 height 55
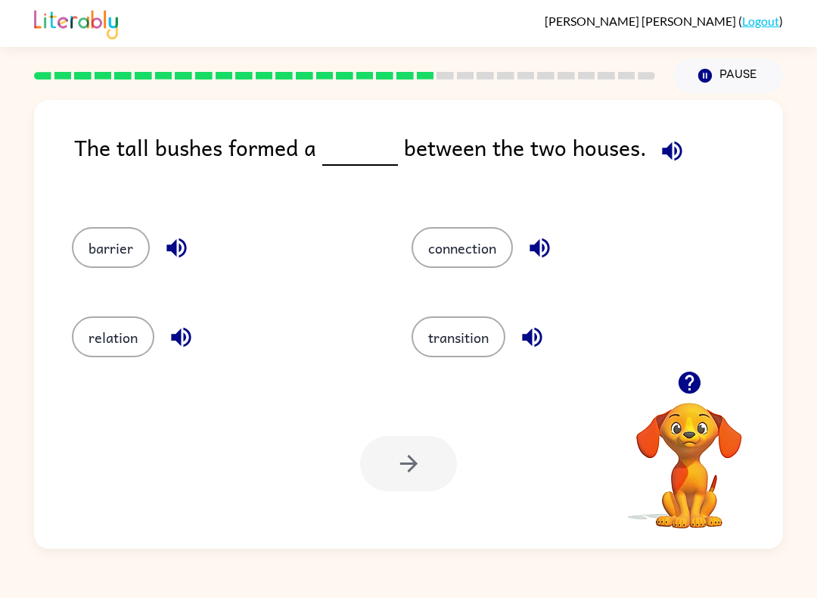
click at [89, 247] on button "barrier" at bounding box center [111, 247] width 78 height 41
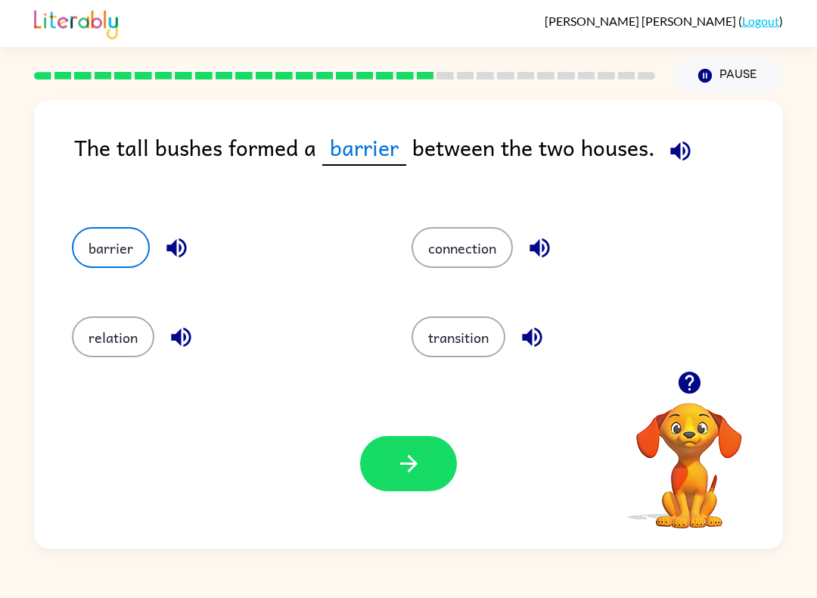
click at [430, 468] on button "button" at bounding box center [408, 463] width 97 height 55
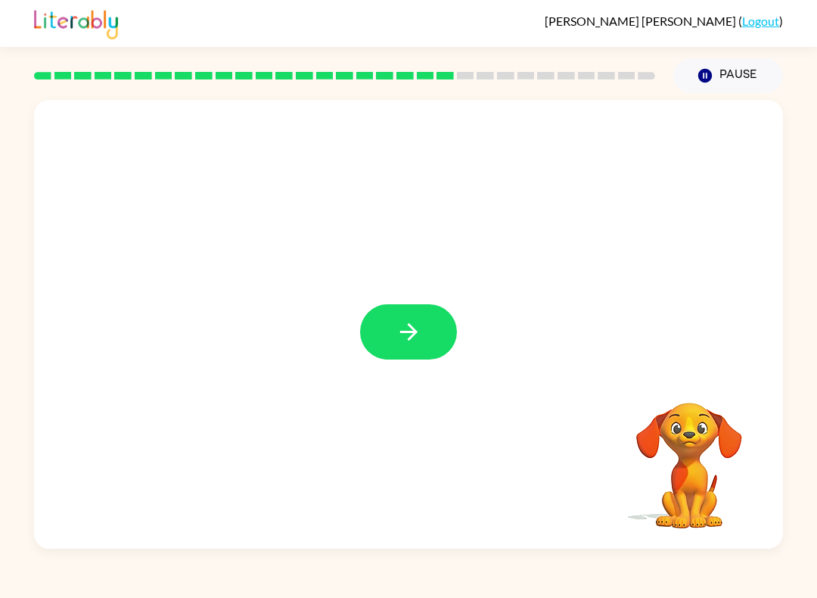
click at [410, 343] on icon "button" at bounding box center [409, 332] width 26 height 26
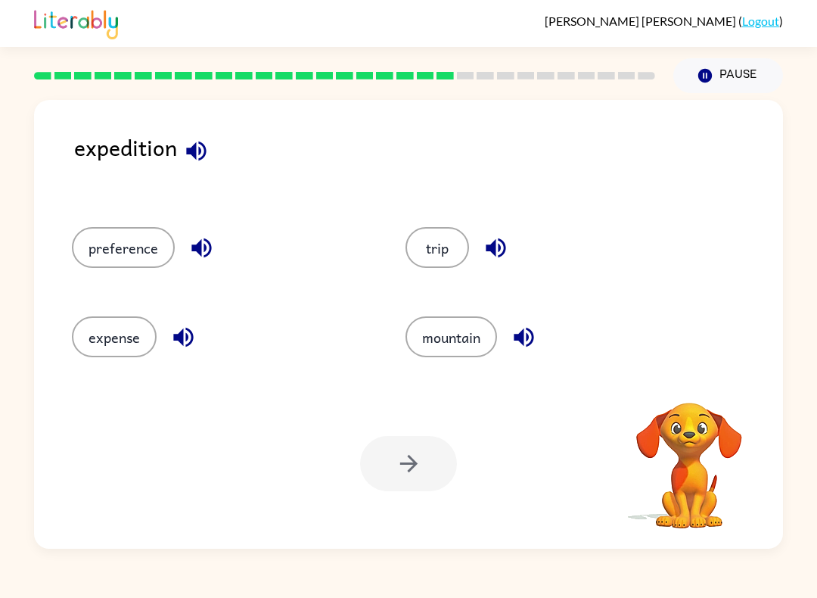
click at [202, 157] on icon "button" at bounding box center [196, 151] width 20 height 20
click at [160, 237] on button "preference" at bounding box center [123, 247] width 103 height 41
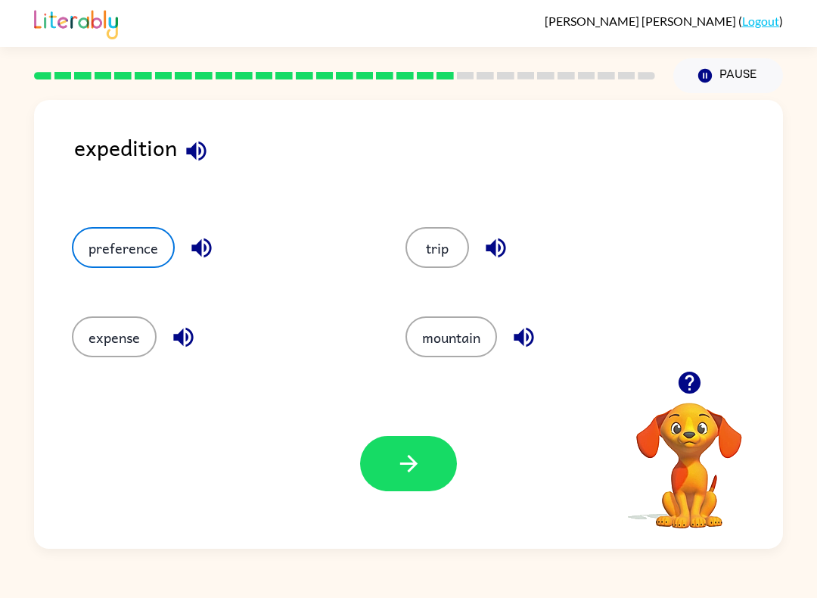
click at [414, 468] on icon "button" at bounding box center [409, 463] width 26 height 26
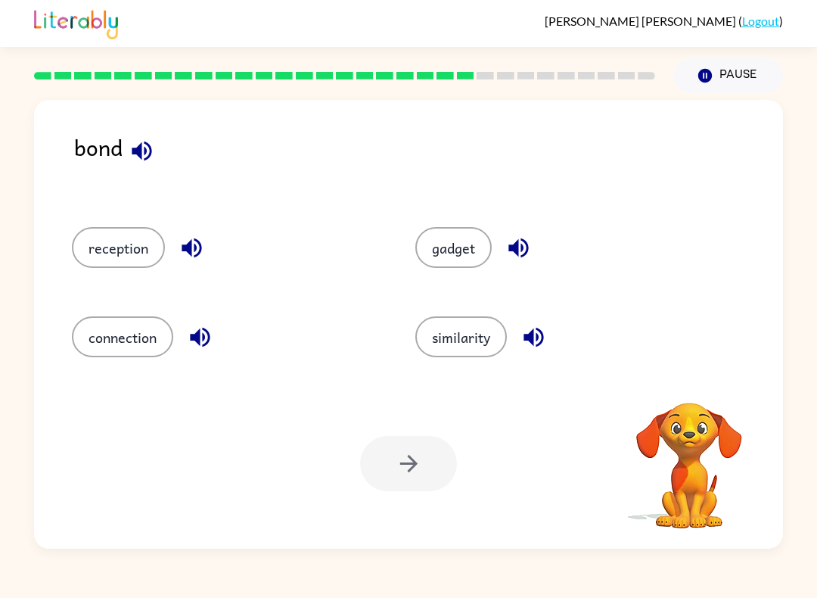
click at [134, 155] on icon "button" at bounding box center [142, 151] width 20 height 20
click at [458, 245] on button "gadget" at bounding box center [453, 247] width 76 height 41
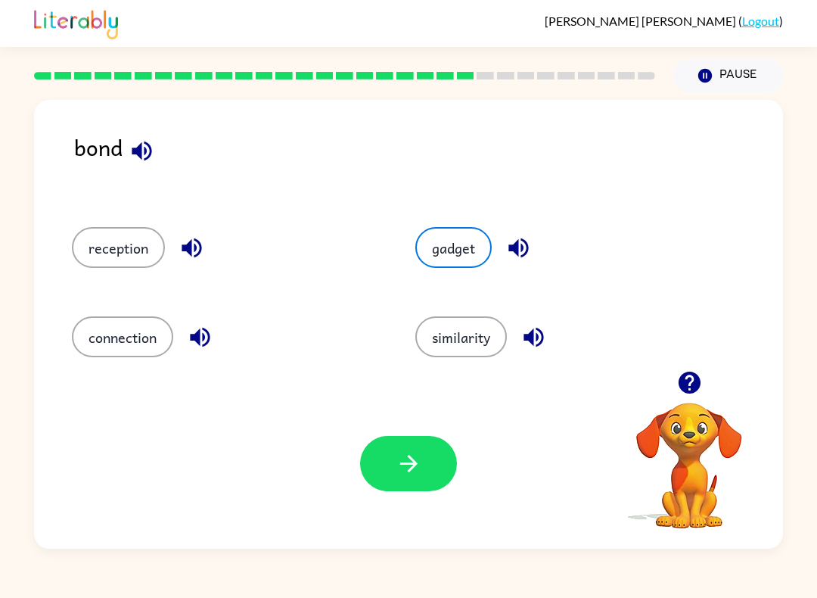
click at [402, 482] on button "button" at bounding box center [408, 463] width 97 height 55
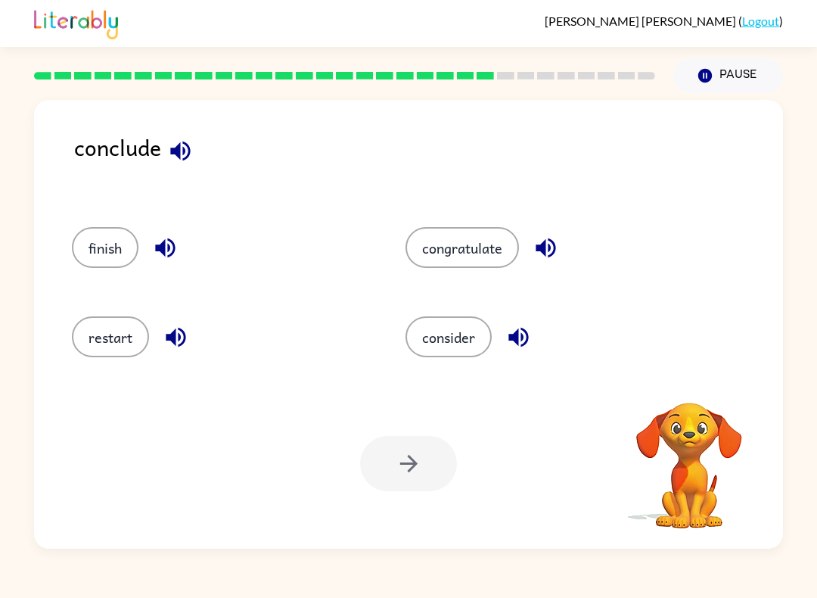
click at [182, 158] on icon "button" at bounding box center [180, 151] width 26 height 26
click at [463, 356] on button "consider" at bounding box center [449, 336] width 86 height 41
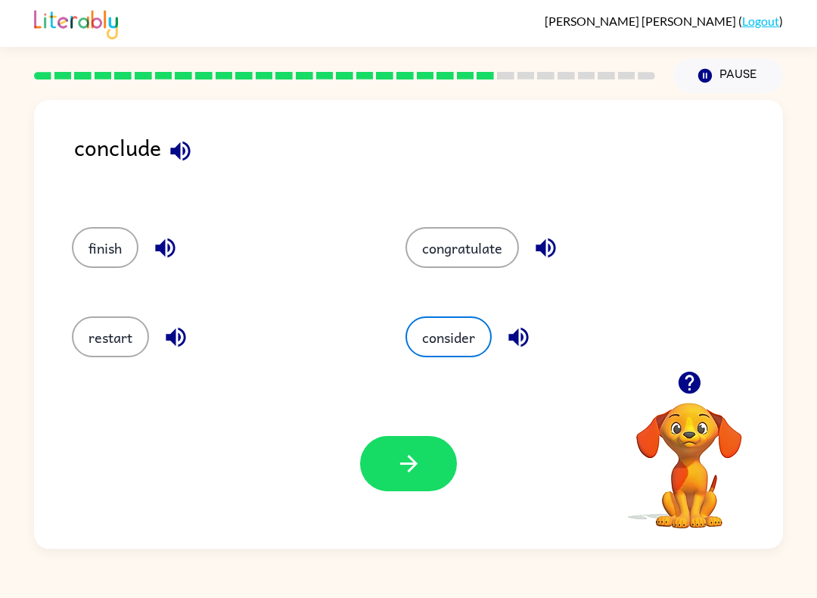
click at [478, 261] on button "congratulate" at bounding box center [463, 247] width 114 height 41
click at [466, 356] on button "consider" at bounding box center [449, 336] width 86 height 41
click at [440, 467] on button "button" at bounding box center [408, 463] width 97 height 55
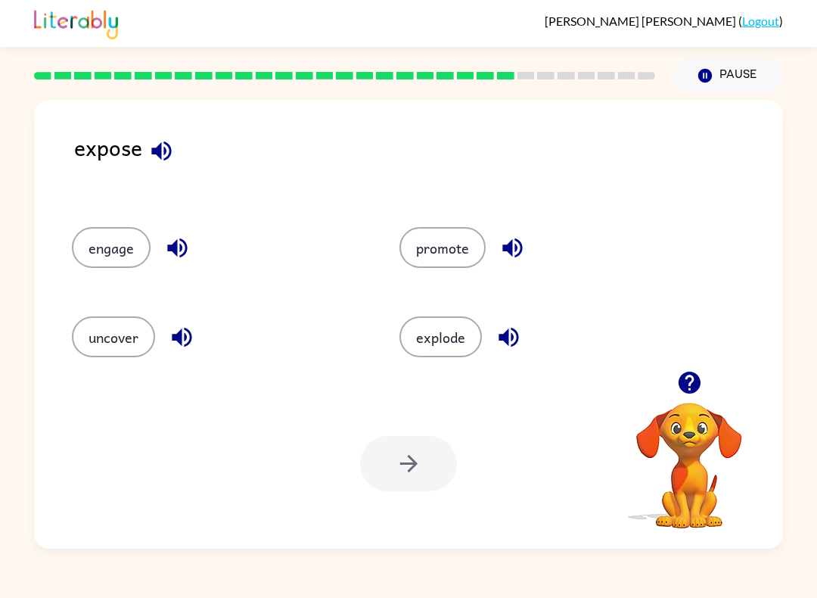
click at [110, 261] on button "engage" at bounding box center [111, 247] width 79 height 41
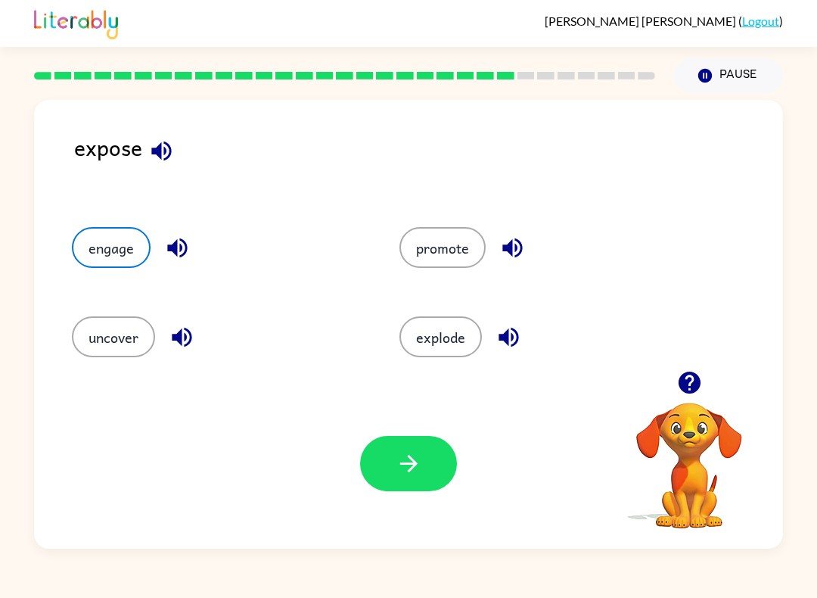
click at [386, 477] on button "button" at bounding box center [408, 463] width 97 height 55
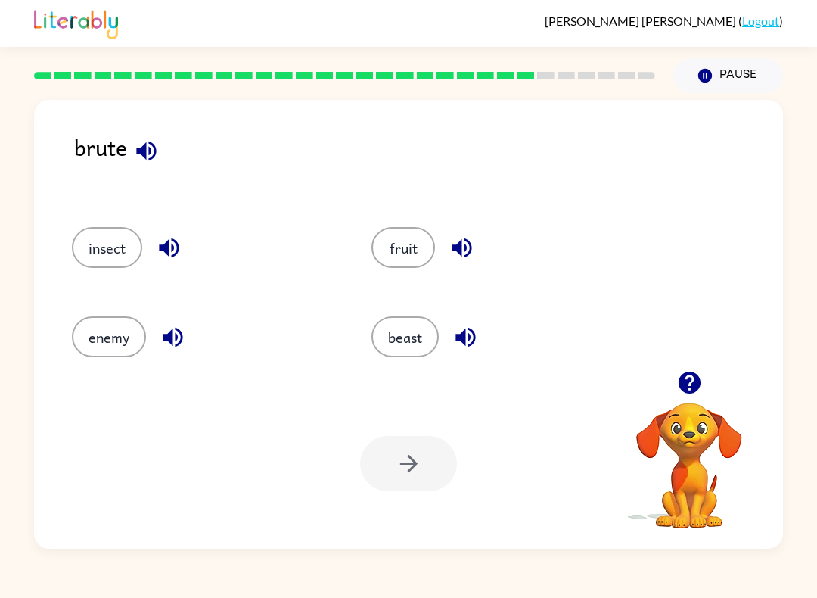
click at [140, 160] on icon "button" at bounding box center [146, 151] width 26 height 26
click at [409, 347] on button "beast" at bounding box center [405, 336] width 67 height 41
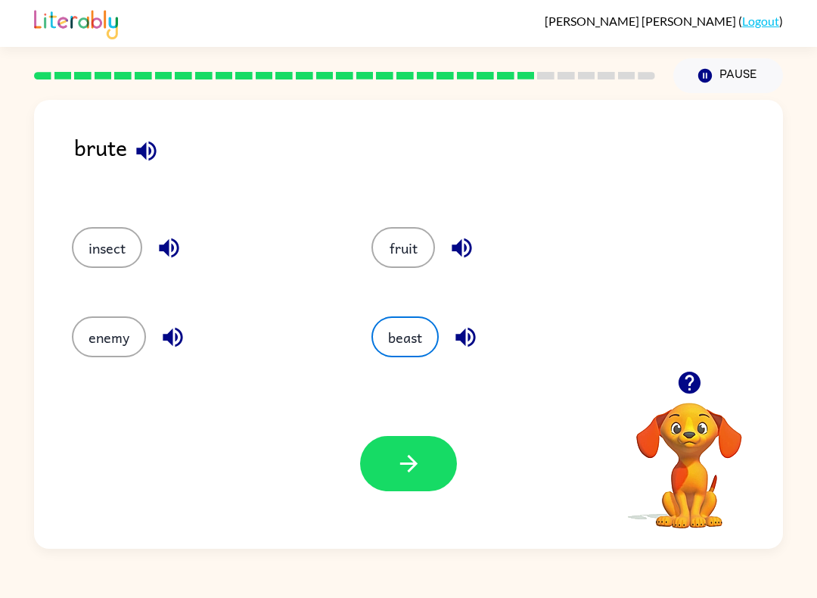
click at [419, 459] on icon "button" at bounding box center [409, 463] width 26 height 26
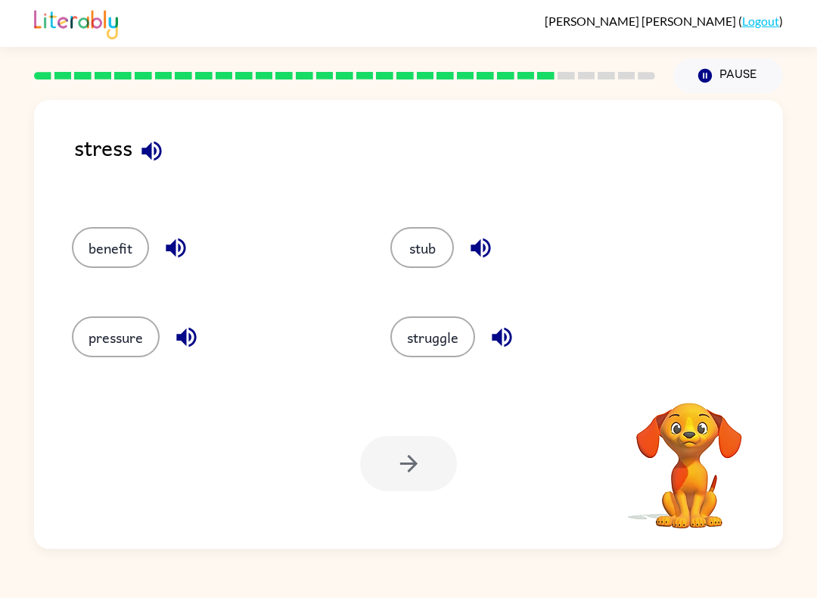
click at [151, 148] on icon "button" at bounding box center [152, 151] width 20 height 20
click at [447, 344] on button "struggle" at bounding box center [433, 336] width 85 height 41
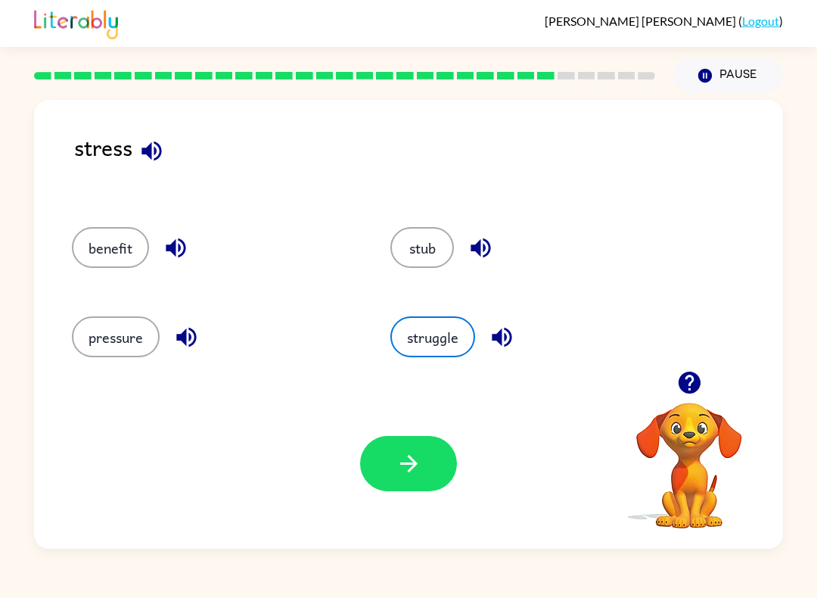
click at [394, 460] on button "button" at bounding box center [408, 463] width 97 height 55
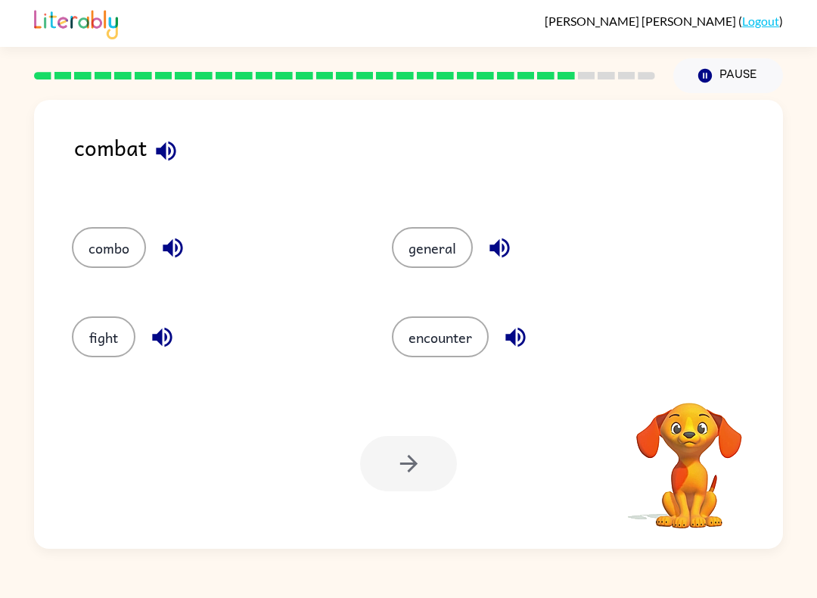
click at [108, 257] on button "combo" at bounding box center [109, 247] width 74 height 41
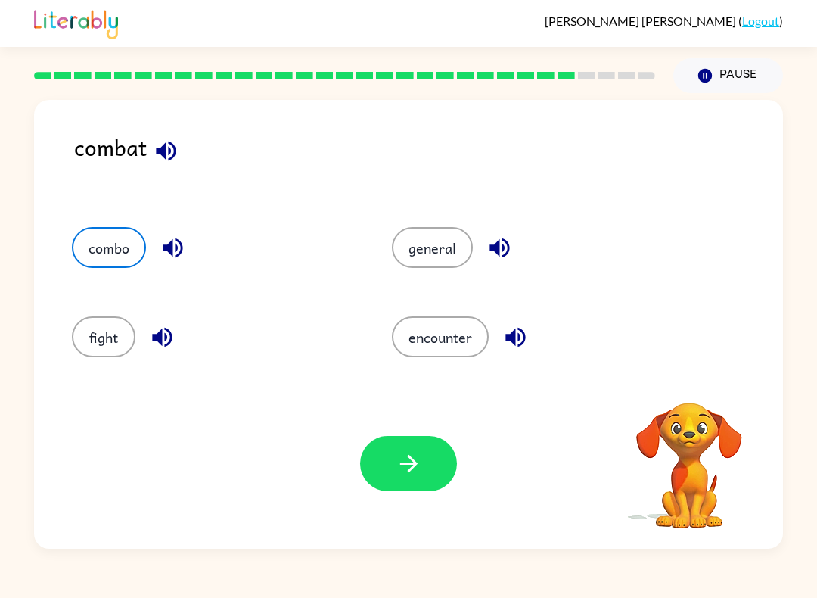
click at [391, 478] on button "button" at bounding box center [408, 463] width 97 height 55
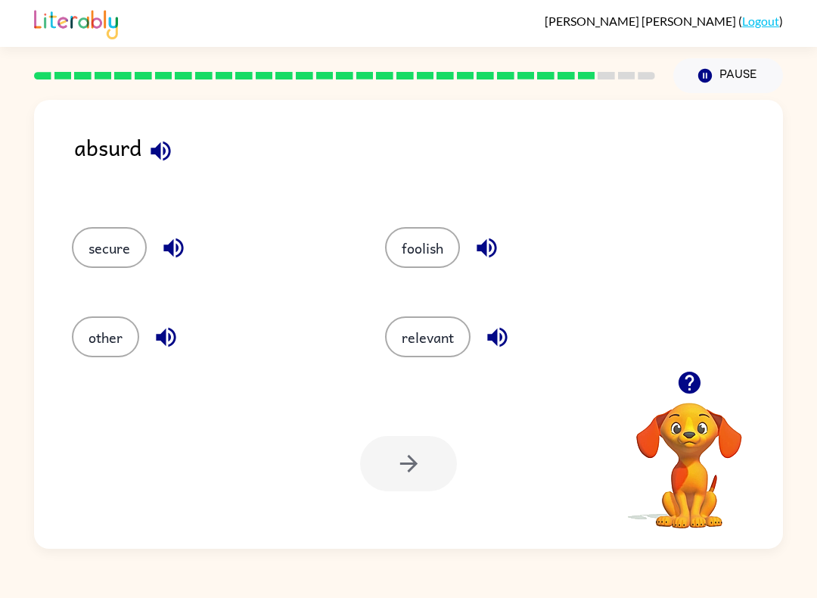
click at [162, 151] on icon "button" at bounding box center [161, 151] width 26 height 26
click at [417, 252] on button "foolish" at bounding box center [422, 247] width 75 height 41
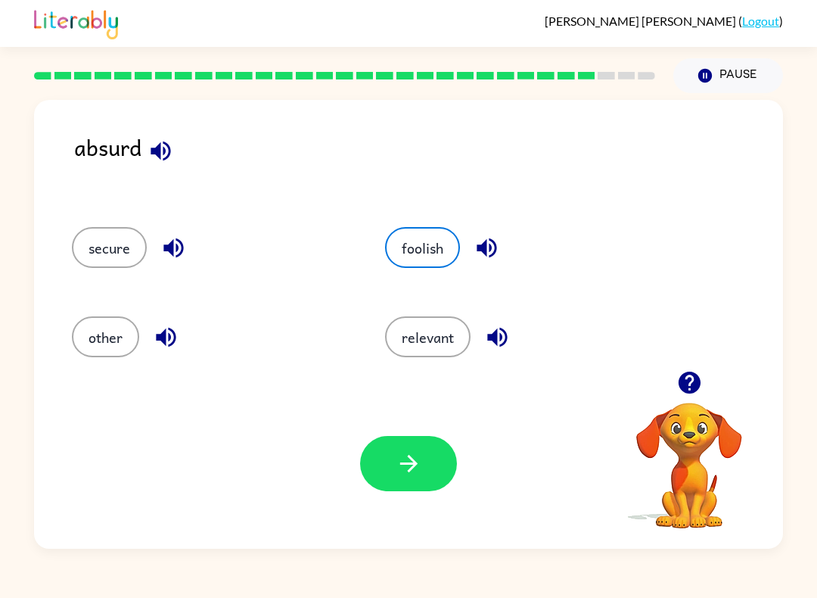
click at [412, 484] on button "button" at bounding box center [408, 463] width 97 height 55
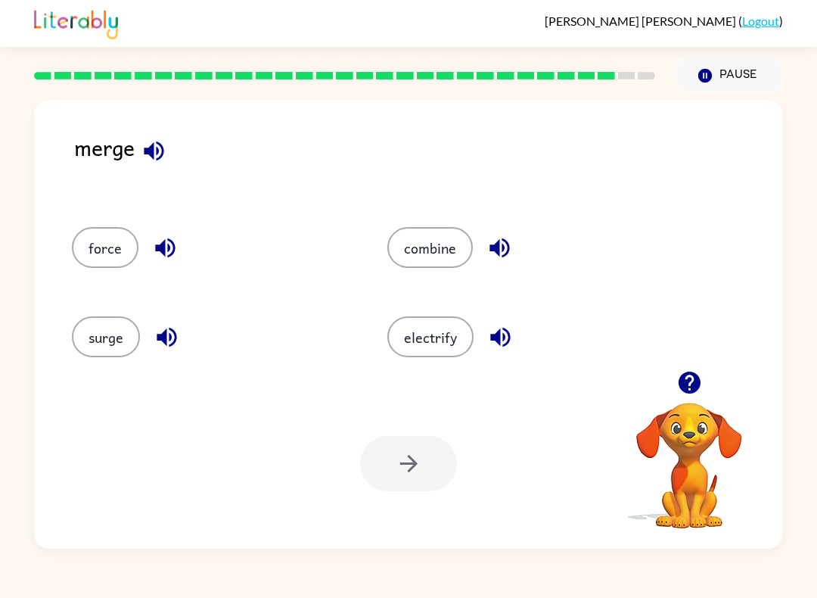
click at [97, 253] on button "force" at bounding box center [105, 247] width 67 height 41
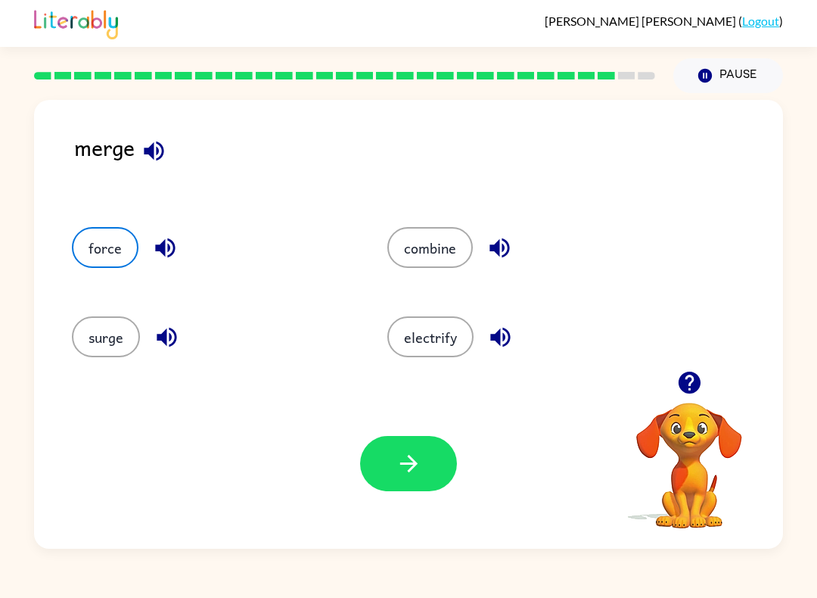
click at [92, 335] on button "surge" at bounding box center [106, 336] width 68 height 41
click at [425, 480] on button "button" at bounding box center [408, 463] width 97 height 55
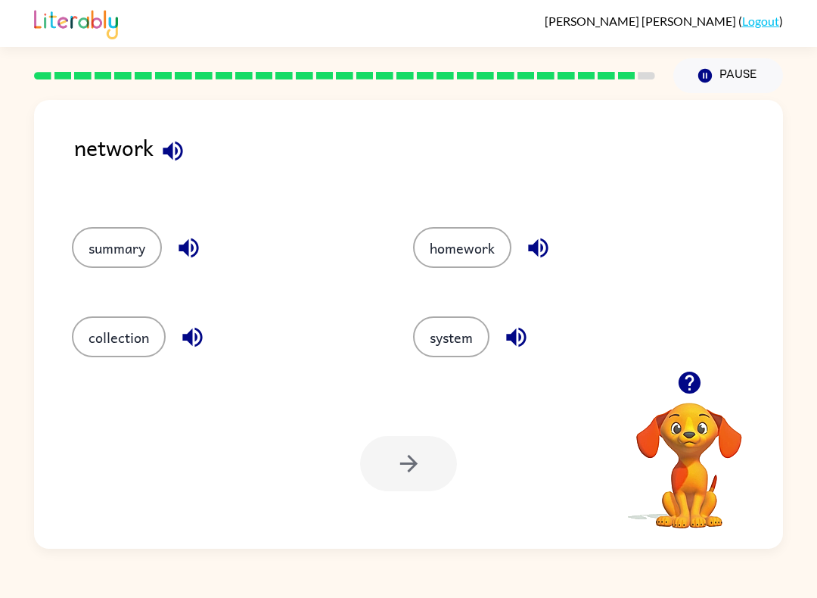
click at [462, 342] on button "system" at bounding box center [451, 336] width 76 height 41
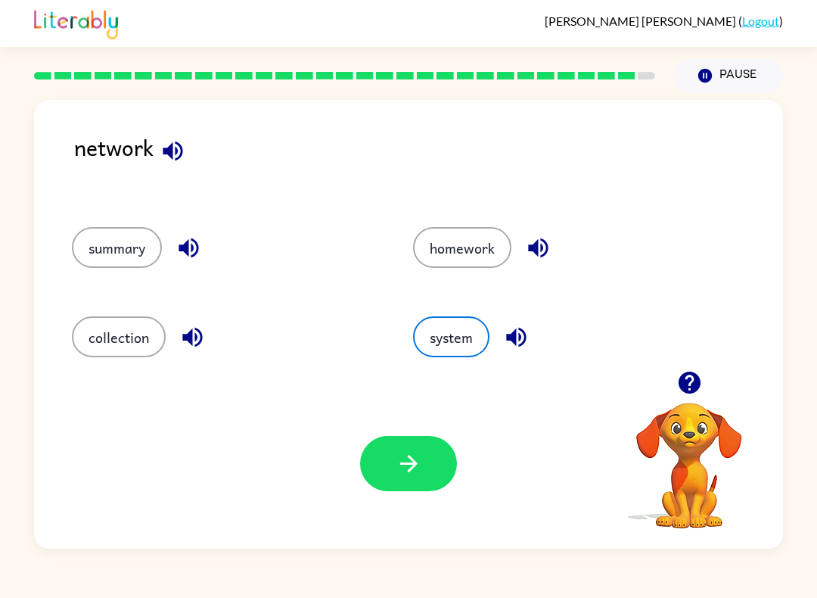
click at [437, 486] on button "button" at bounding box center [408, 463] width 97 height 55
